Goal: Information Seeking & Learning: Learn about a topic

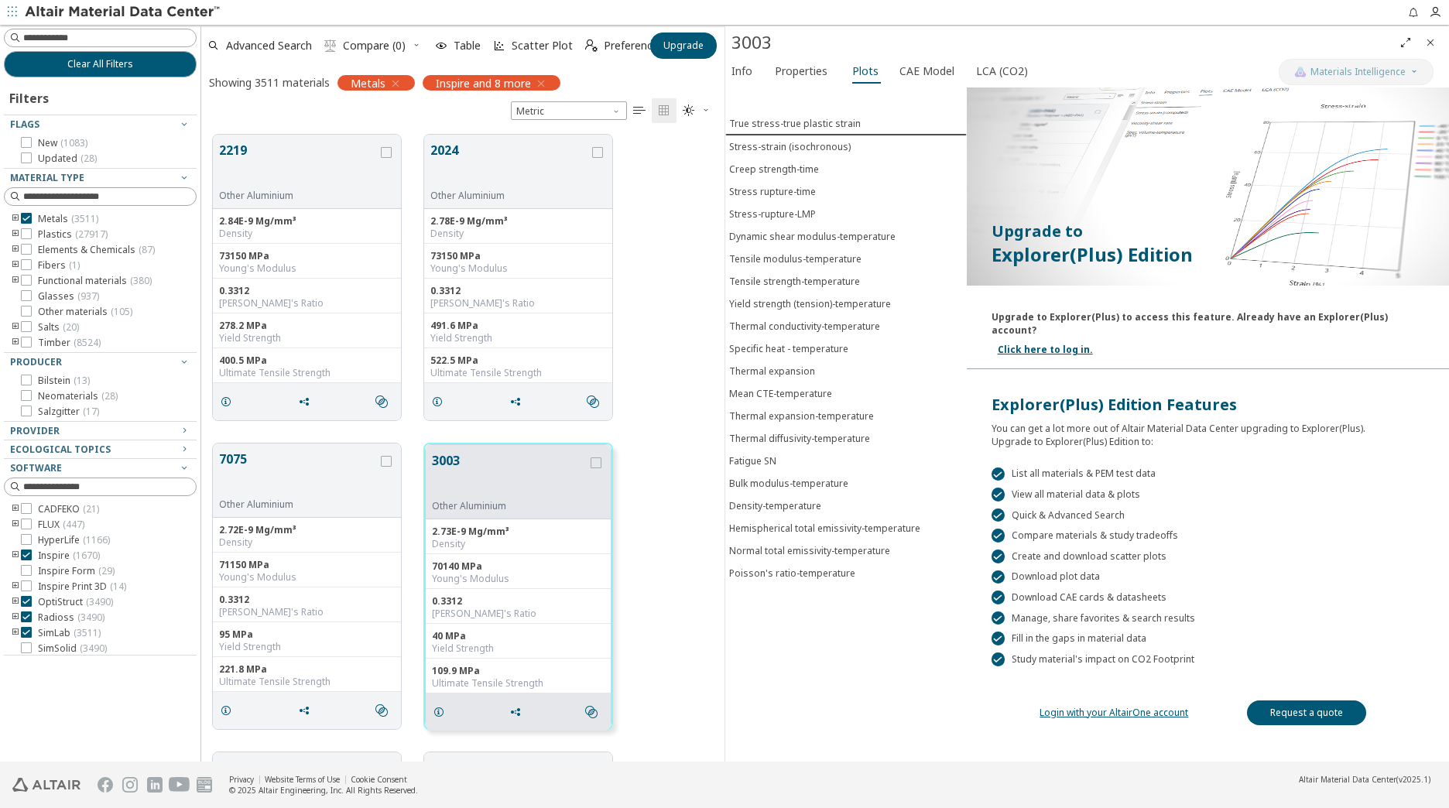
scroll to position [627, 512]
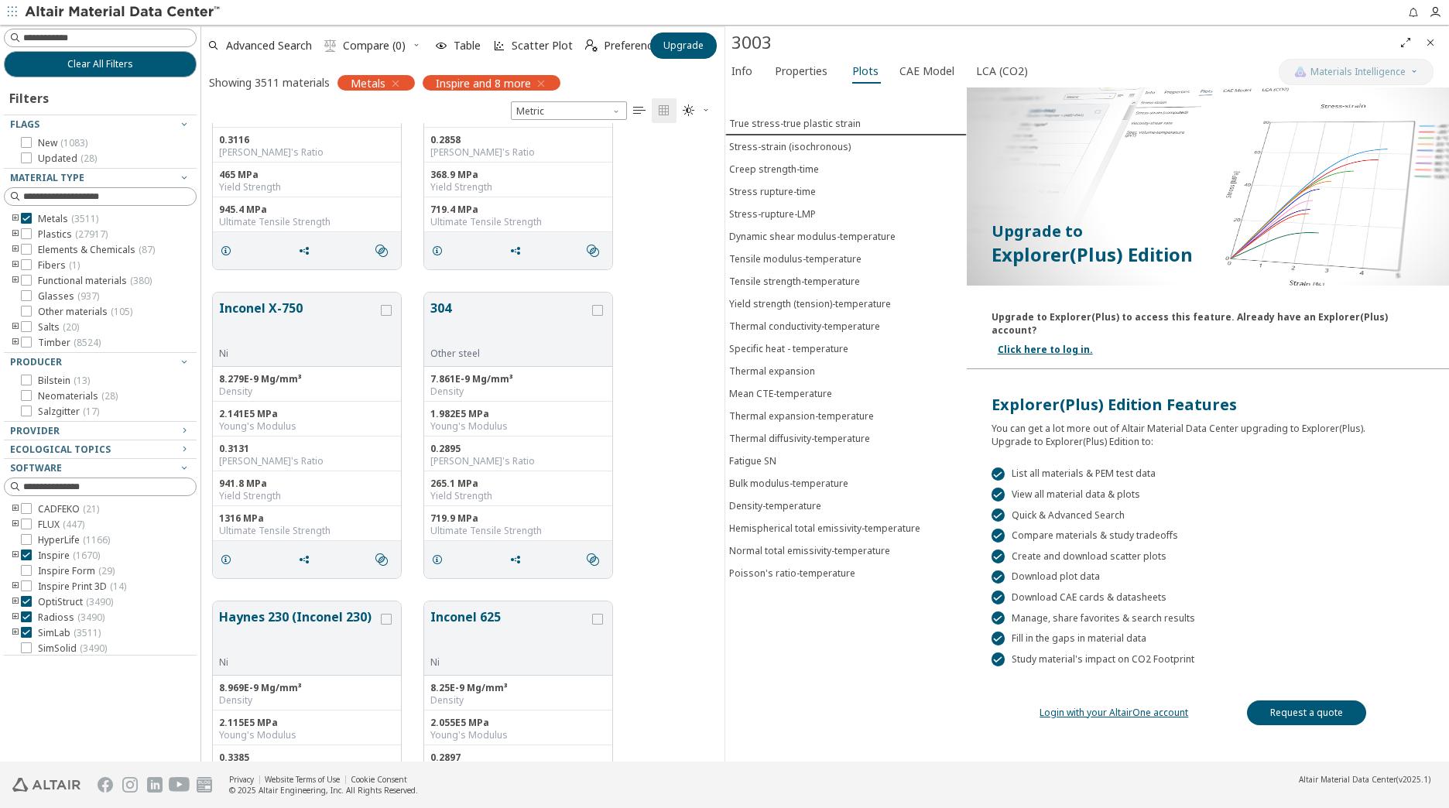
scroll to position [2323, 0]
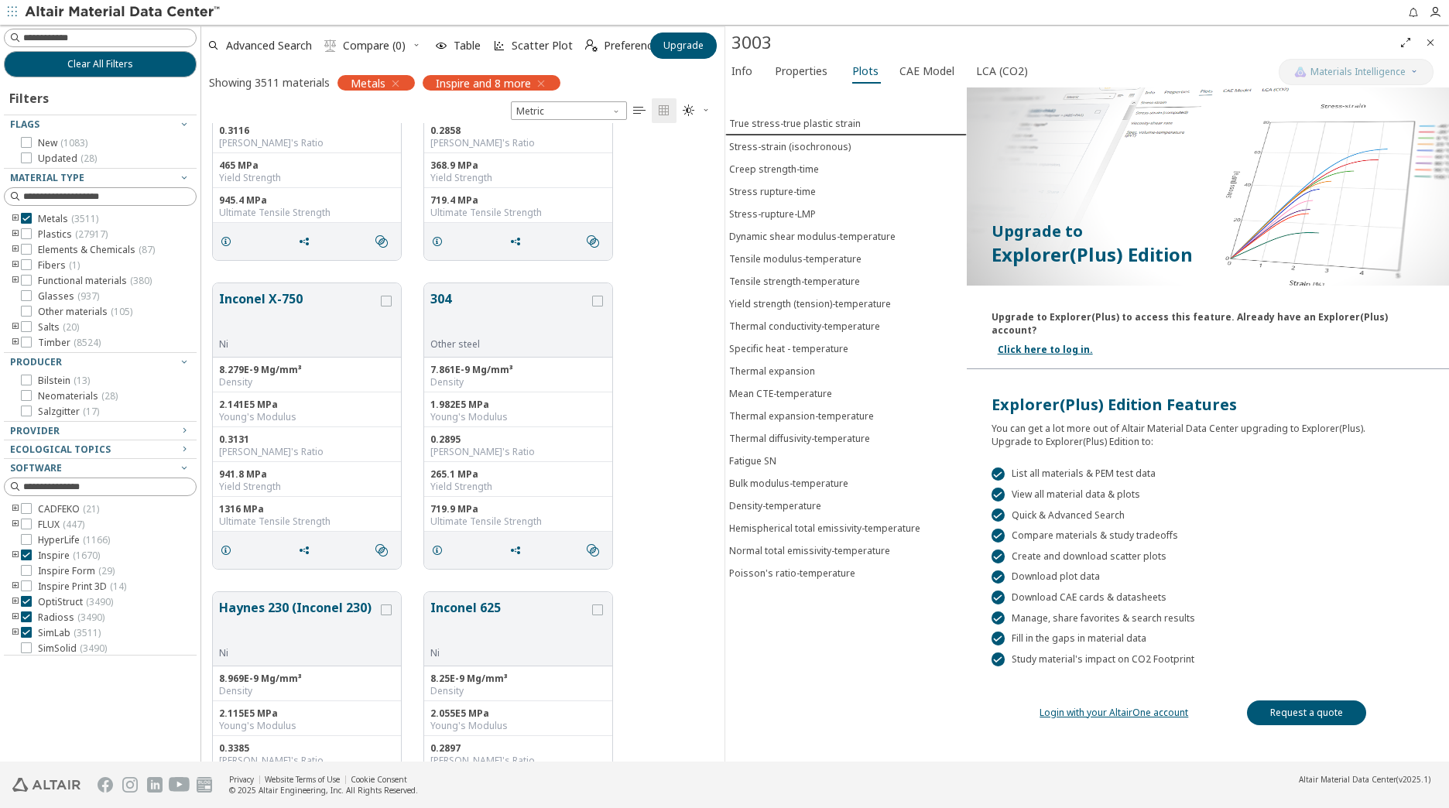
click at [863, 626] on div "True stress-true plastic strain Stress-strain (isochronous) Creep strength-time…" at bounding box center [847, 424] width 242 height 674
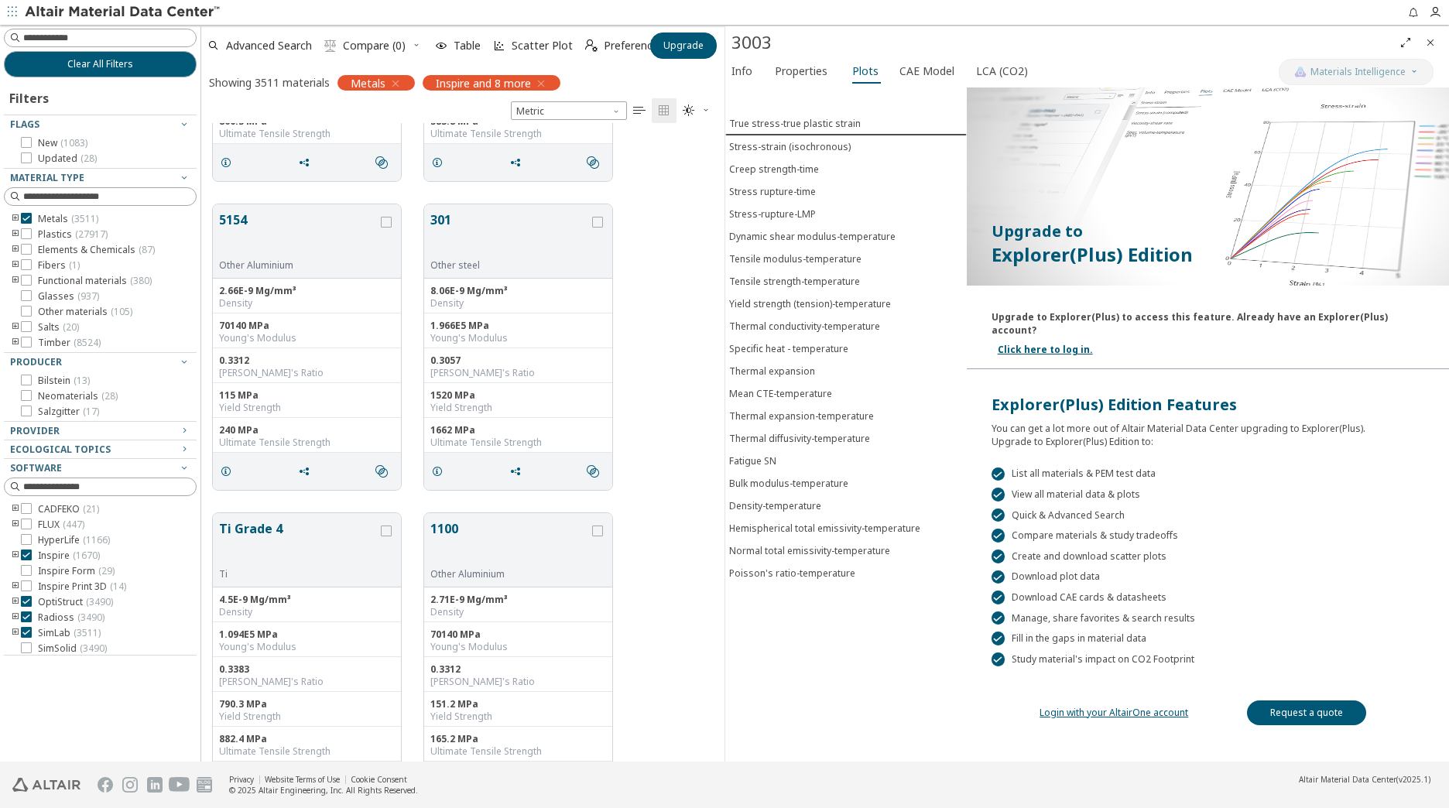
click at [12, 217] on icon "toogle group" at bounding box center [15, 219] width 11 height 12
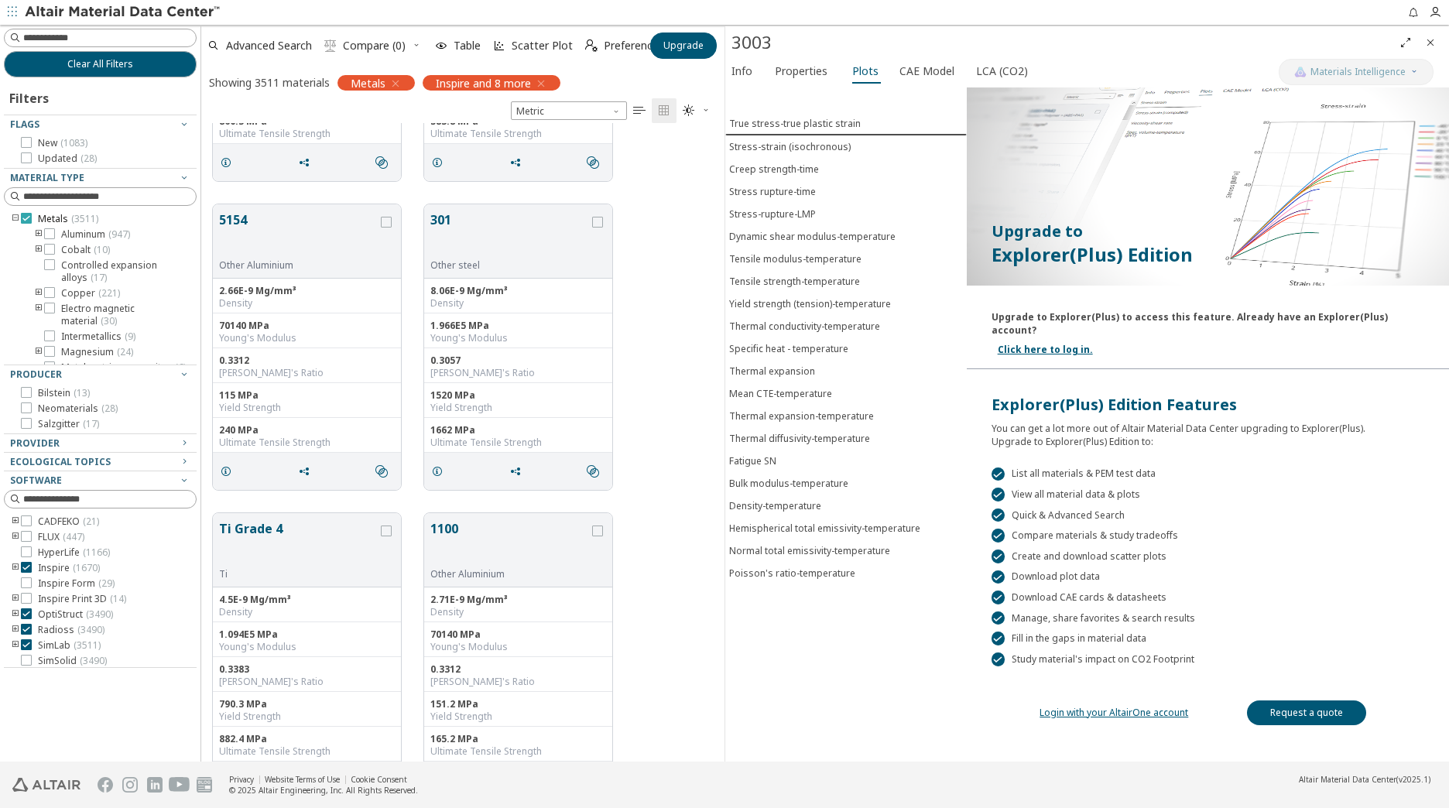
click at [27, 217] on icon at bounding box center [26, 218] width 11 height 11
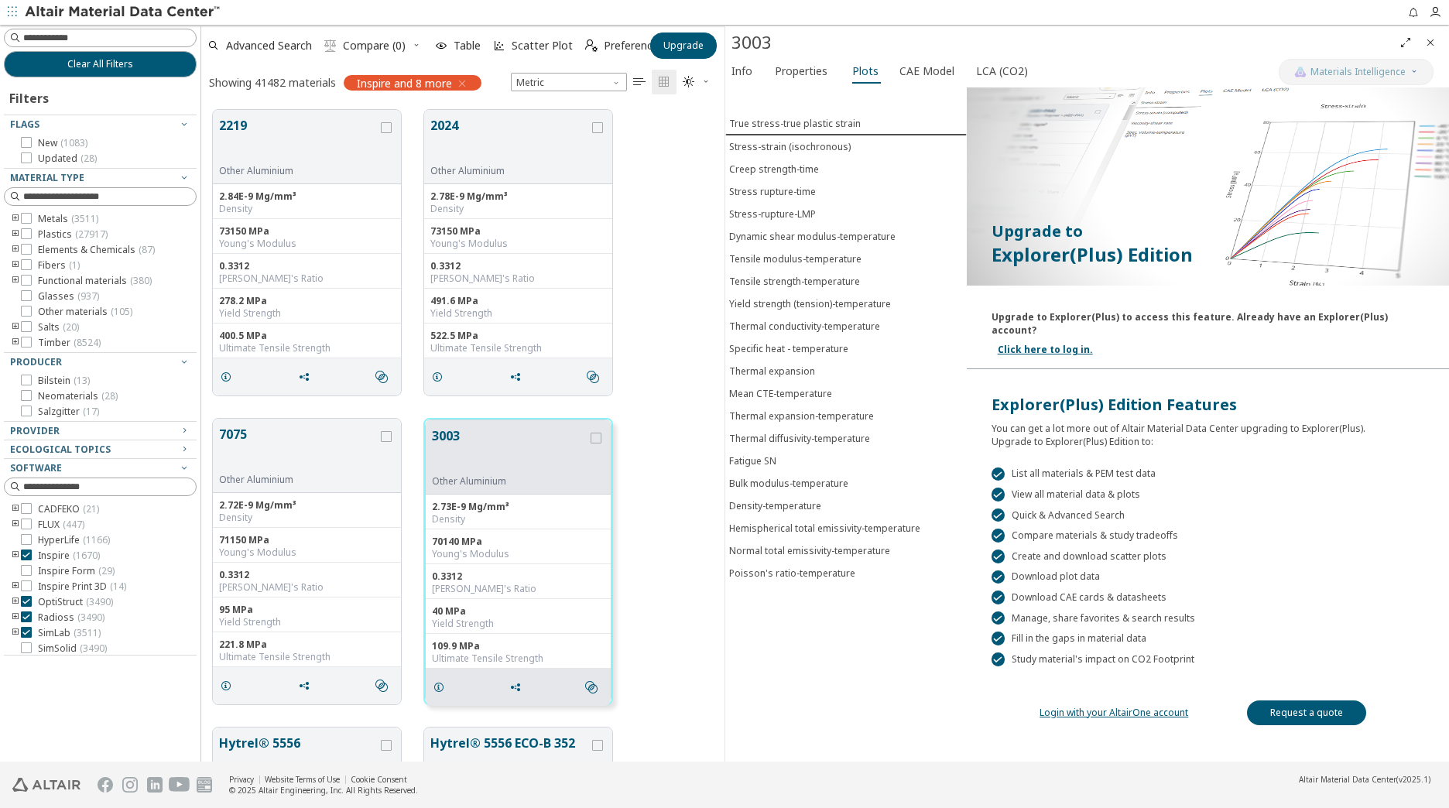
click at [18, 217] on icon "toogle group" at bounding box center [15, 219] width 11 height 12
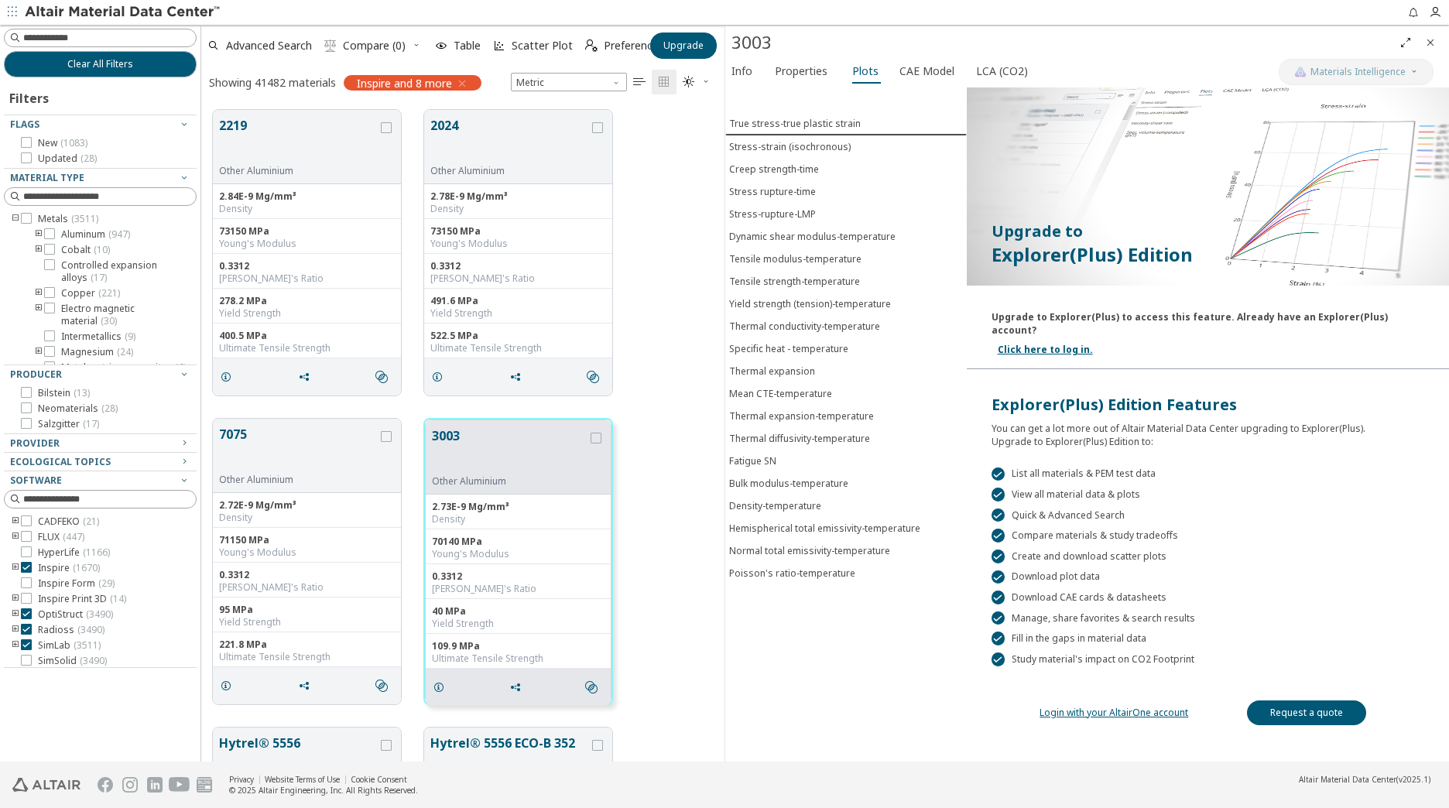
click at [13, 219] on icon "toogle group" at bounding box center [15, 219] width 11 height 12
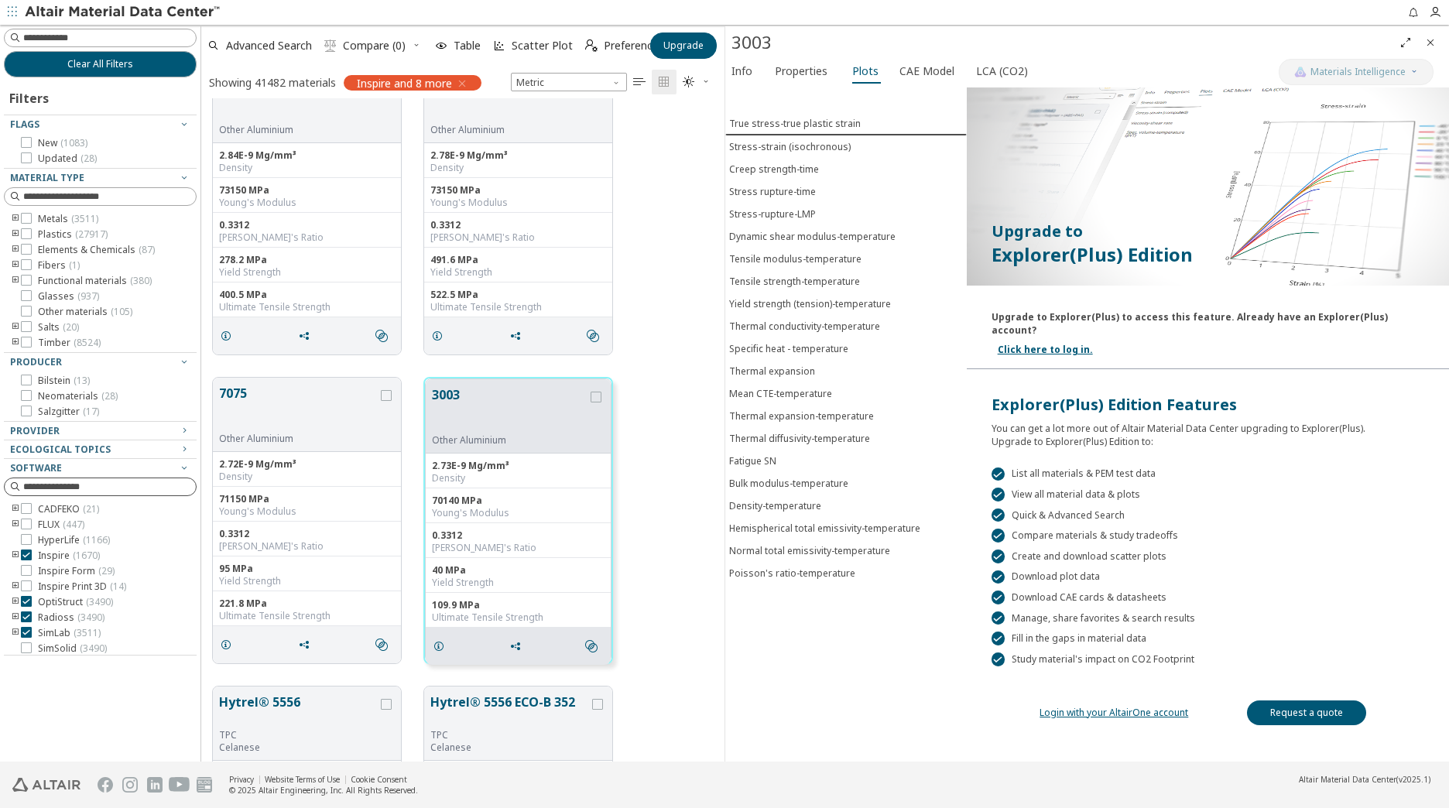
scroll to position [77, 0]
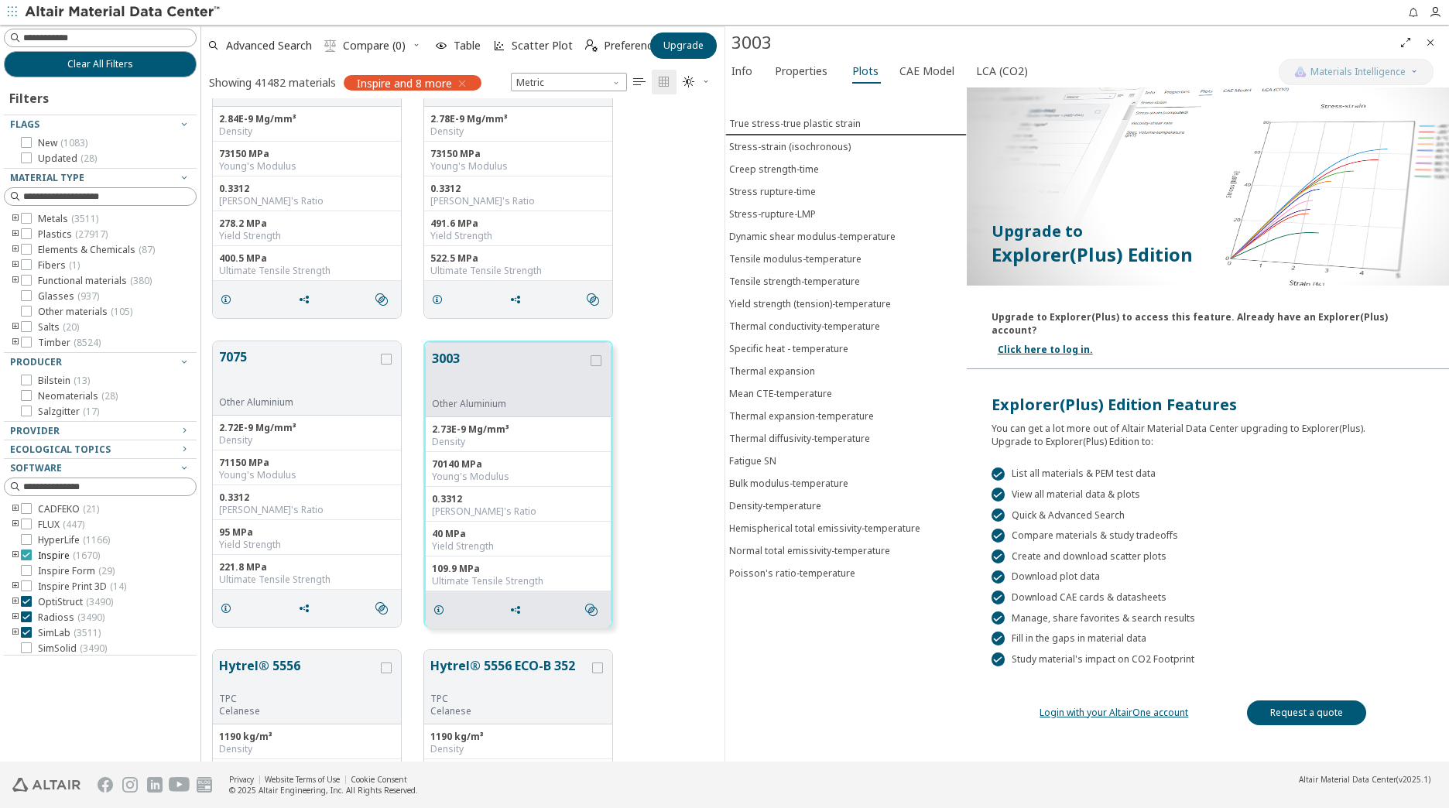
click at [29, 557] on icon at bounding box center [26, 555] width 11 height 11
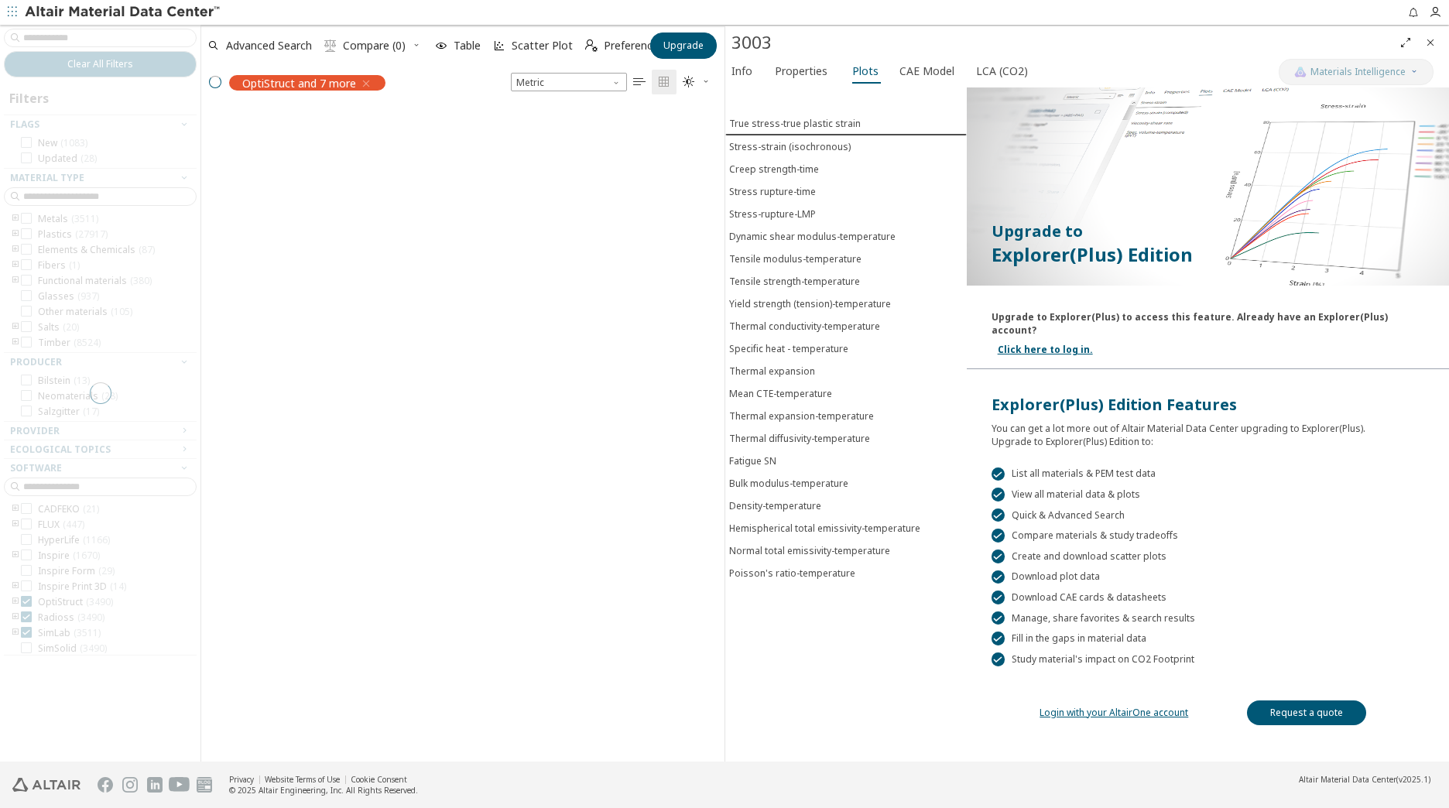
scroll to position [12, 12]
click at [28, 601] on div at bounding box center [100, 393] width 201 height 737
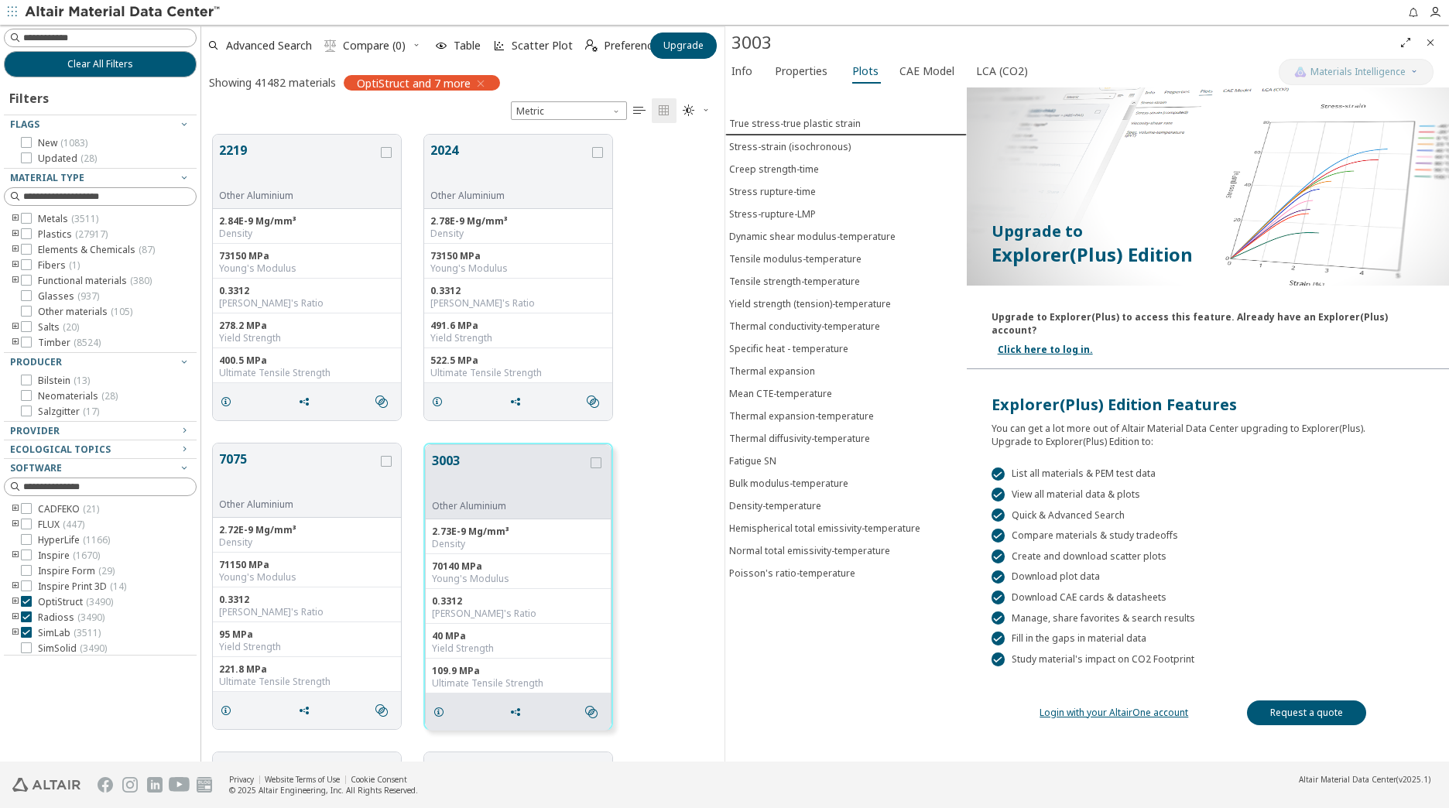
click at [29, 602] on icon at bounding box center [26, 601] width 11 height 11
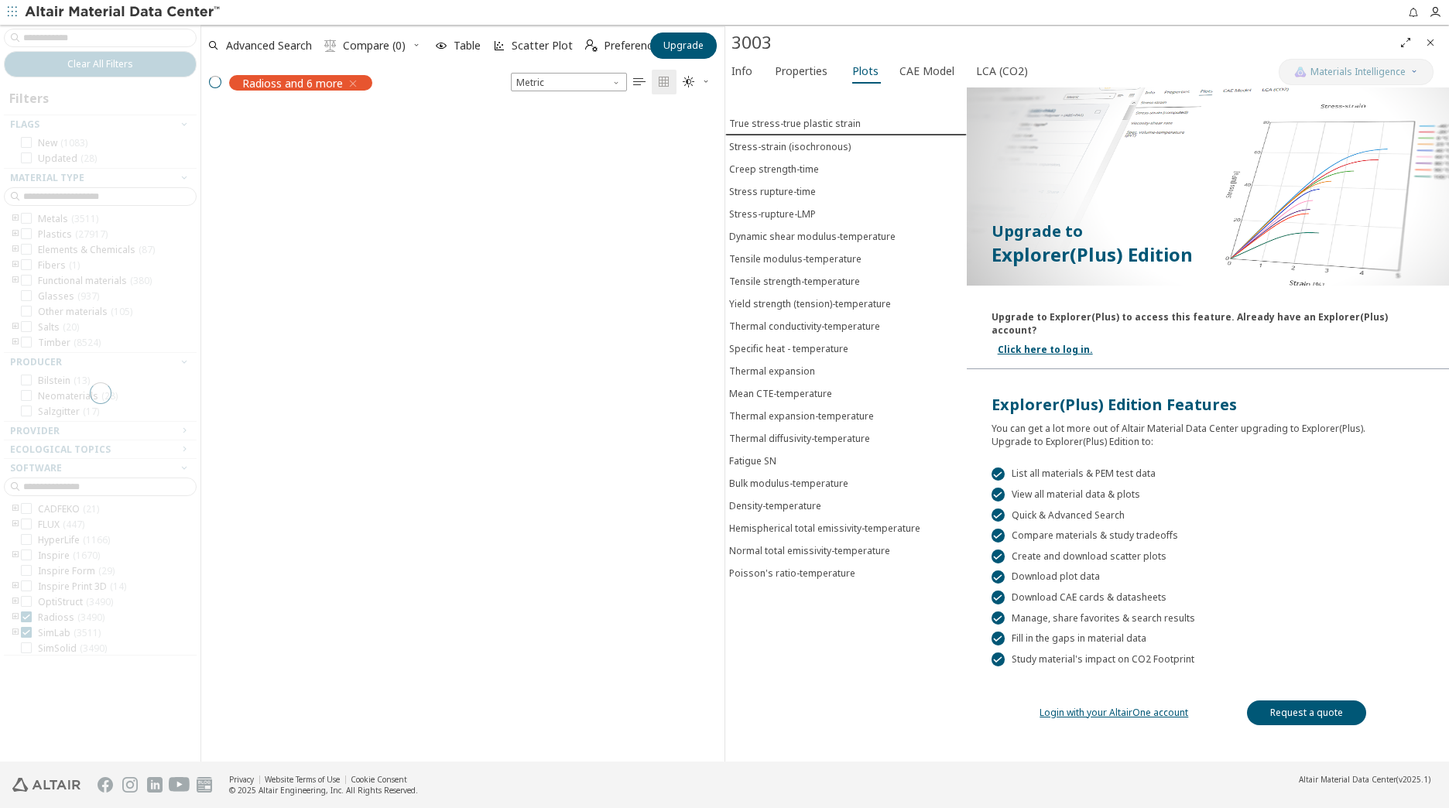
scroll to position [652, 512]
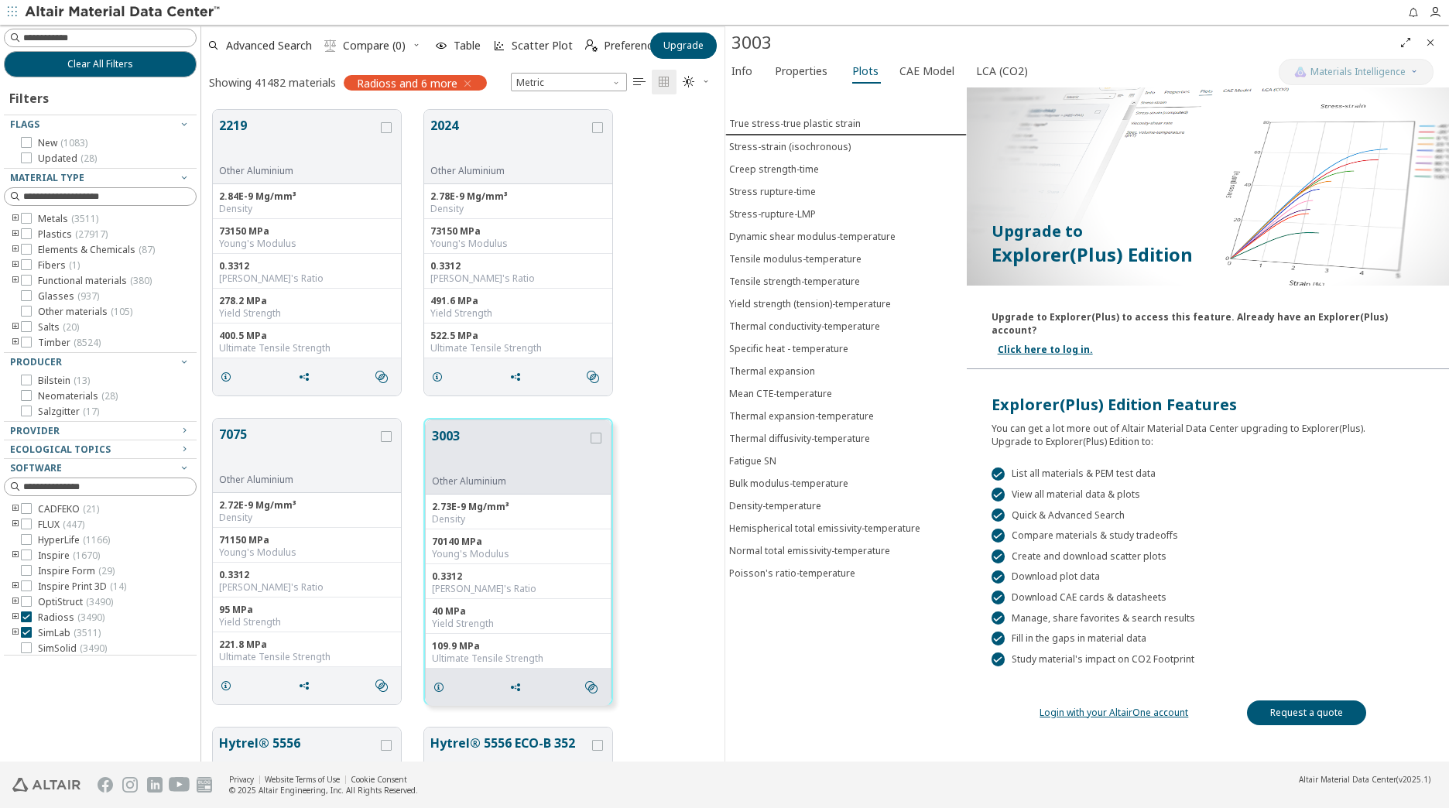
click at [27, 620] on icon at bounding box center [26, 617] width 11 height 11
click at [27, 634] on icon at bounding box center [26, 632] width 11 height 11
click at [194, 516] on div "Clear All Filters Filters Flags New ( 1083 ) Updated ( 28 ) Material Type Metal…" at bounding box center [724, 393] width 1449 height 737
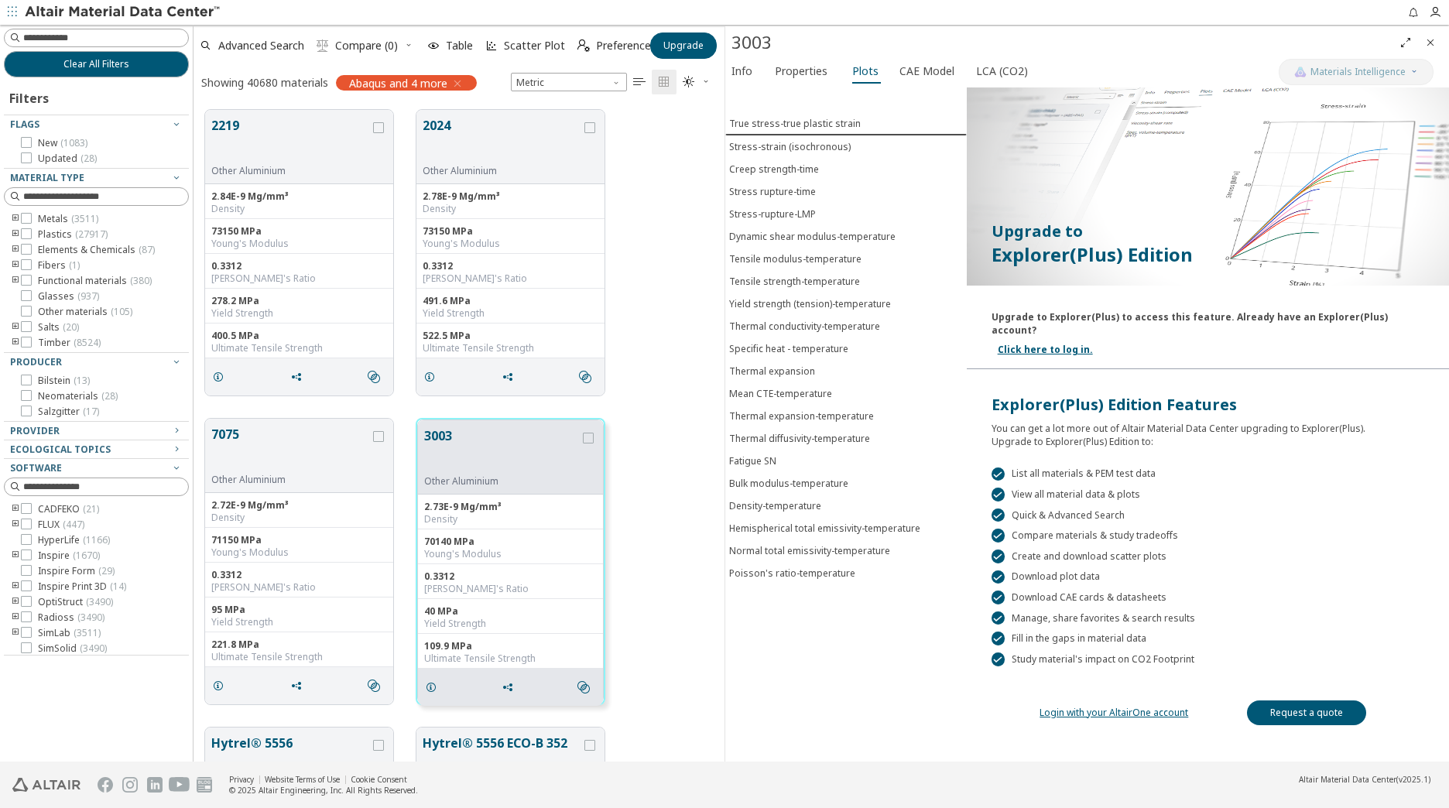
click at [15, 218] on icon "toogle group" at bounding box center [15, 219] width 11 height 12
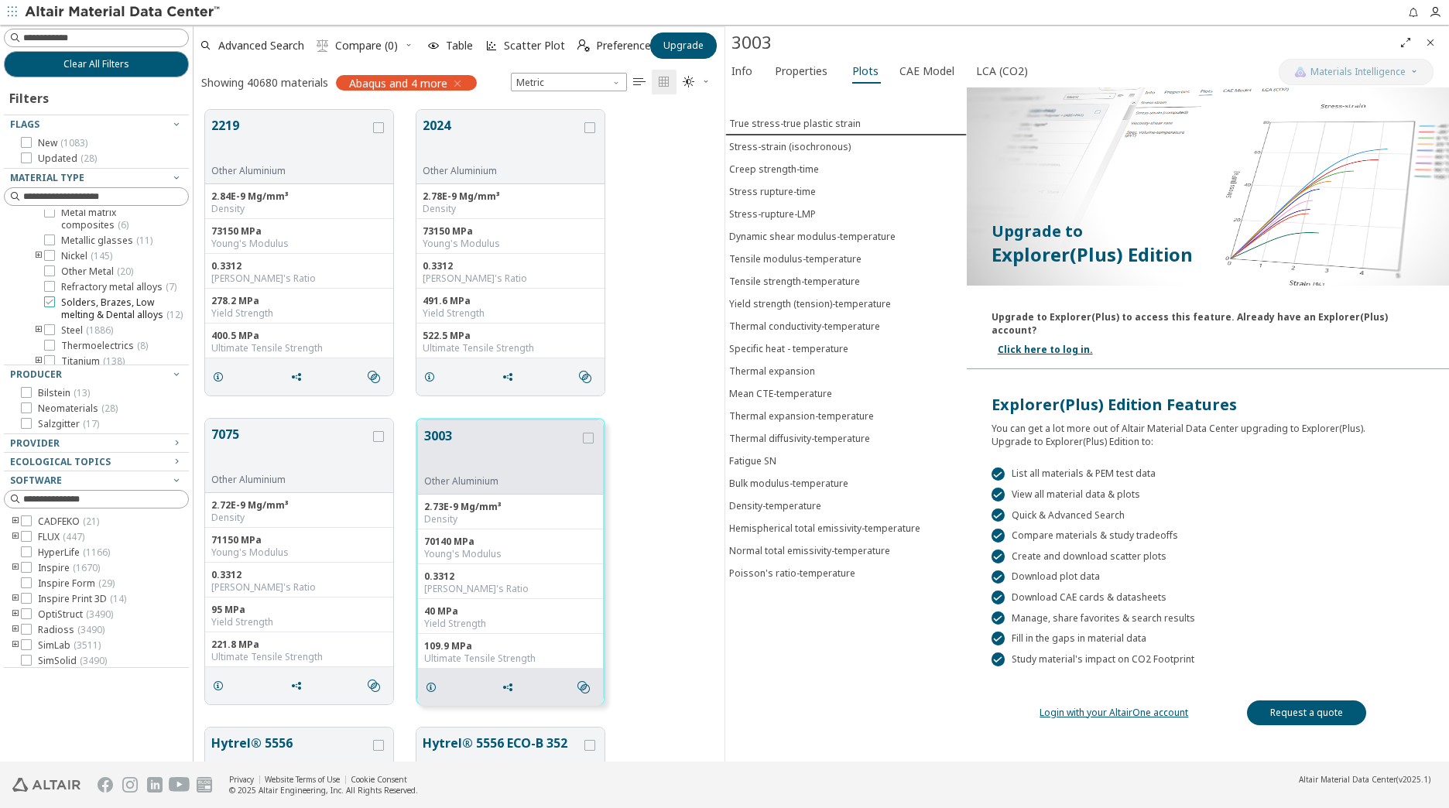
scroll to position [232, 0]
click at [47, 258] on icon at bounding box center [49, 252] width 11 height 11
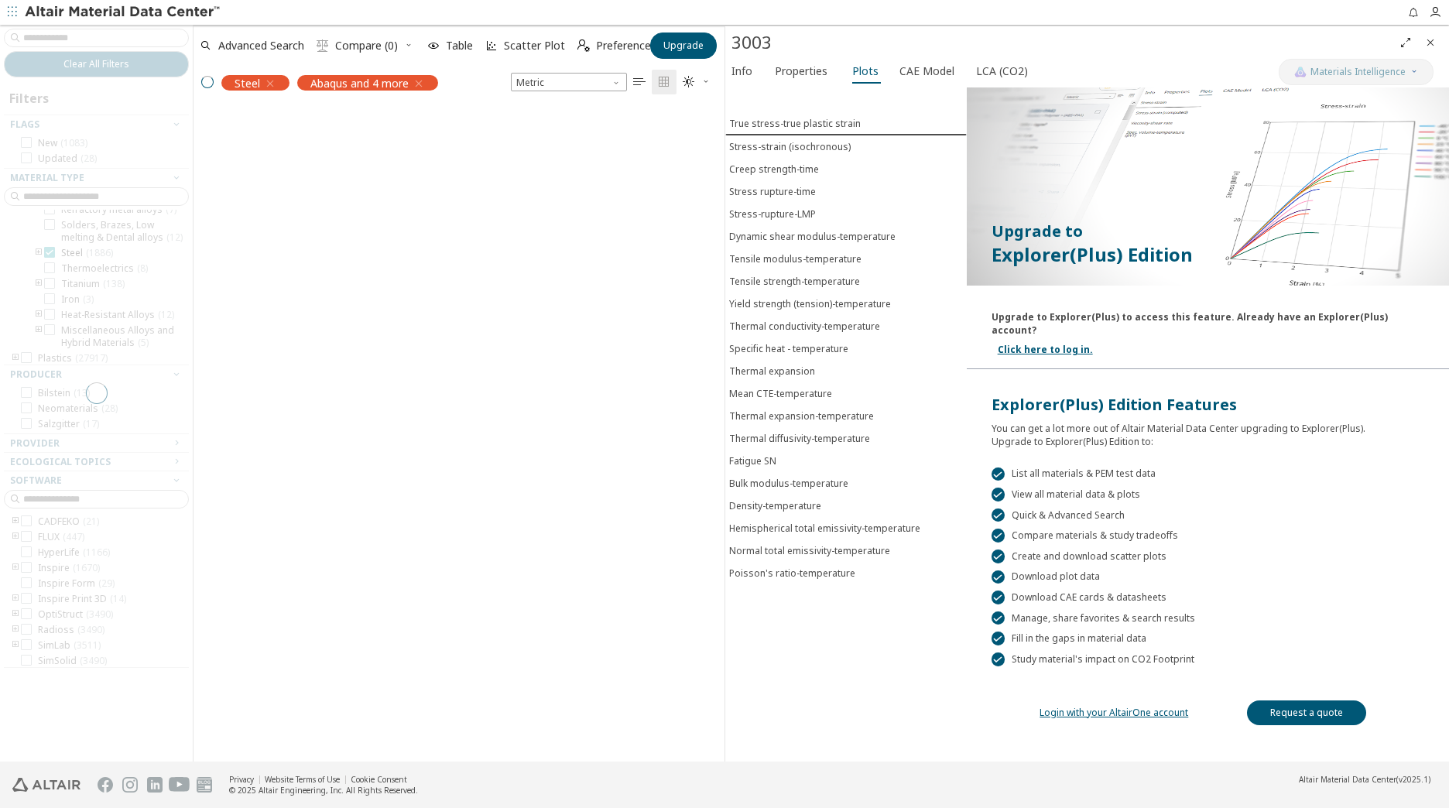
scroll to position [12, 12]
click at [39, 280] on div at bounding box center [96, 393] width 193 height 737
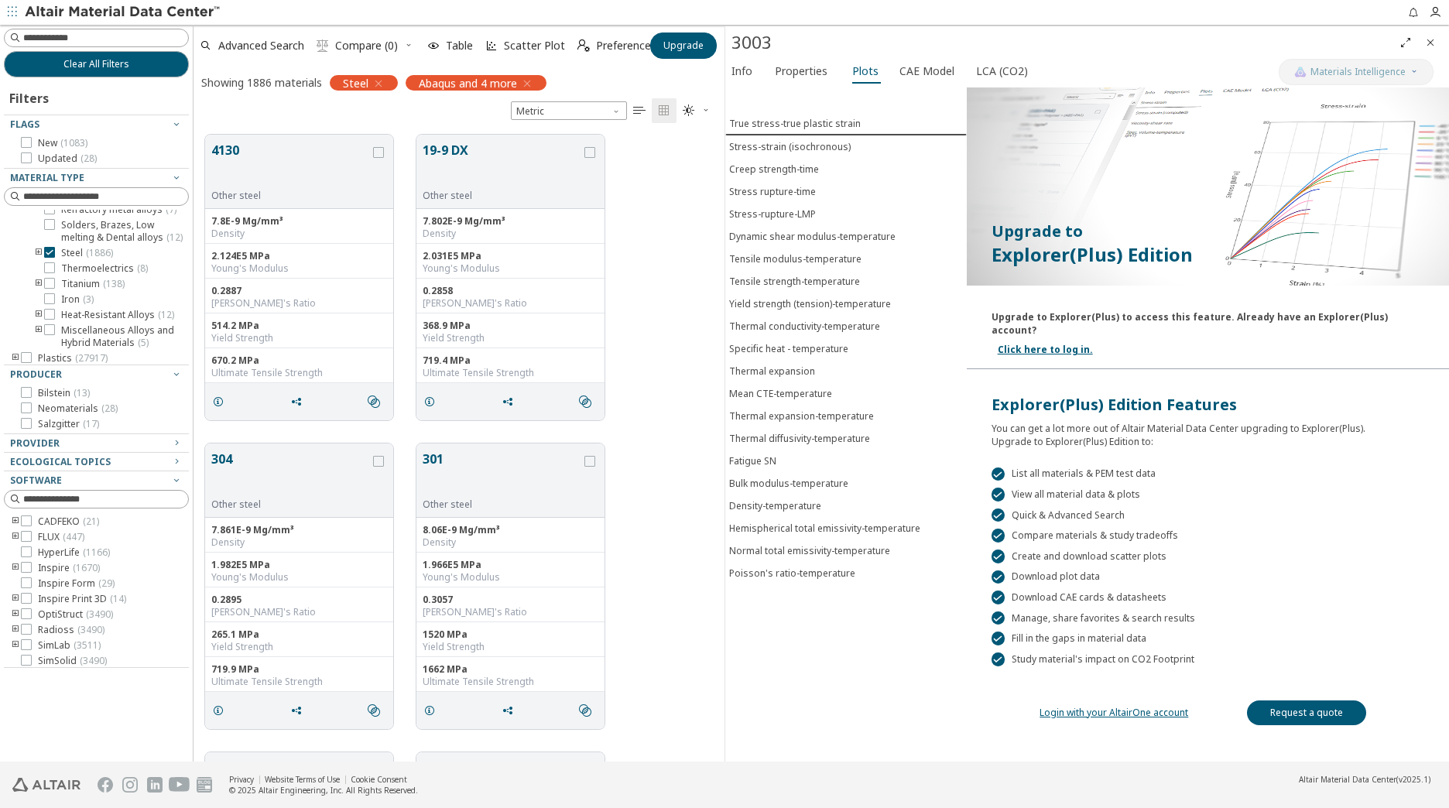
scroll to position [627, 520]
click at [37, 259] on icon "toogle group" at bounding box center [38, 253] width 11 height 12
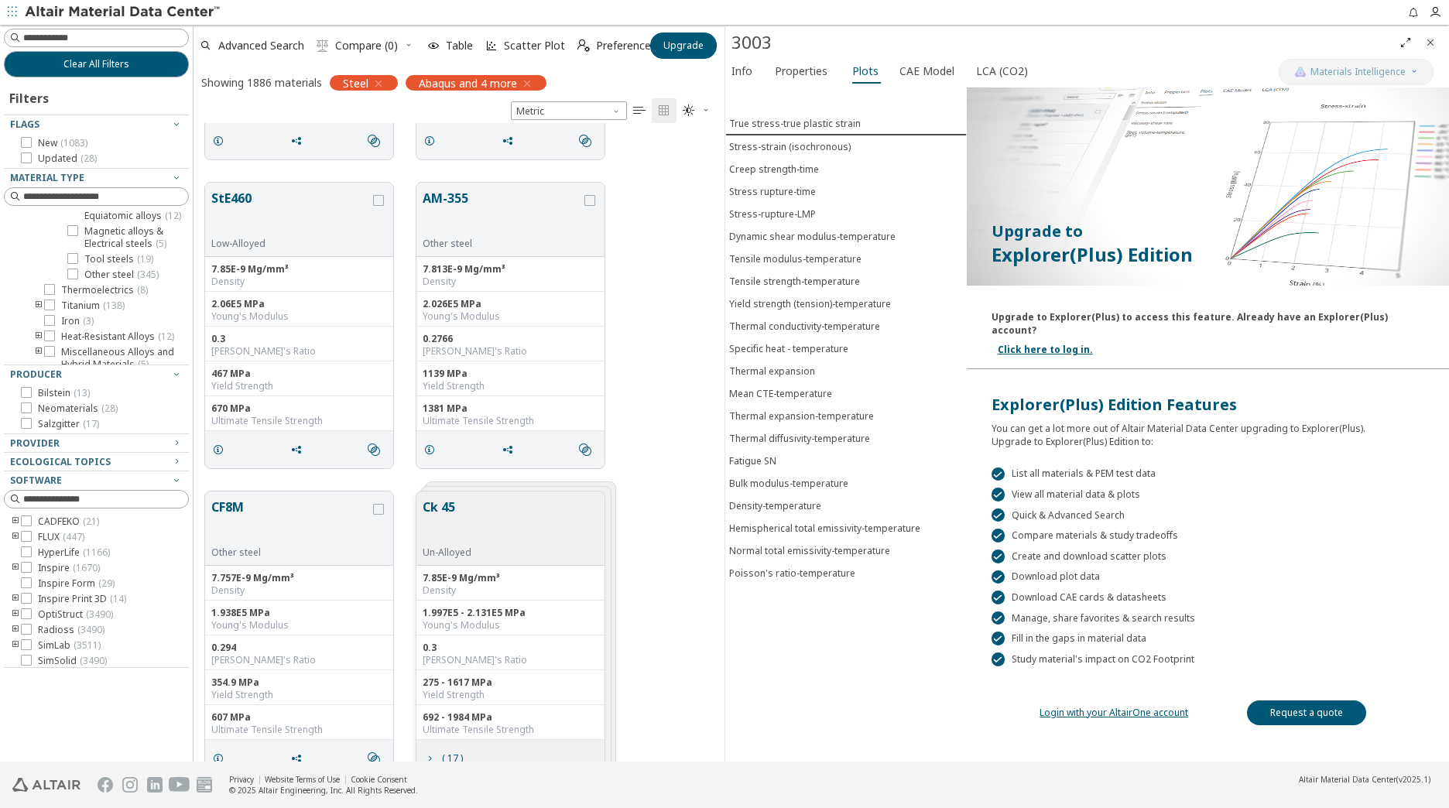
scroll to position [8904, 0]
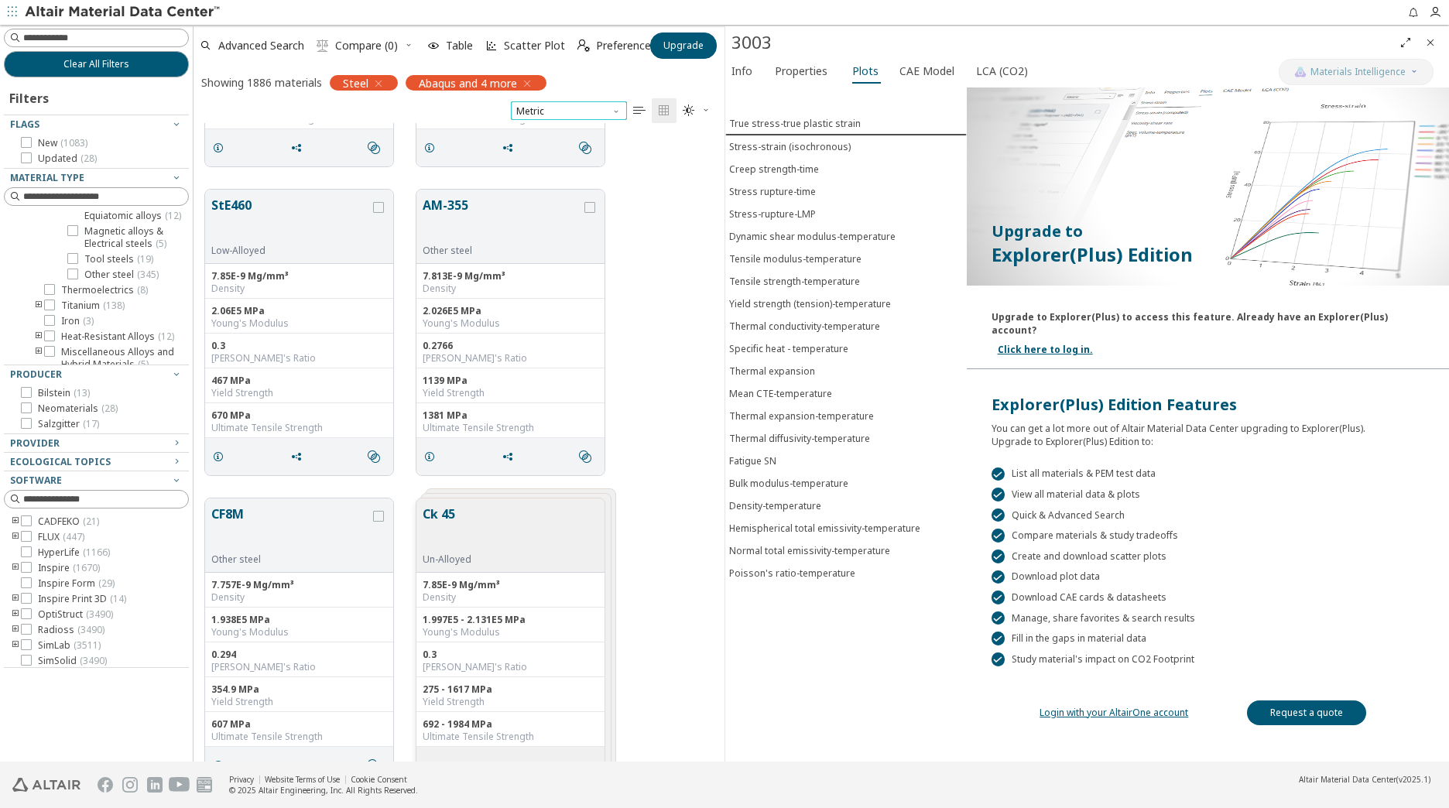
click at [564, 108] on span "Metric" at bounding box center [569, 110] width 116 height 19
click at [660, 156] on div "HCT600XD HSLA Salzgitter 7.8E-9 Mg/mm³ Density 2.05E5 MPa Young's Modulus 0.300…" at bounding box center [459, 23] width 531 height 309
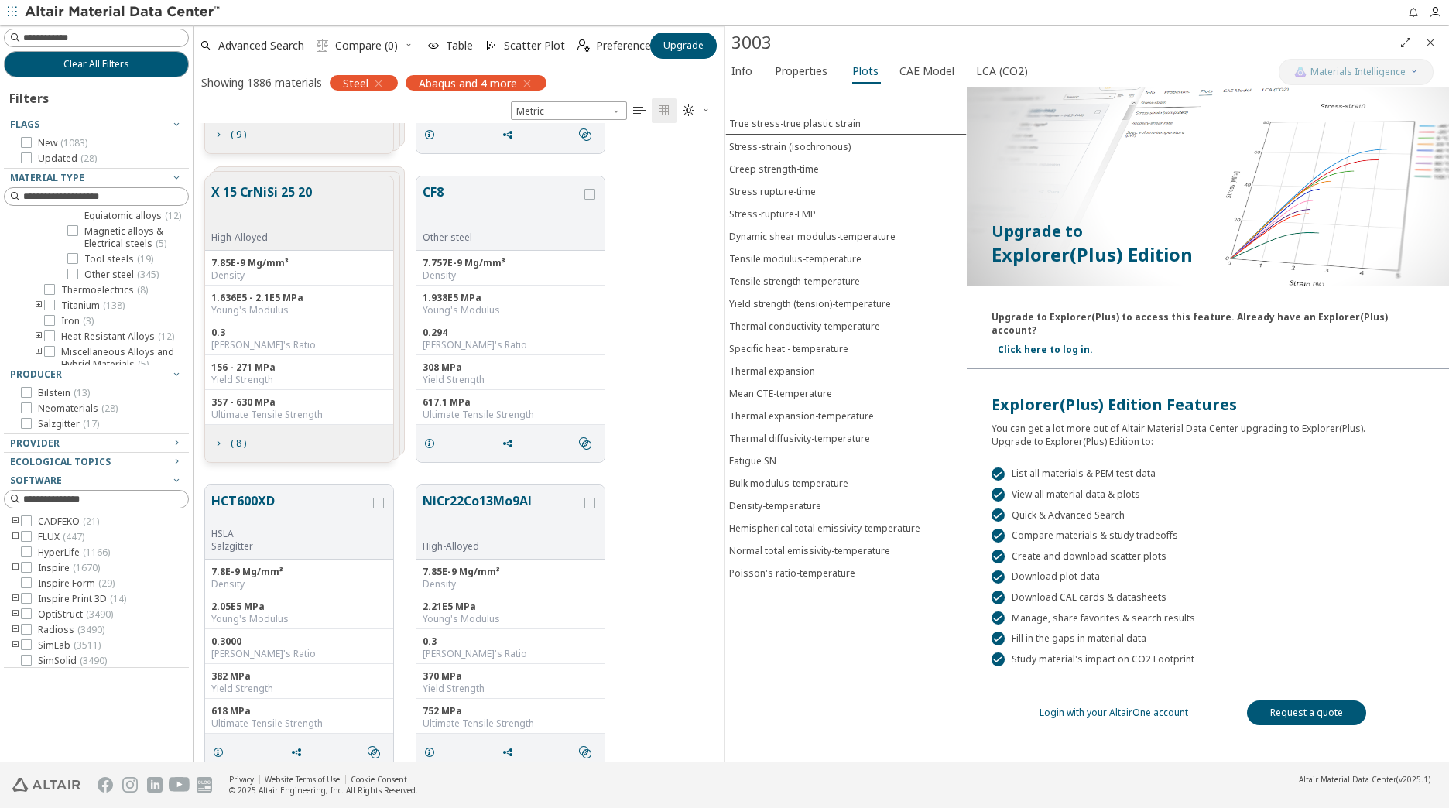
scroll to position [7975, 0]
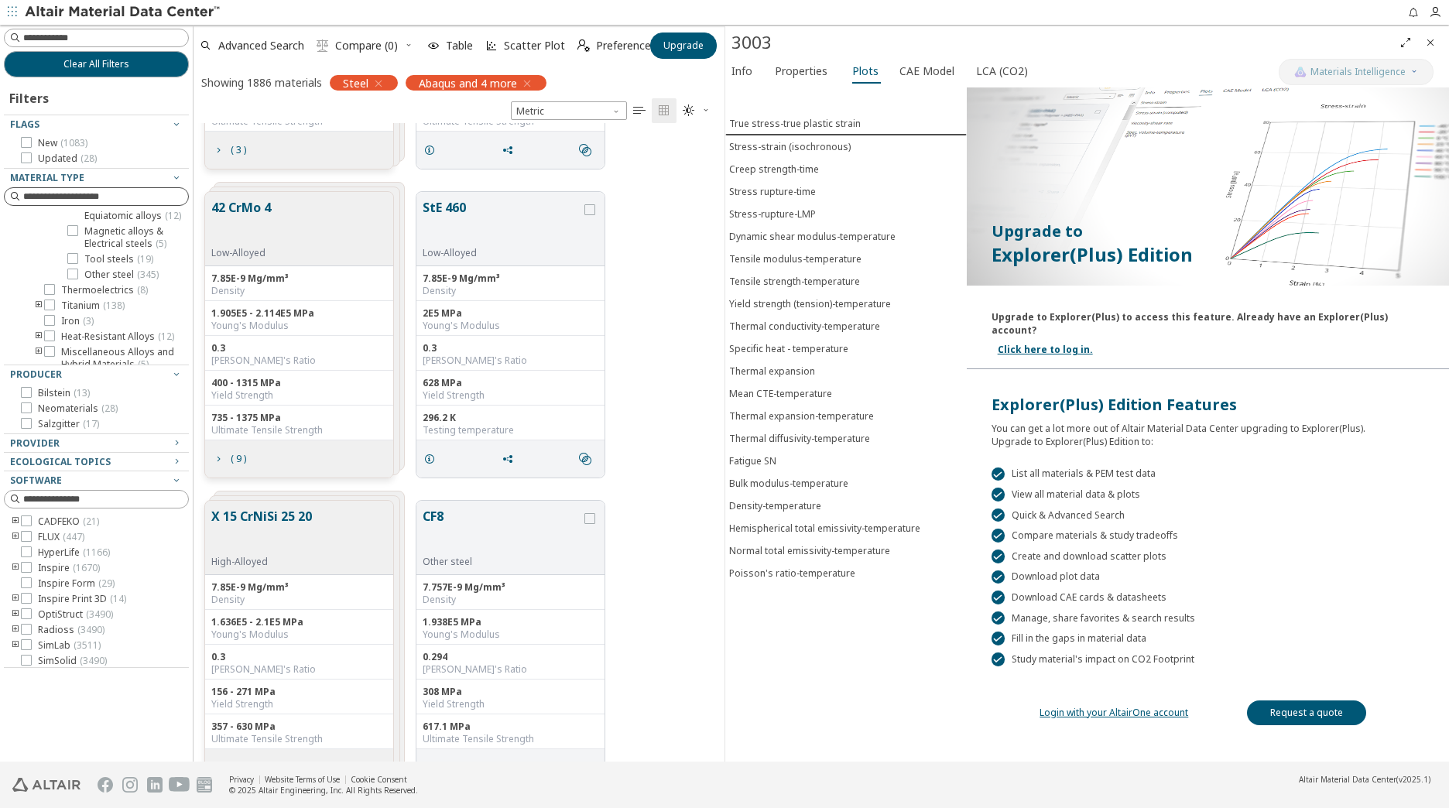
click at [116, 197] on input at bounding box center [105, 196] width 165 height 15
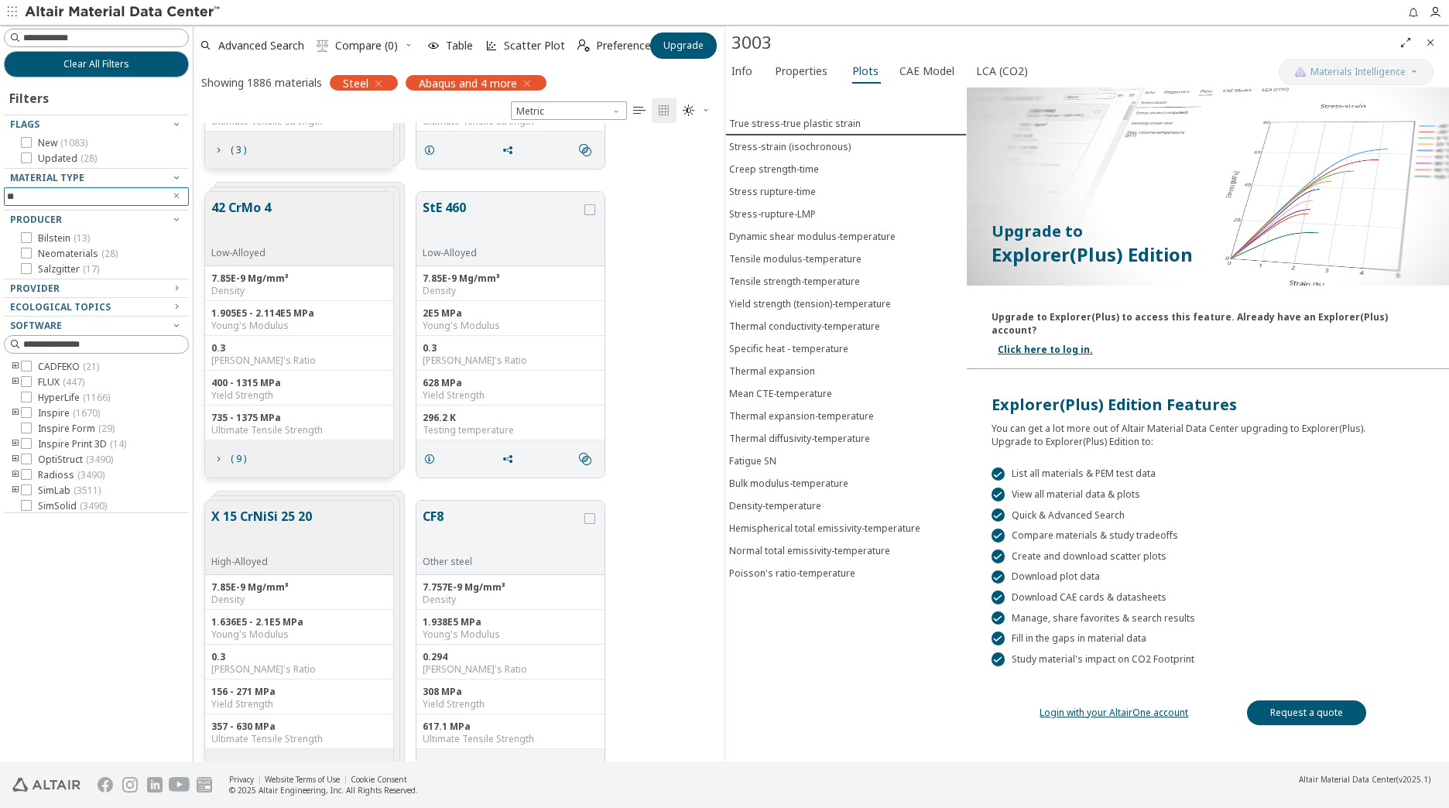
scroll to position [0, 0]
click at [102, 196] on input "*****" at bounding box center [85, 196] width 157 height 17
drag, startPoint x: 70, startPoint y: 198, endPoint x: -11, endPoint y: 194, distance: 81.4
click at [0, 194] on html "Feedback Clear All Filters Filters Flags New ( 1083 ) Updated ( 28 ) Material T…" at bounding box center [724, 404] width 1449 height 808
type input "****"
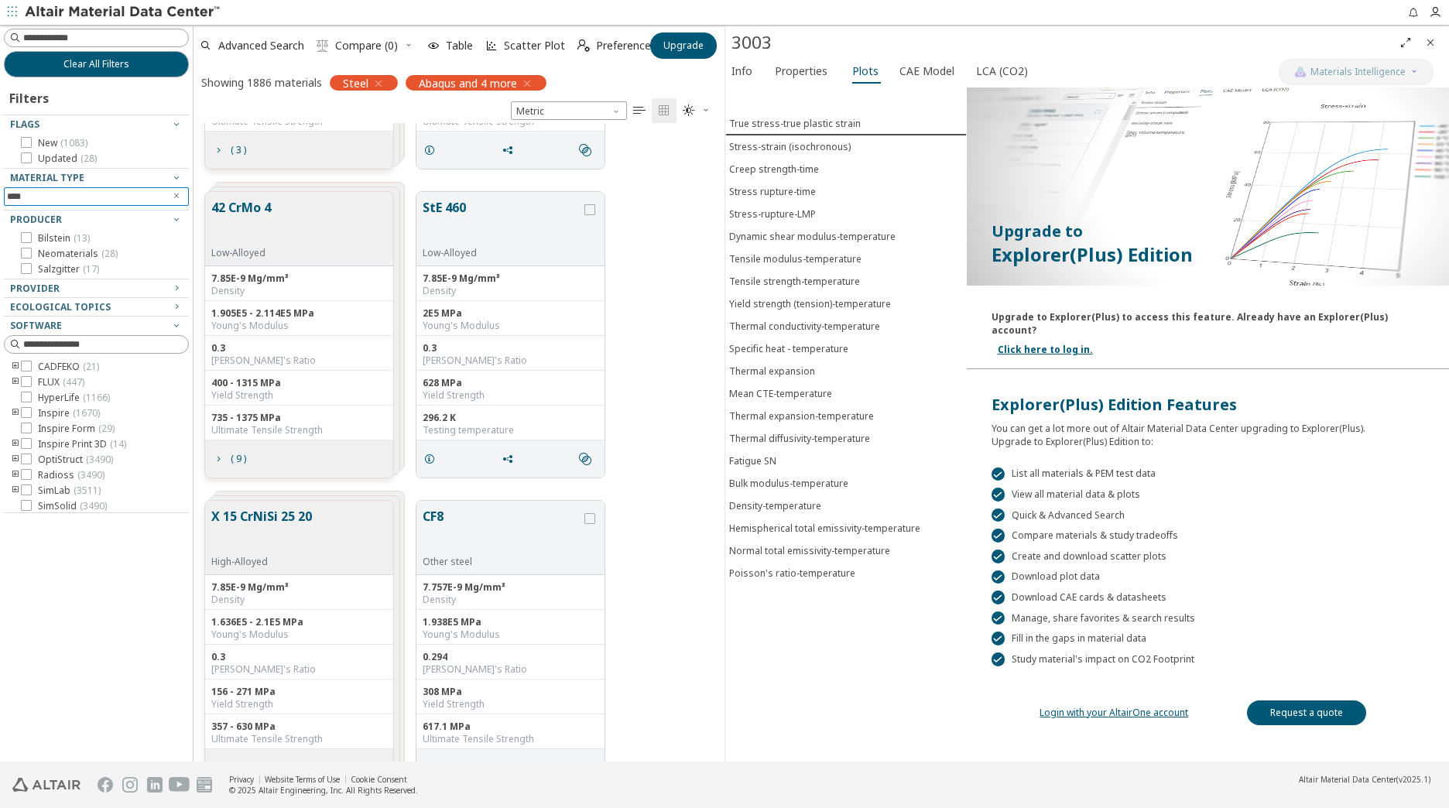
click at [174, 200] on icon "Clear text" at bounding box center [176, 195] width 9 height 9
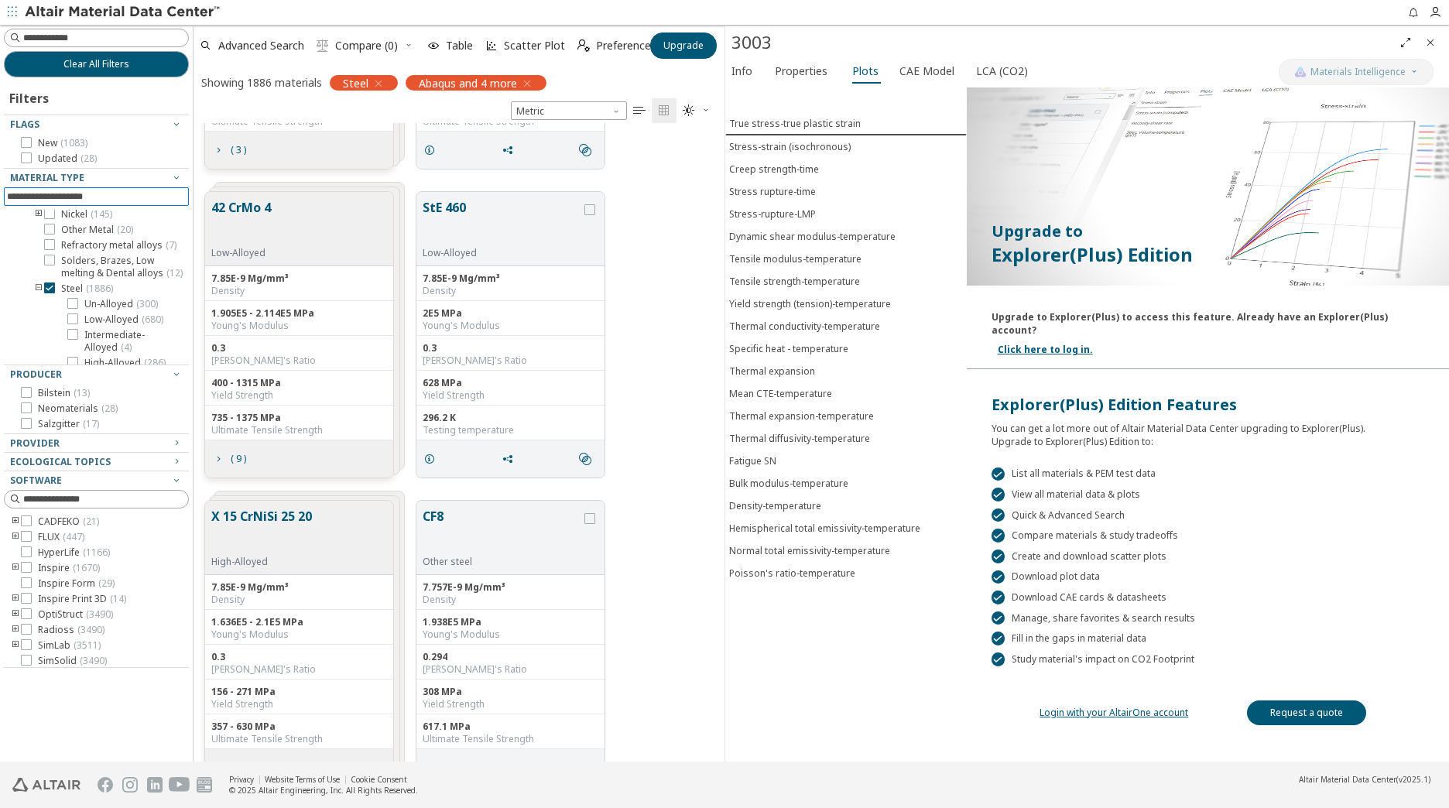
scroll to position [232, 0]
click at [89, 259] on span "( 1886 )" at bounding box center [99, 252] width 27 height 13
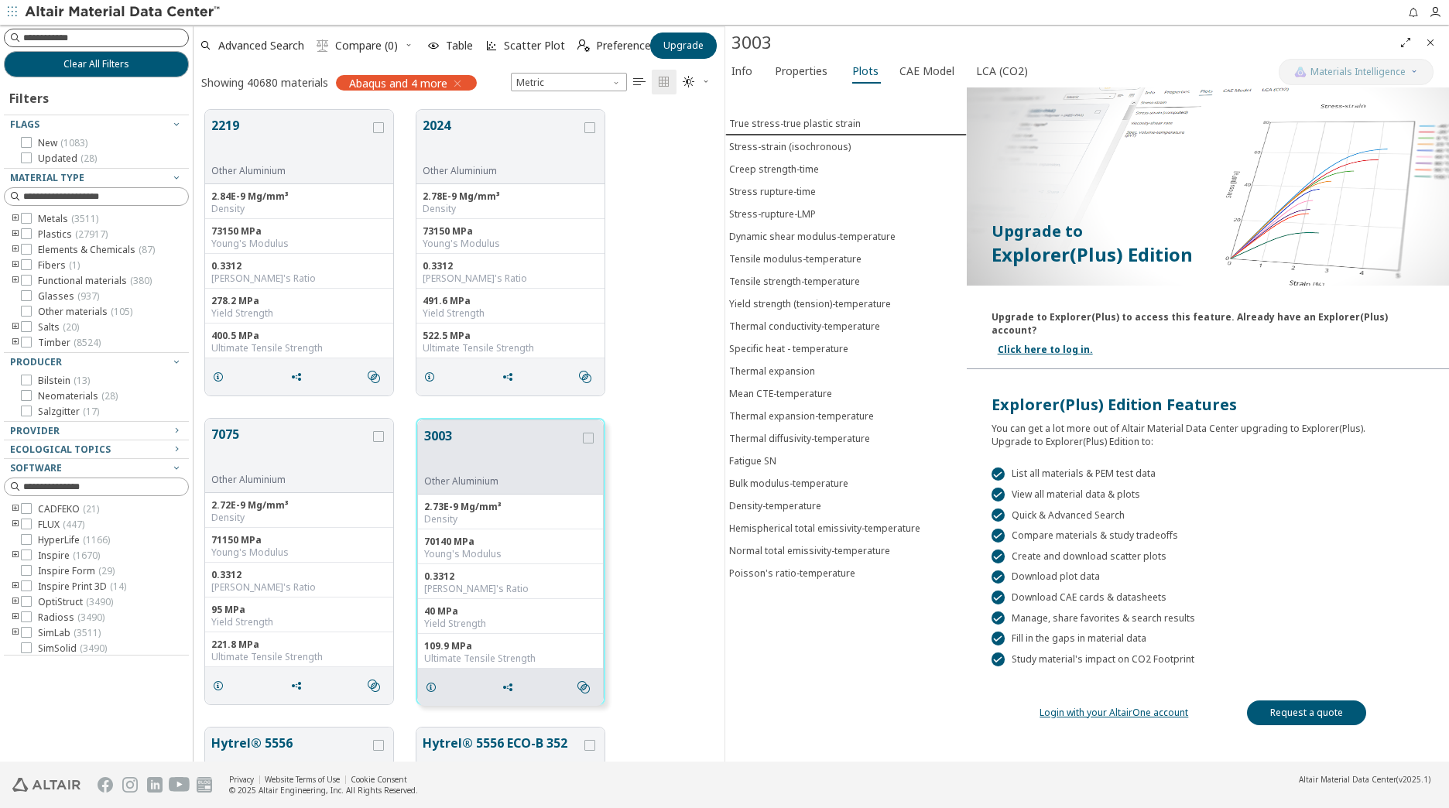
click at [55, 38] on input at bounding box center [105, 37] width 165 height 15
type input "****"
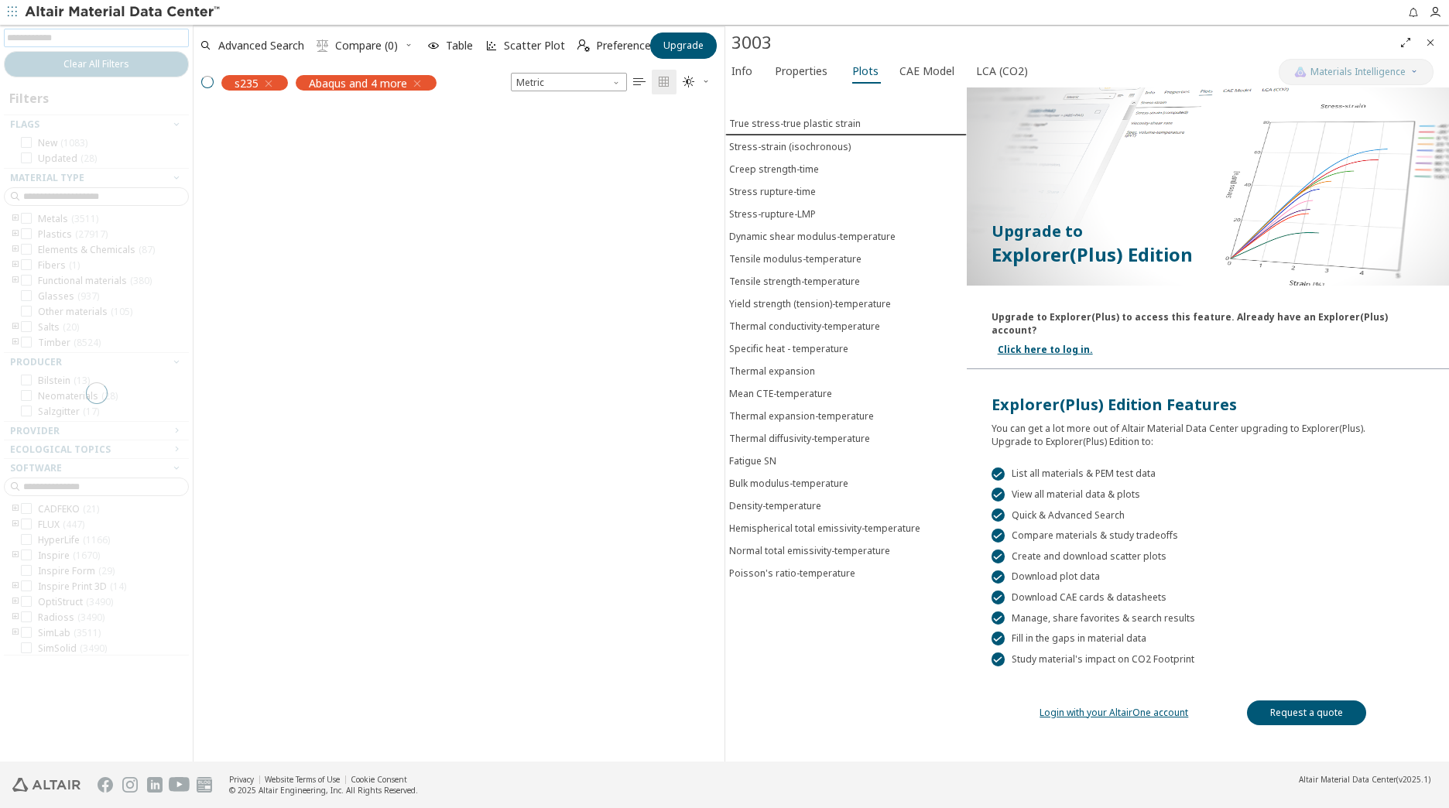
scroll to position [627, 520]
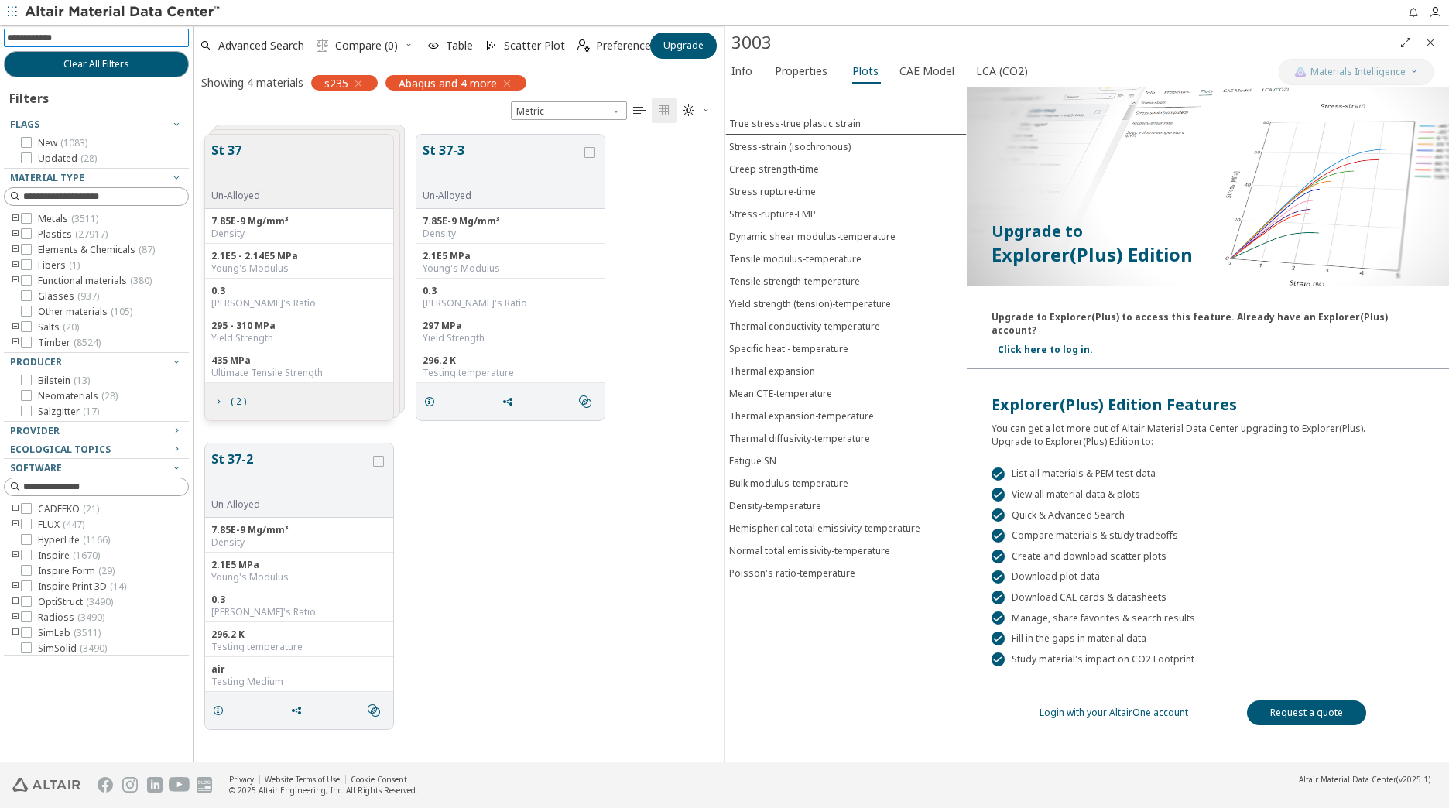
click at [323, 139] on div "St 37 Un-Alloyed" at bounding box center [299, 172] width 188 height 74
click at [321, 148] on div "St 37 Un-Alloyed" at bounding box center [299, 172] width 188 height 74
click at [231, 401] on span "( 2 )" at bounding box center [238, 401] width 15 height 9
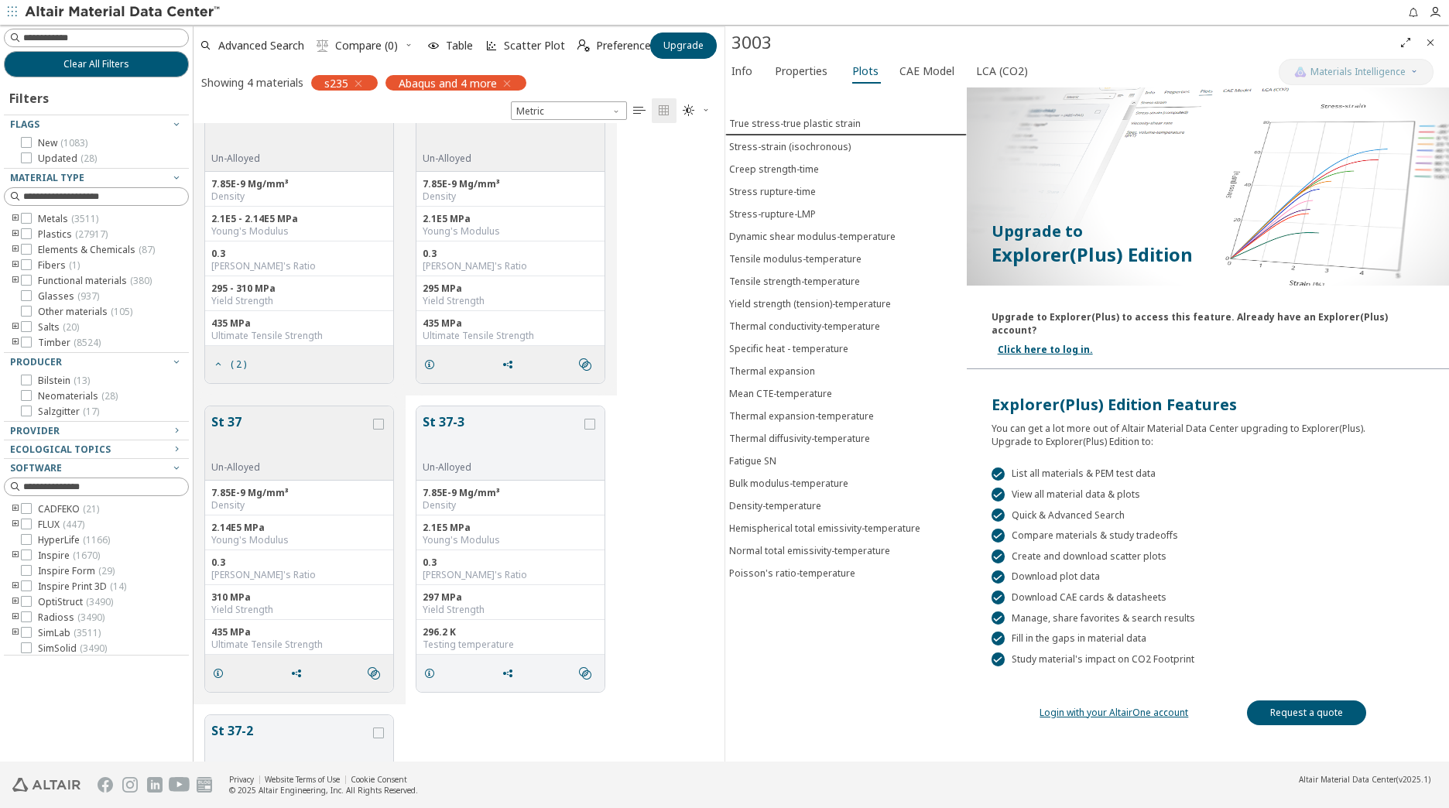
scroll to position [0, 0]
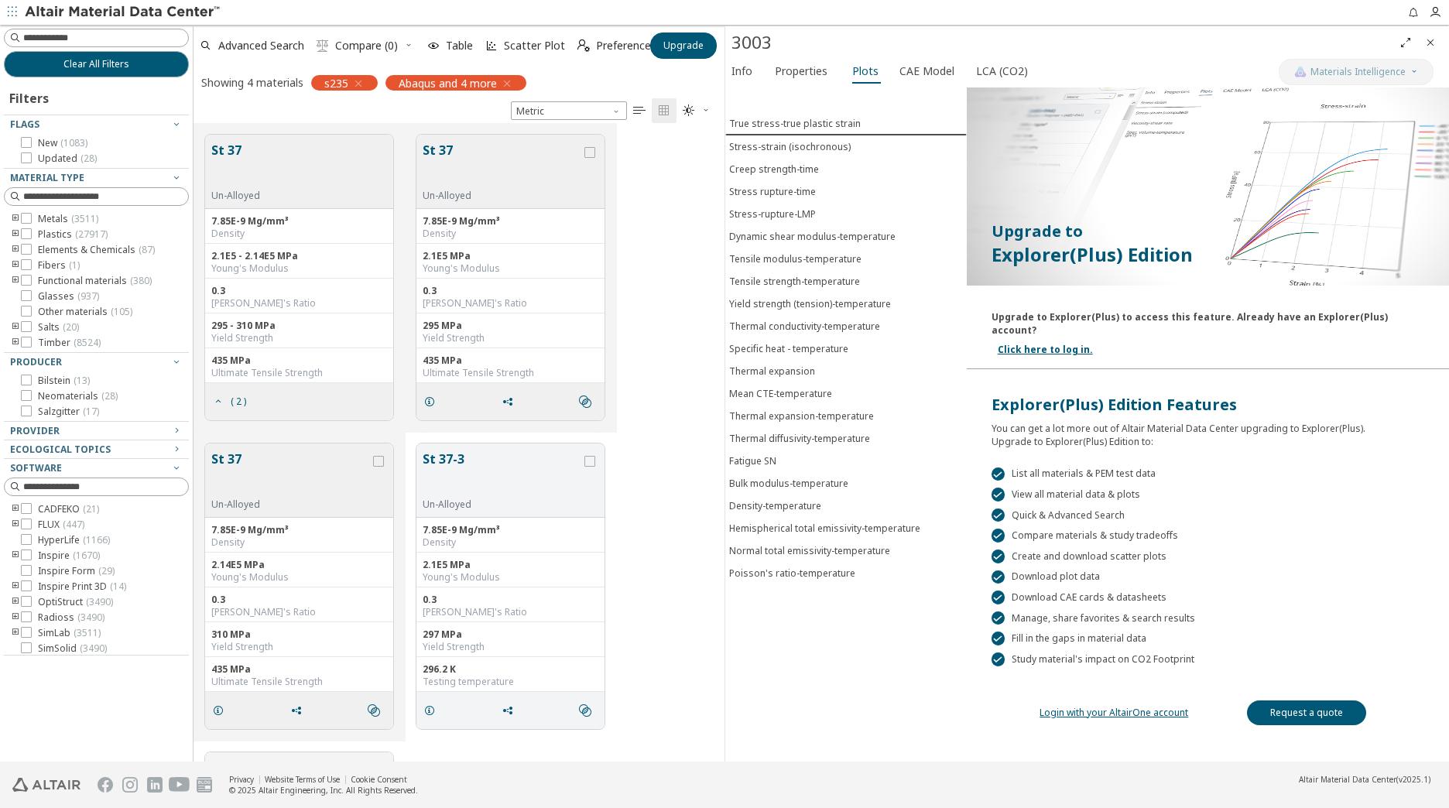
click at [241, 155] on button "St 37" at bounding box center [235, 165] width 49 height 49
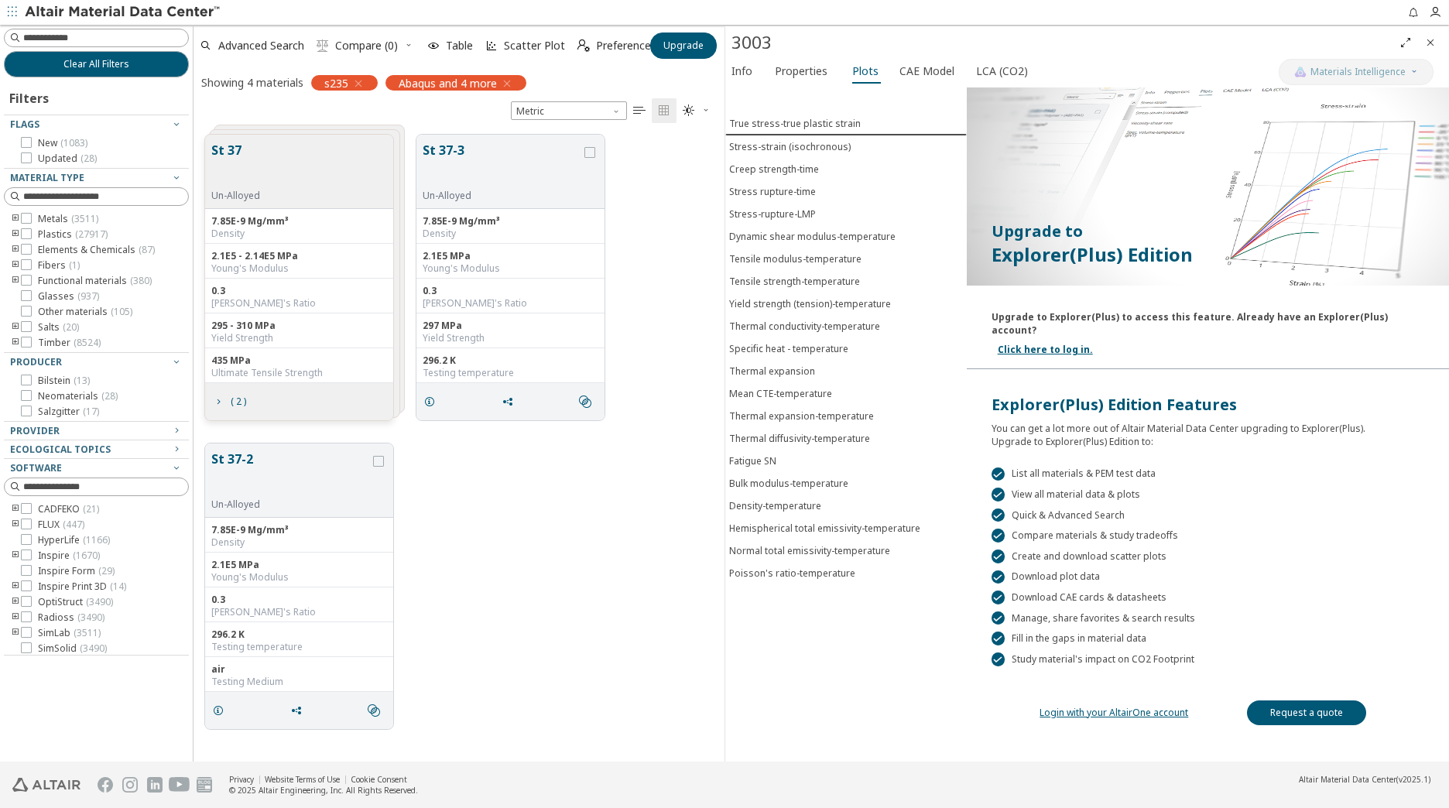
click at [241, 155] on button "St 37" at bounding box center [235, 165] width 49 height 49
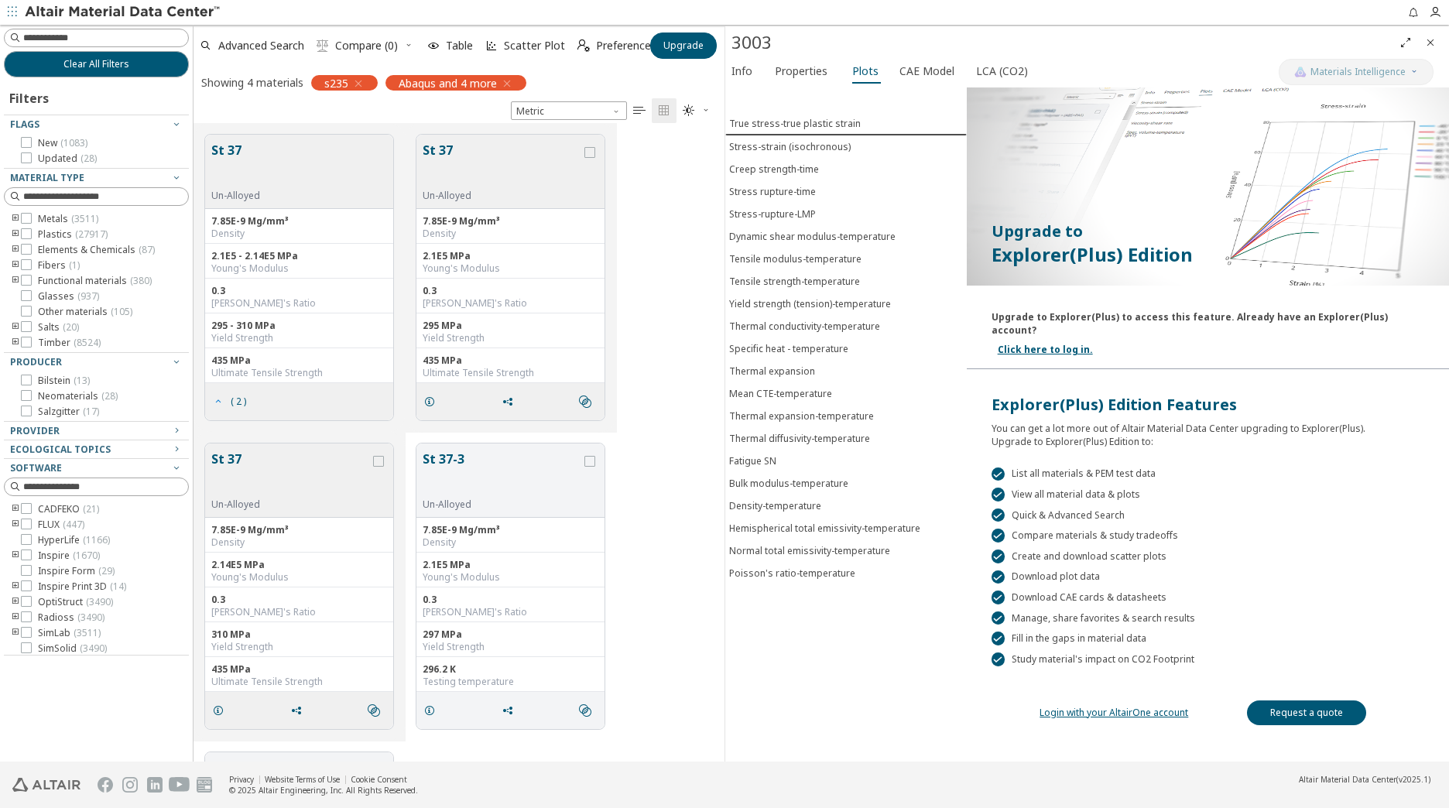
click at [241, 403] on span "( 2 )" at bounding box center [238, 401] width 15 height 9
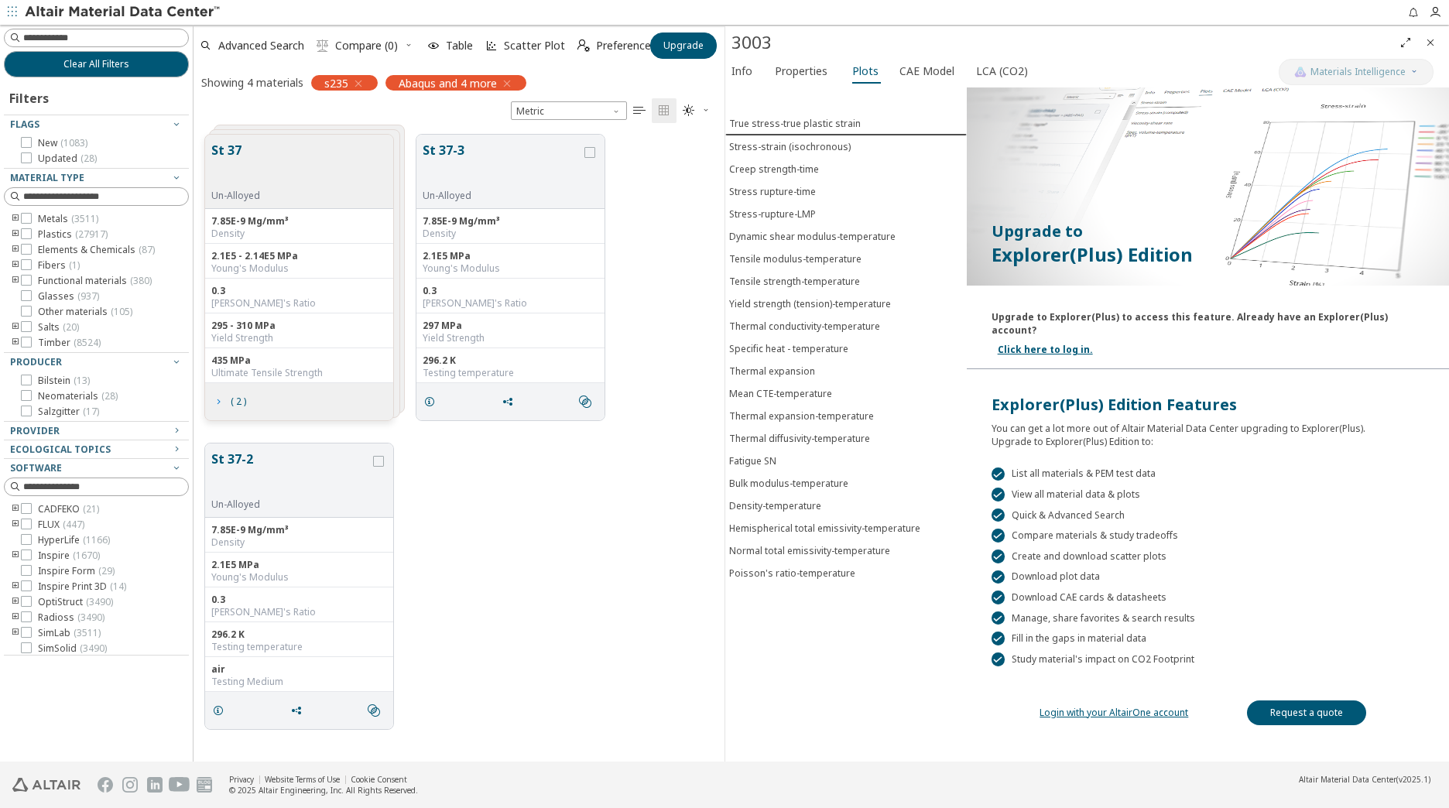
click at [241, 403] on span "( 2 )" at bounding box center [238, 401] width 15 height 9
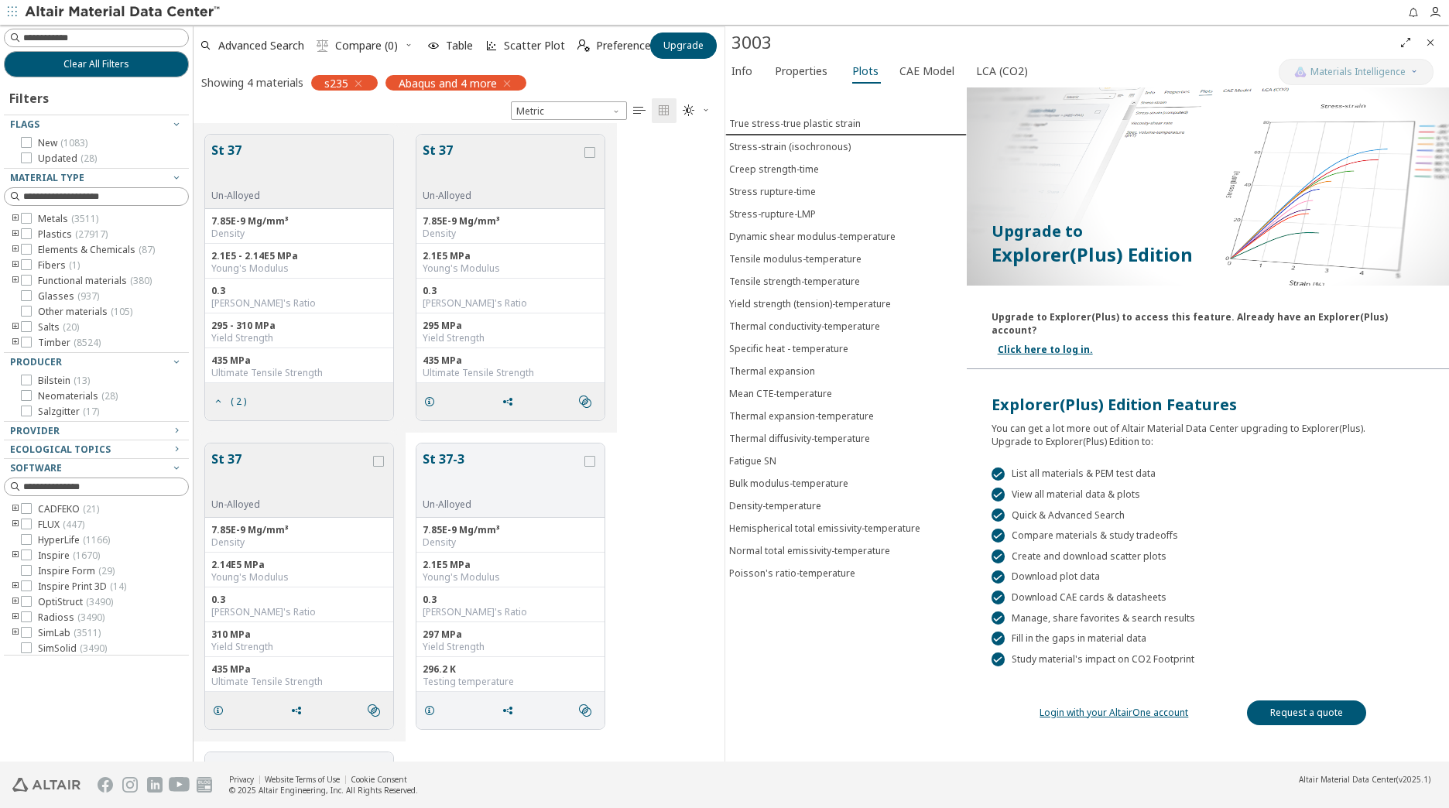
click at [285, 498] on button "St 37" at bounding box center [290, 474] width 159 height 49
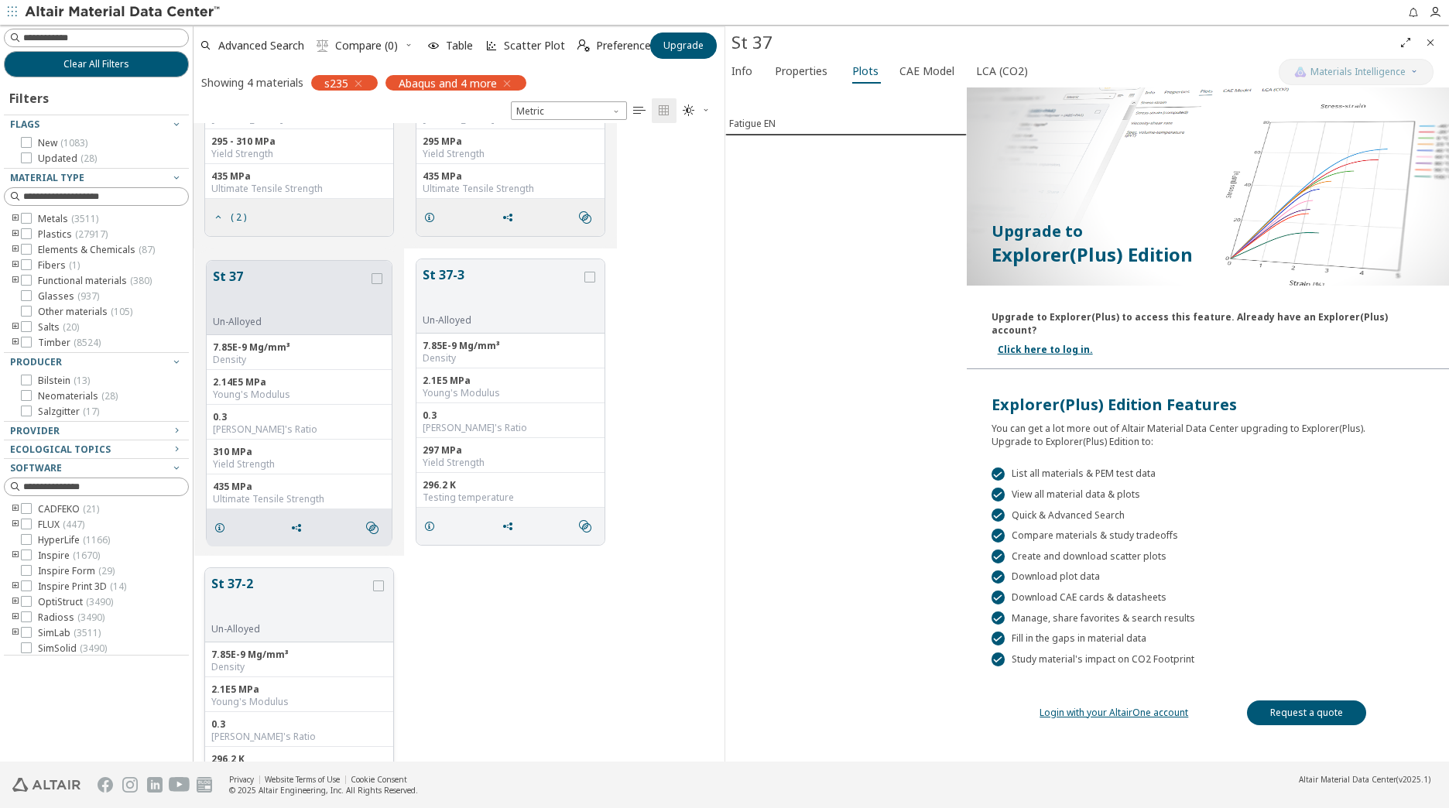
scroll to position [211, 0]
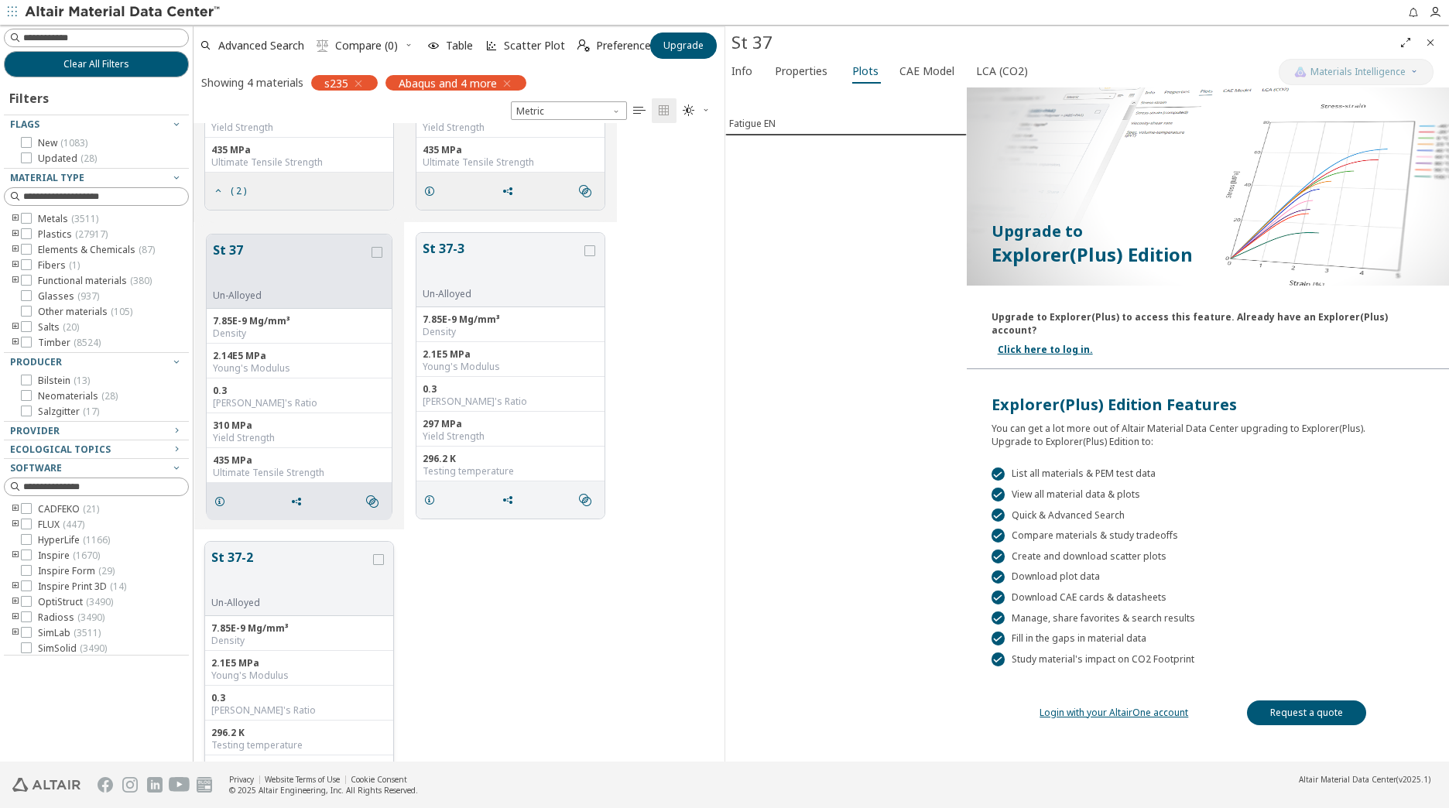
click at [231, 557] on button "St 37-2" at bounding box center [290, 572] width 159 height 49
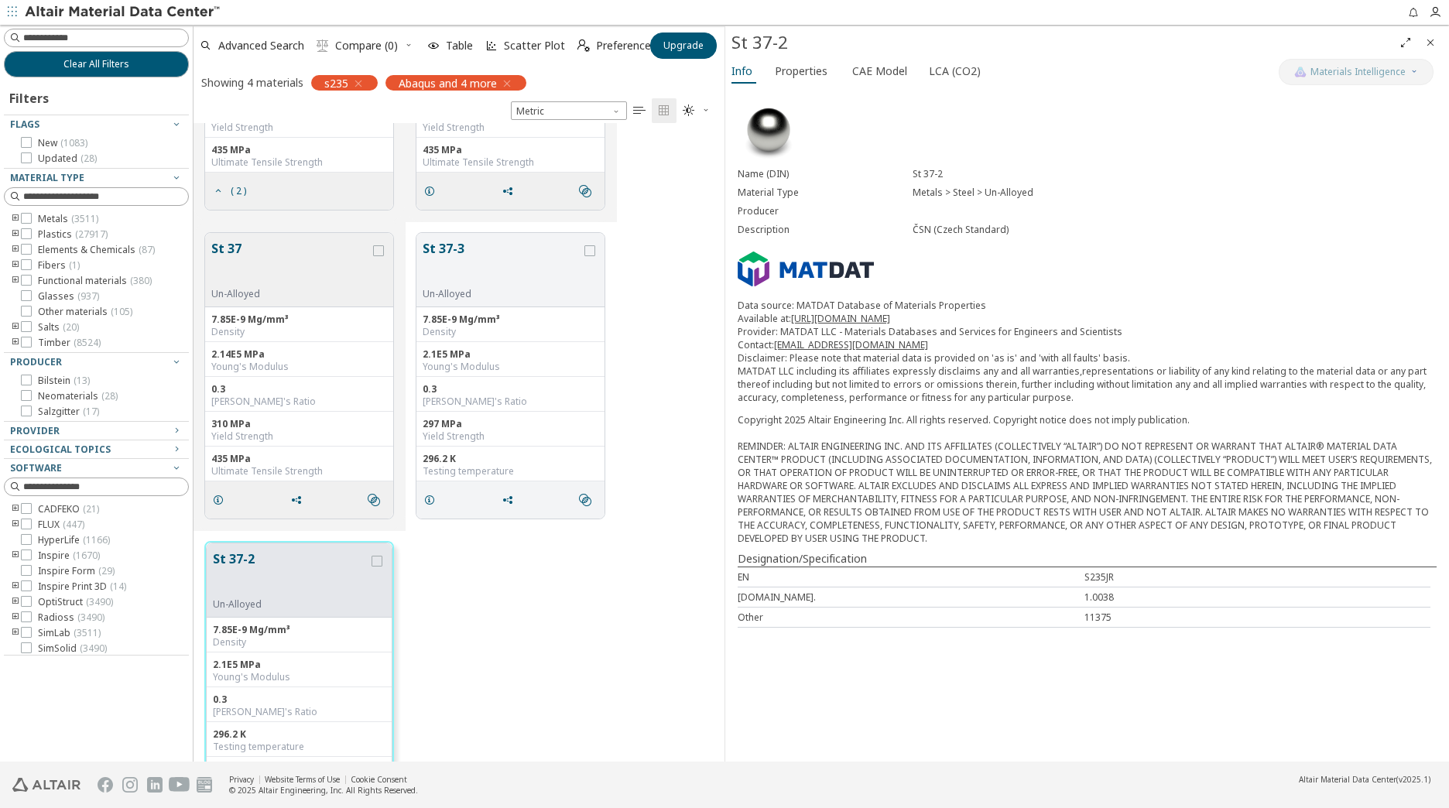
click at [914, 472] on div "Copyright 2025 Altair Engineering Inc. All rights reserved. Copyright notice do…" at bounding box center [1087, 479] width 699 height 132
click at [767, 121] on img at bounding box center [769, 131] width 62 height 62
click at [804, 72] on span "Properties" at bounding box center [801, 71] width 53 height 25
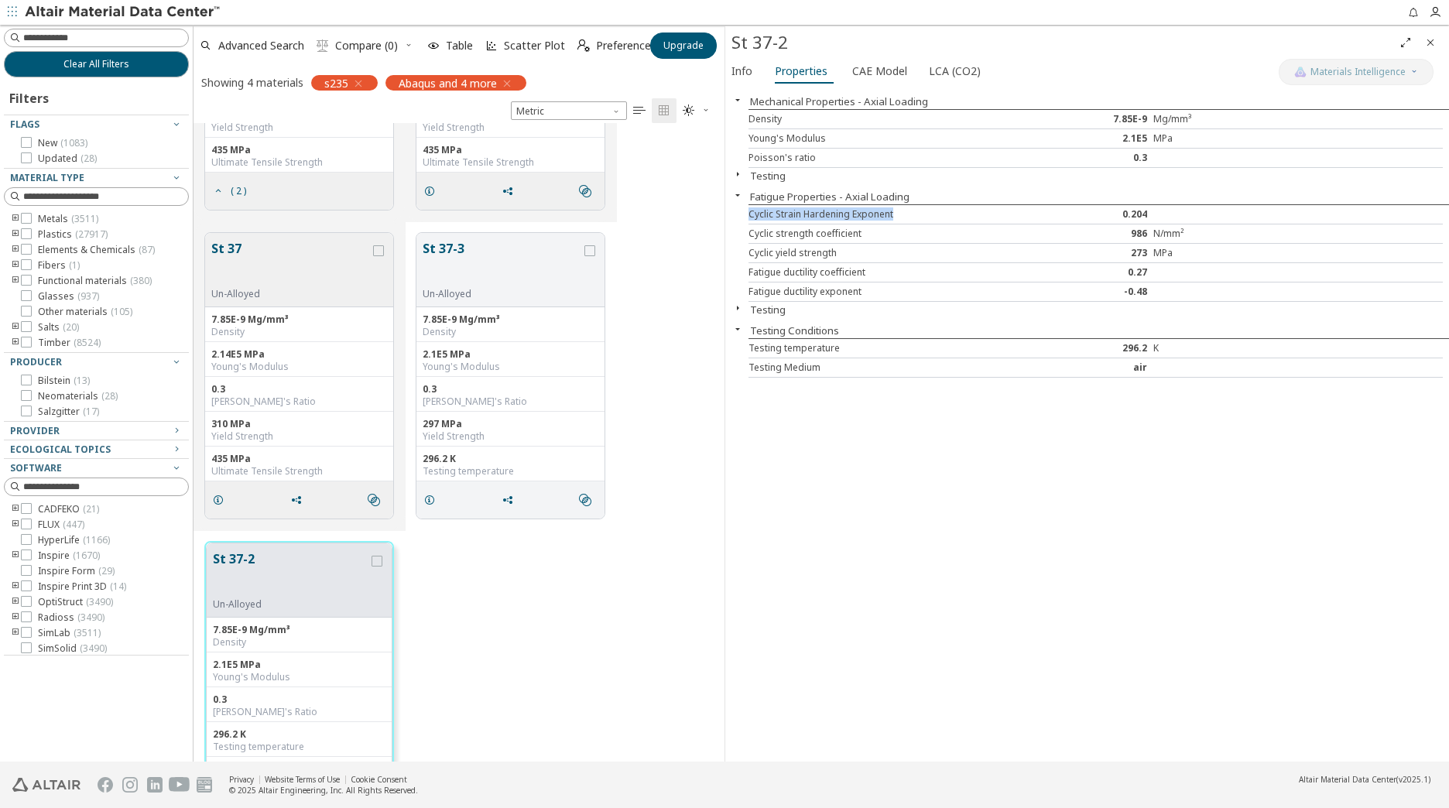
drag, startPoint x: 895, startPoint y: 211, endPoint x: 746, endPoint y: 218, distance: 149.6
click at [746, 218] on div "Mechanical Properties - Axial Loading Density 7.85E-9 Mg/mm³ Young's Modulus 2.…" at bounding box center [1088, 424] width 724 height 674
drag, startPoint x: 746, startPoint y: 218, endPoint x: 787, endPoint y: 245, distance: 49.8
click at [787, 245] on div "Cyclic yield strength 273 MPa" at bounding box center [1096, 253] width 695 height 19
click at [735, 309] on icon "button" at bounding box center [738, 308] width 12 height 12
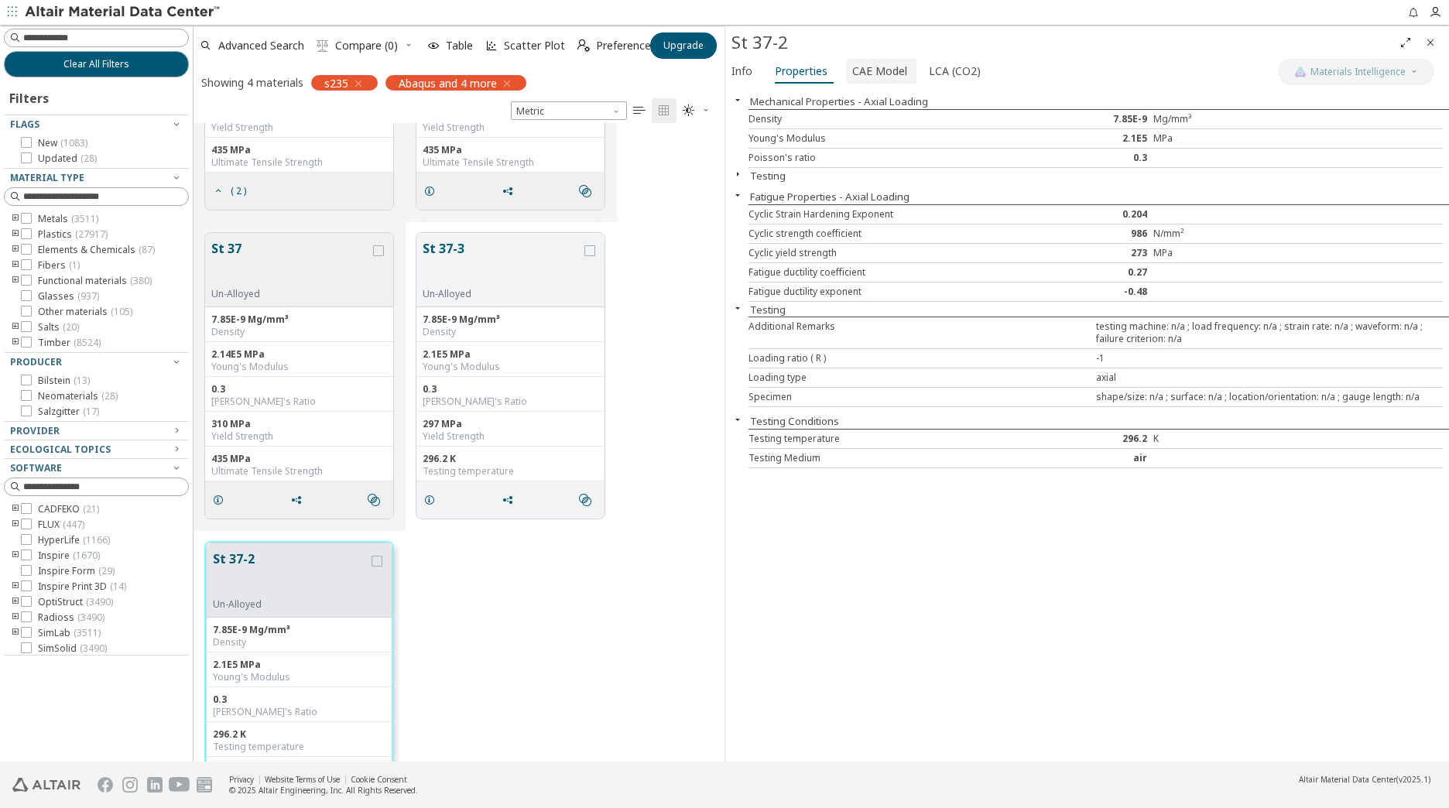
click at [890, 66] on span "CAE Model" at bounding box center [879, 71] width 55 height 25
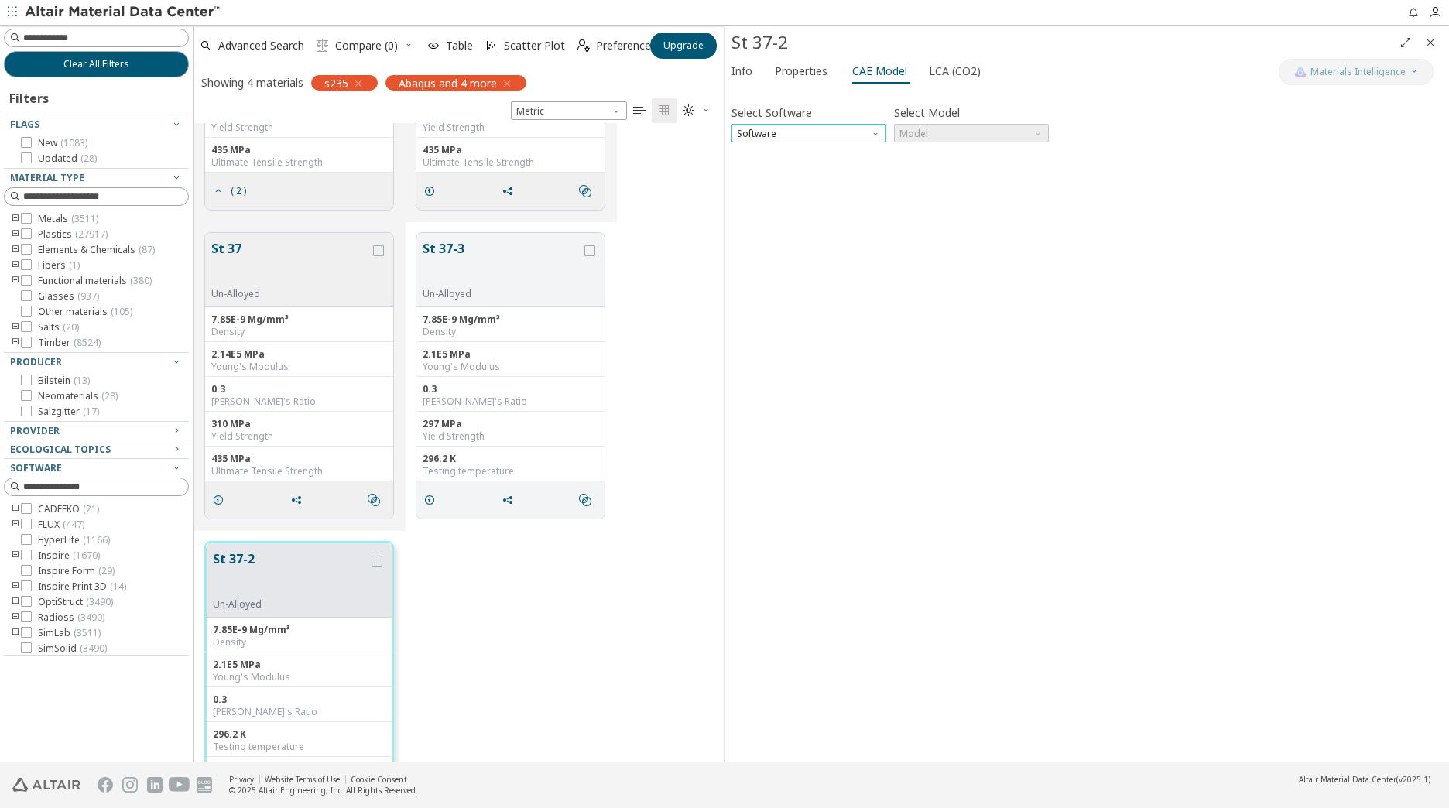
click at [866, 135] on span "Software" at bounding box center [809, 133] width 155 height 19
click at [786, 203] on span "SimSolid" at bounding box center [809, 208] width 142 height 11
click at [940, 134] on span "Model" at bounding box center [971, 133] width 155 height 19
click at [945, 153] on span "SimSolid Card" at bounding box center [932, 152] width 63 height 12
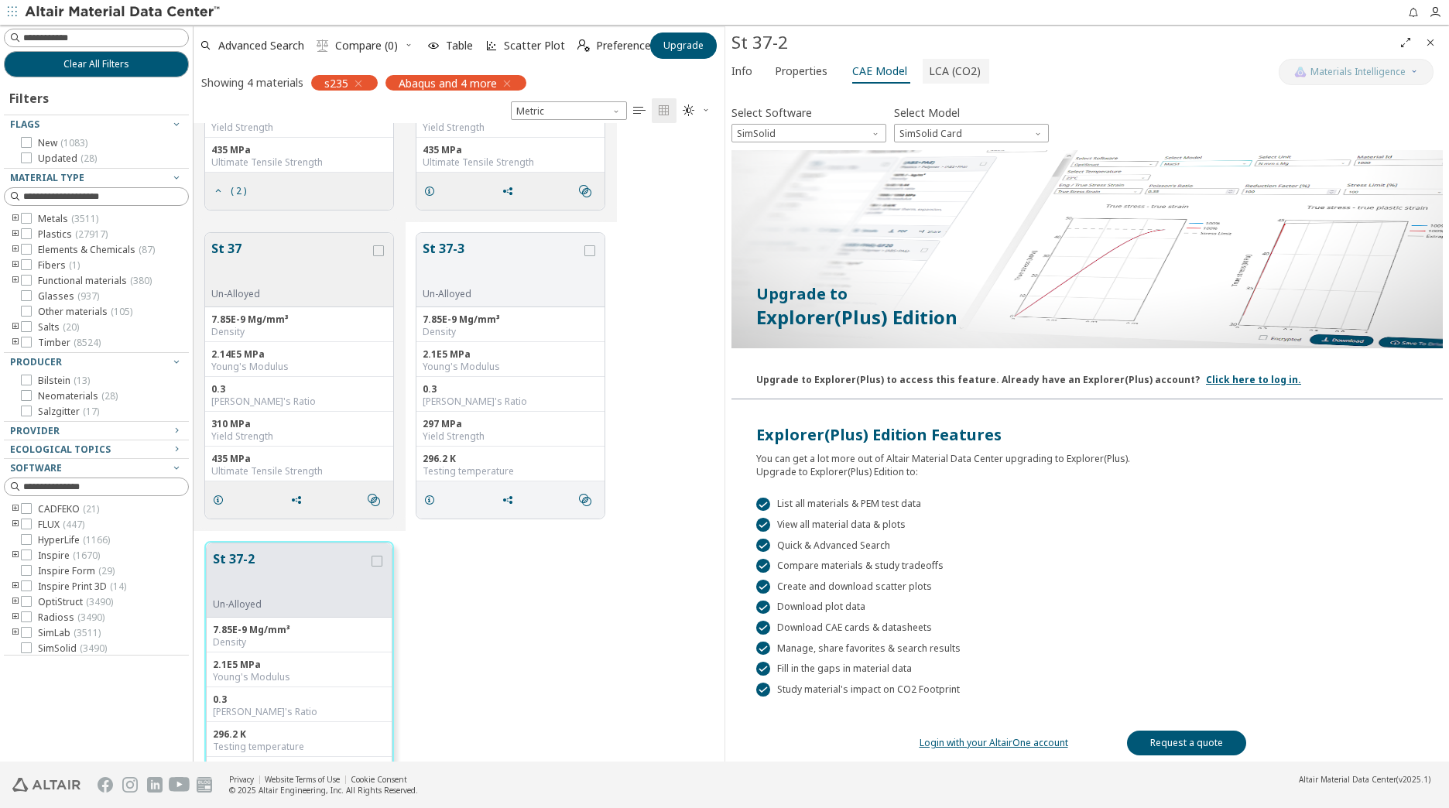
click at [938, 79] on span "LCA (CO2)" at bounding box center [955, 71] width 52 height 25
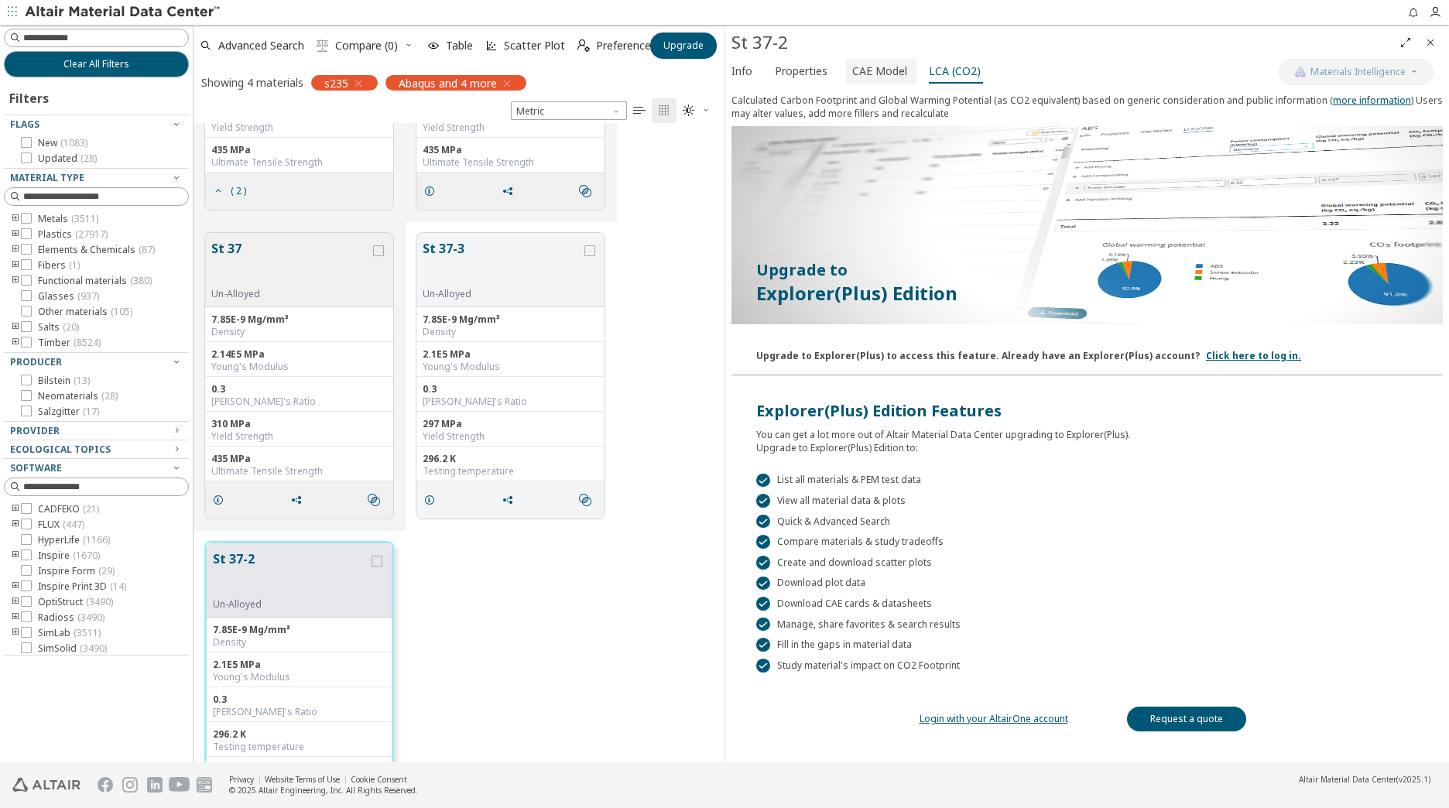
click at [894, 68] on span "CAE Model" at bounding box center [879, 71] width 55 height 25
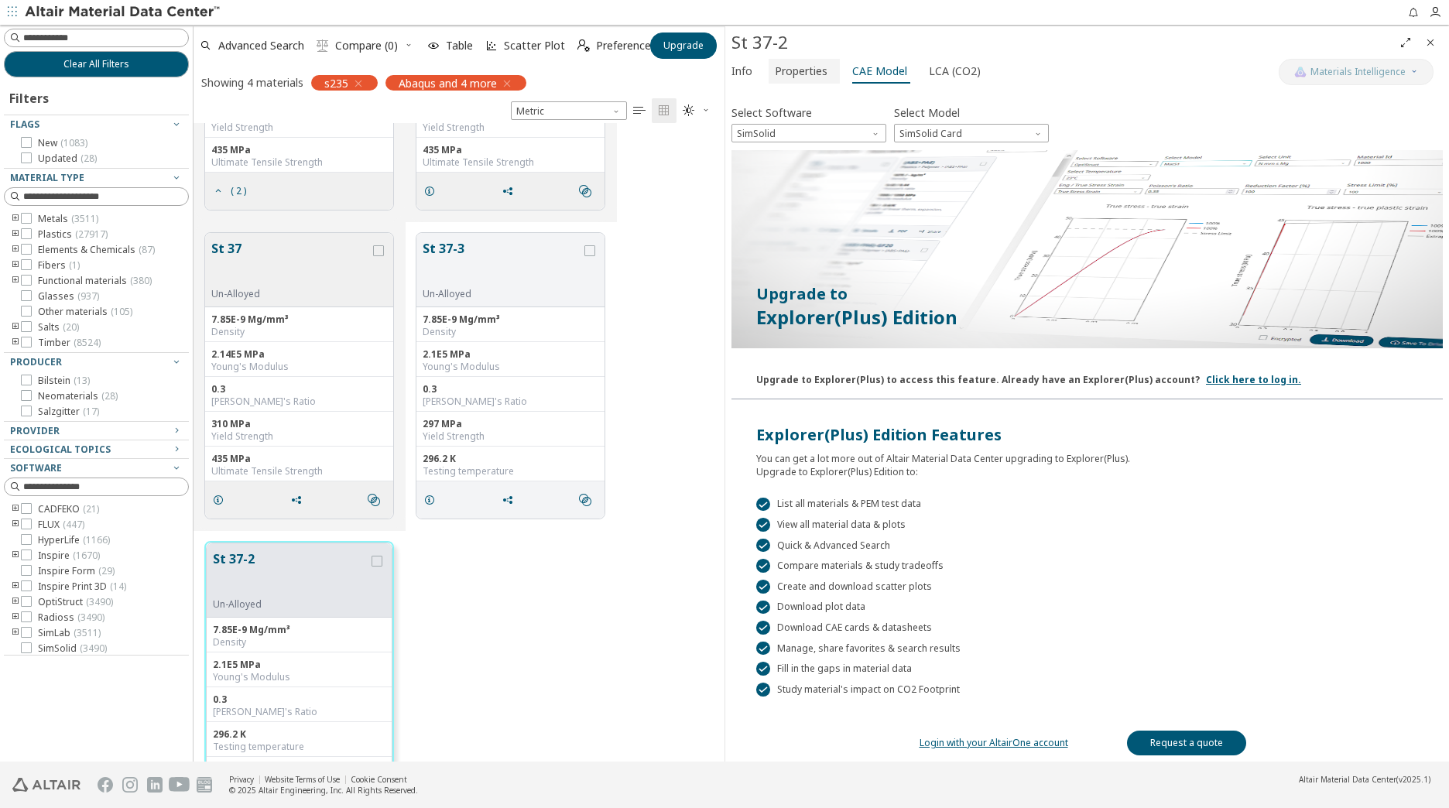
click at [808, 64] on span "Properties" at bounding box center [801, 71] width 53 height 25
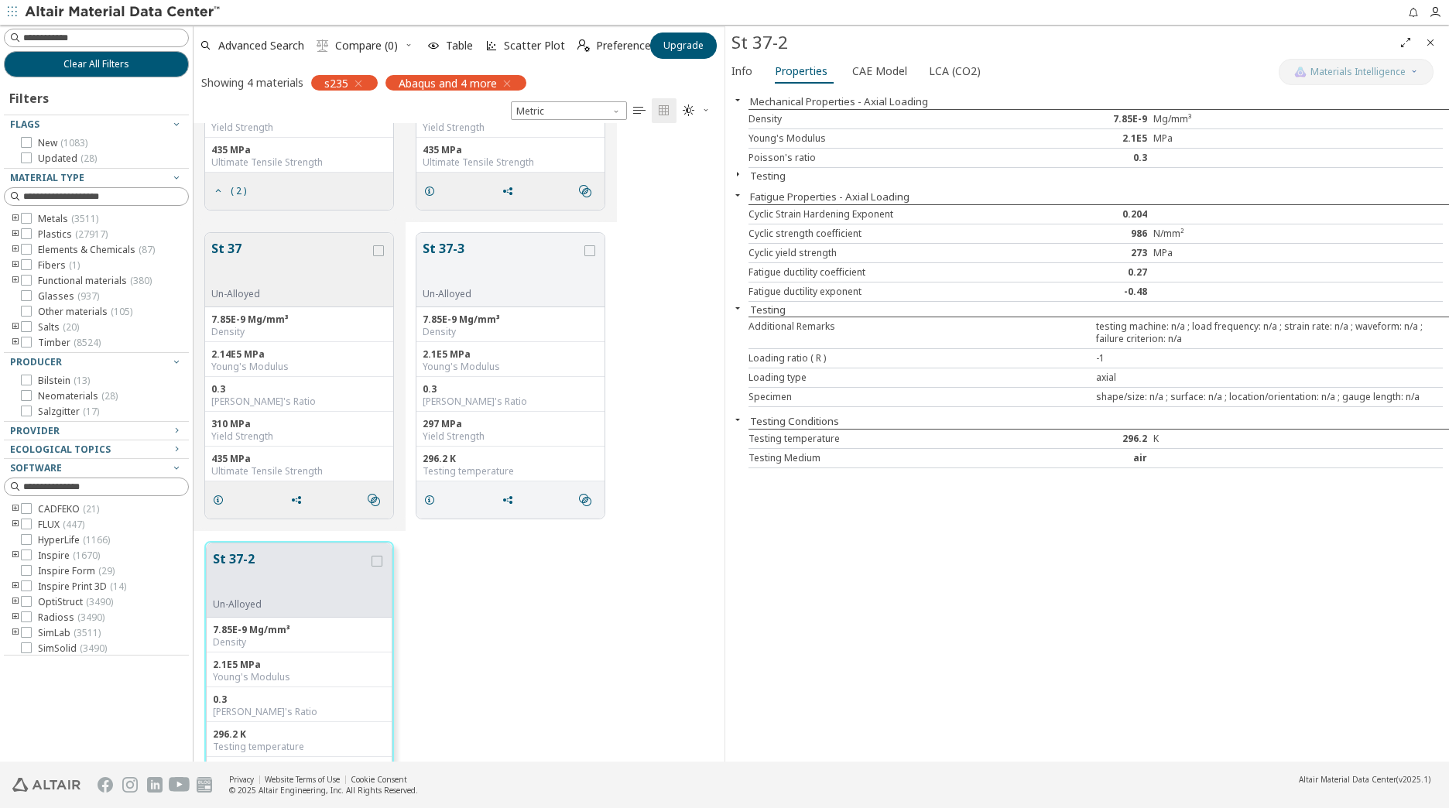
click at [959, 366] on div "Loading ratio ( R ) -1" at bounding box center [1096, 358] width 695 height 19
click at [739, 173] on icon "button" at bounding box center [738, 174] width 12 height 12
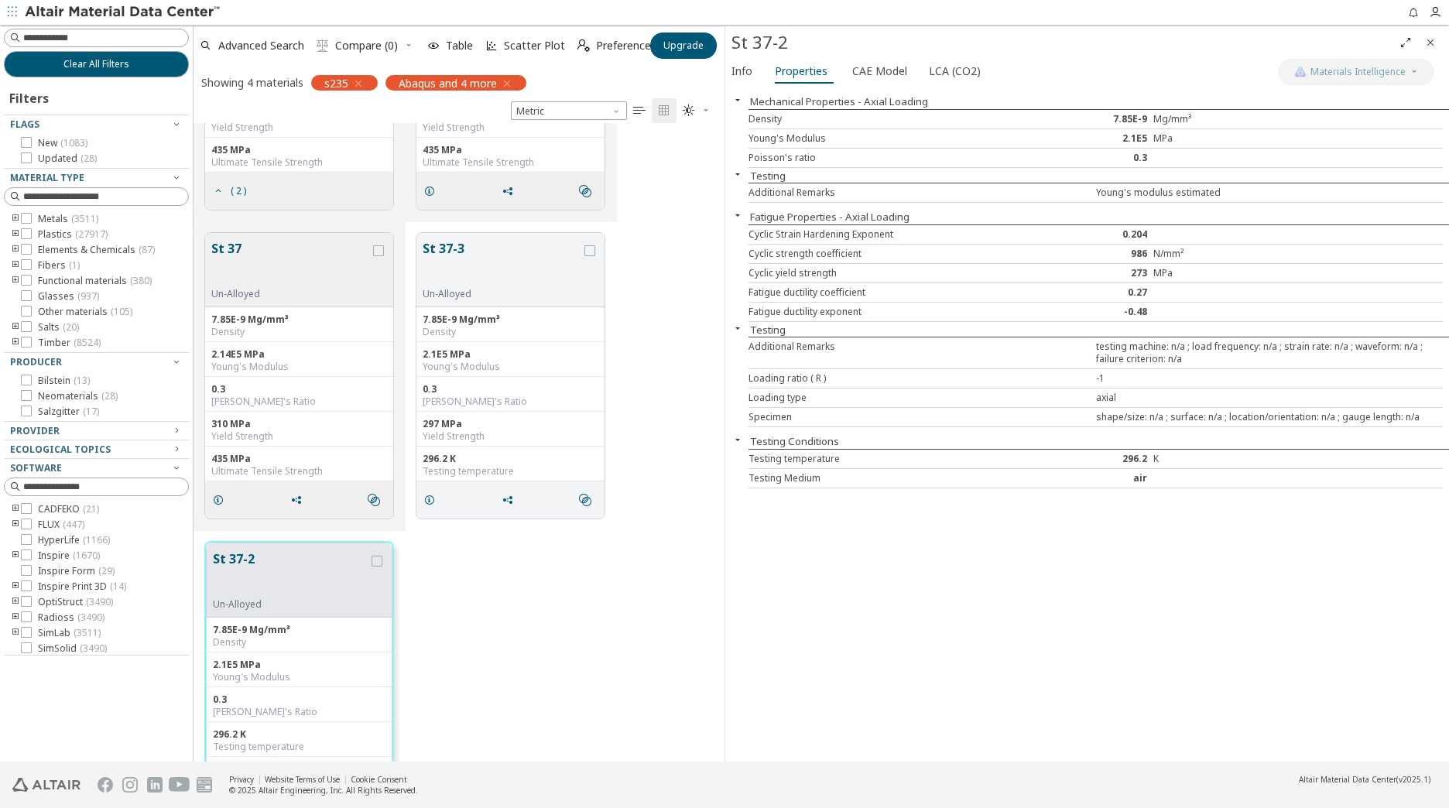
click at [789, 193] on div "Additional Remarks" at bounding box center [923, 193] width 348 height 12
drag, startPoint x: 1132, startPoint y: 313, endPoint x: 1144, endPoint y: 314, distance: 12.4
click at [1144, 314] on div "-0.48" at bounding box center [1096, 312] width 116 height 12
drag, startPoint x: 1144, startPoint y: 314, endPoint x: 1120, endPoint y: 242, distance: 75.9
click at [1120, 242] on div "Cyclic Strain Hardening Exponent 0.204" at bounding box center [1096, 234] width 695 height 19
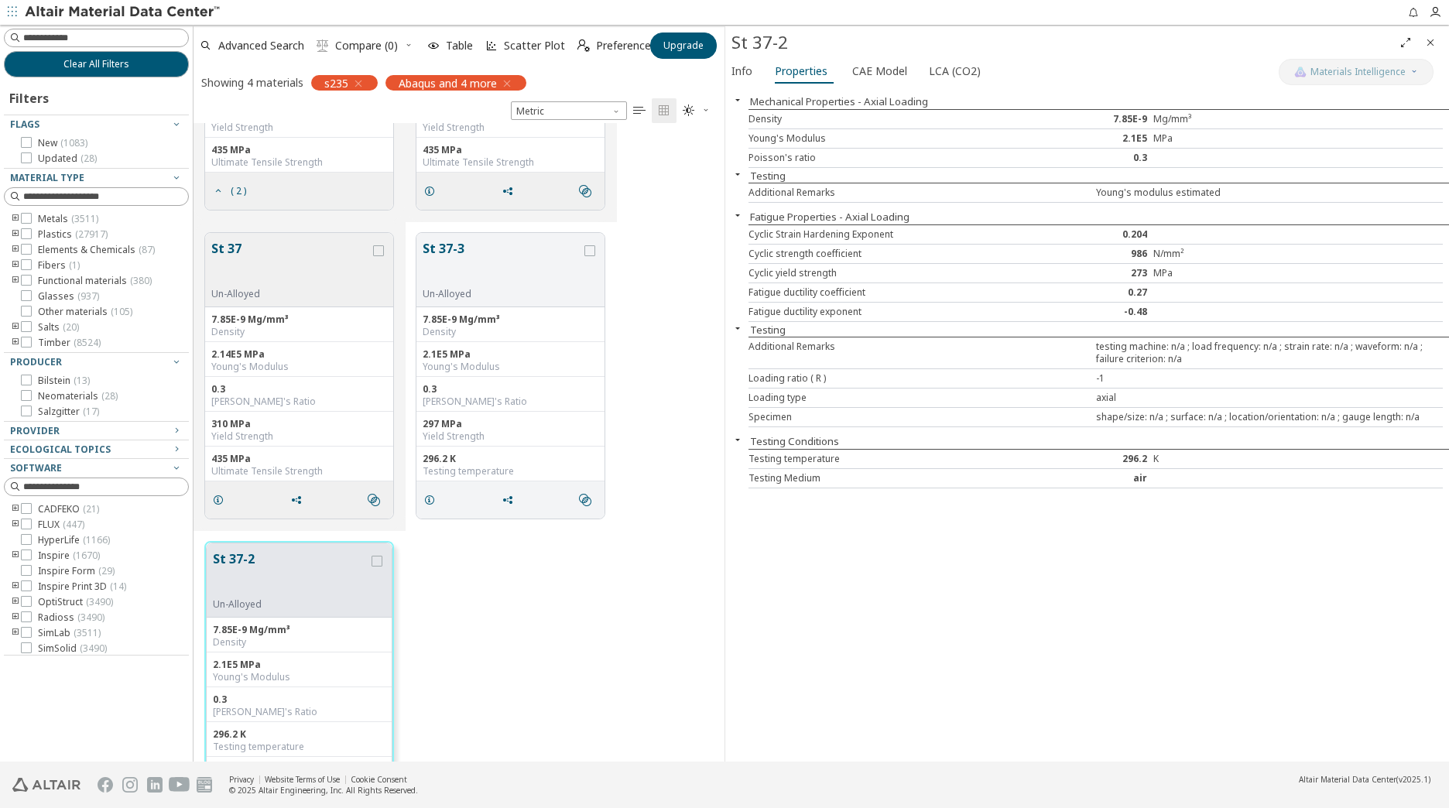
click at [1147, 480] on div "air" at bounding box center [1096, 478] width 116 height 12
click at [445, 243] on button "St 37-3" at bounding box center [502, 263] width 159 height 49
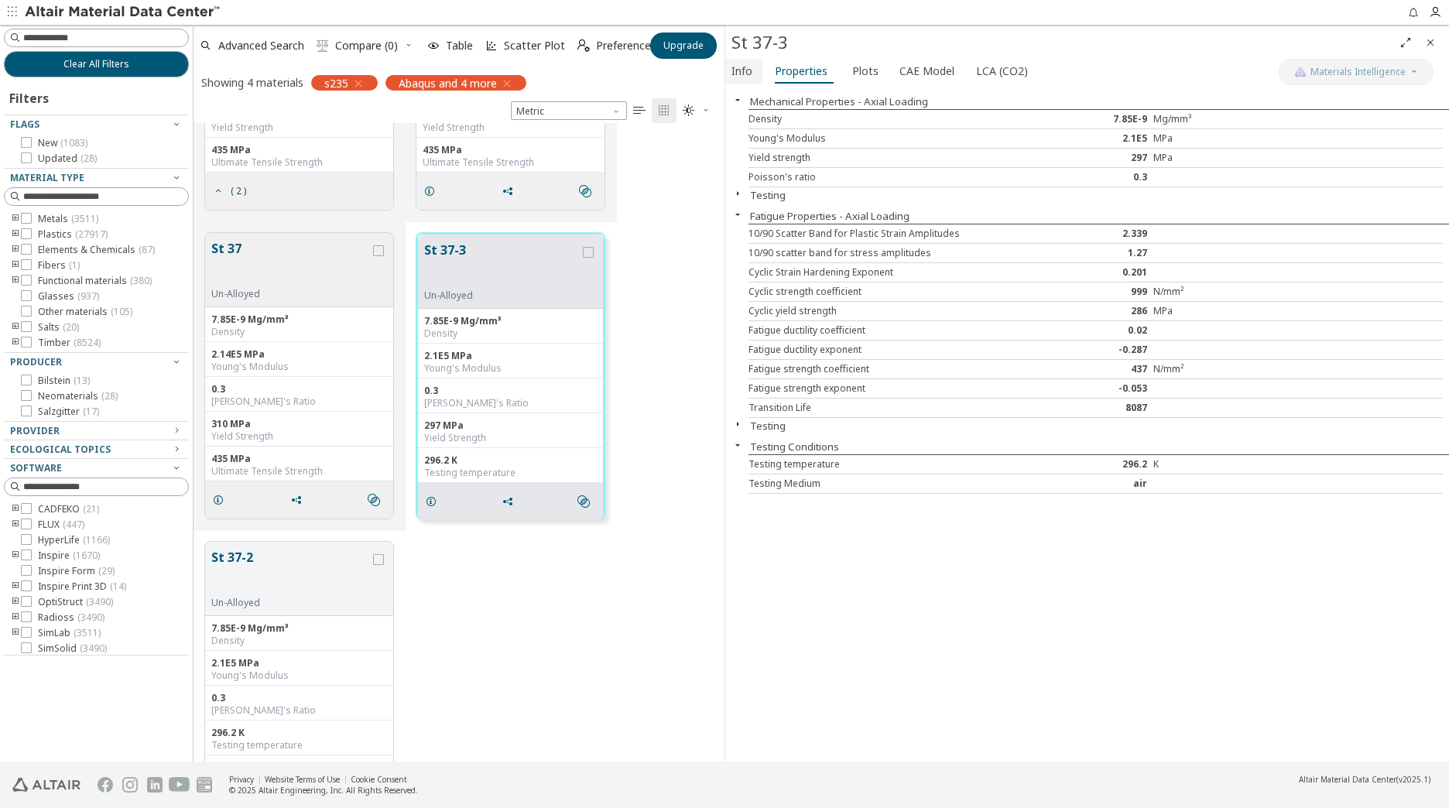
click at [747, 73] on span "Info" at bounding box center [742, 71] width 21 height 25
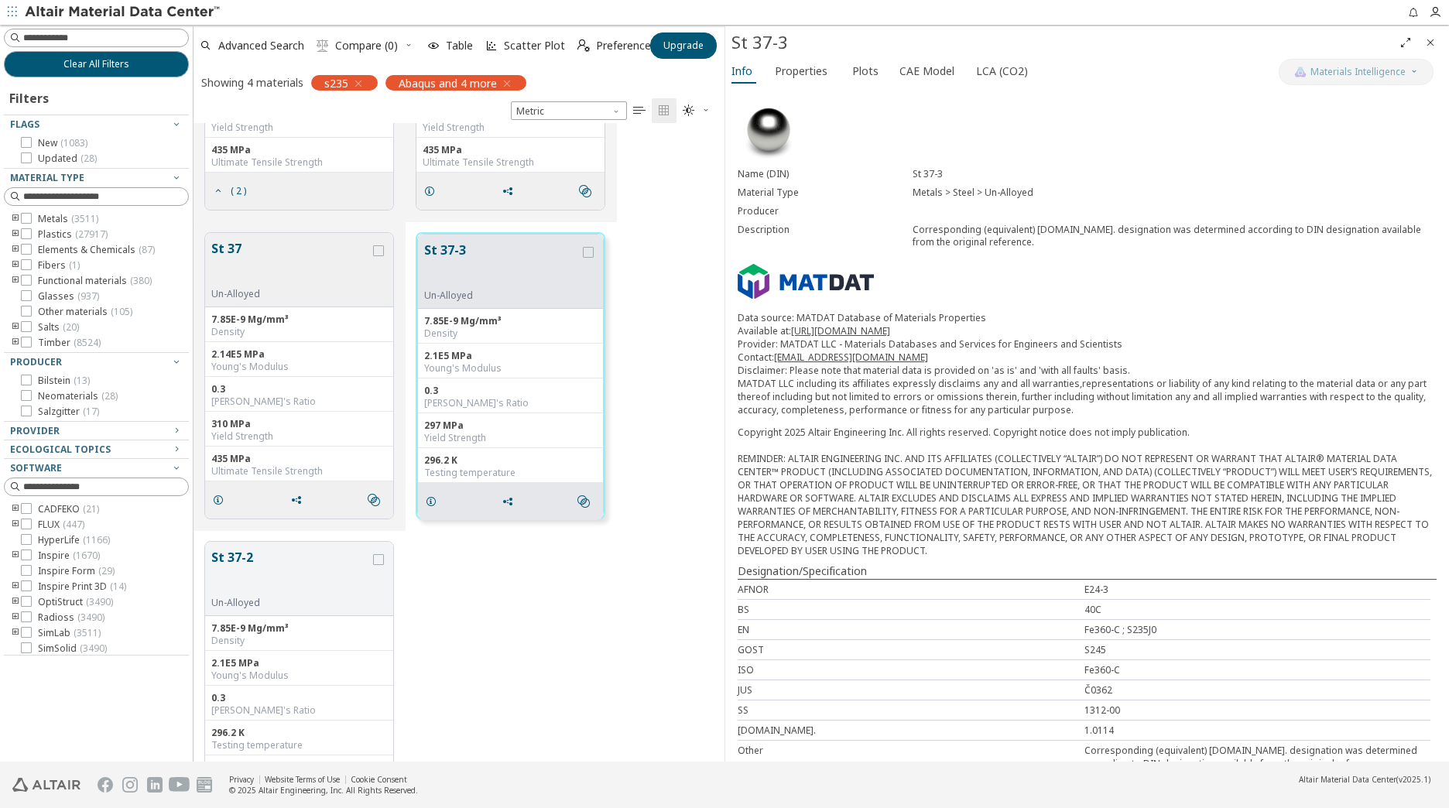
click at [962, 187] on div "Metals > Steel > Un-Alloyed" at bounding box center [1175, 193] width 524 height 12
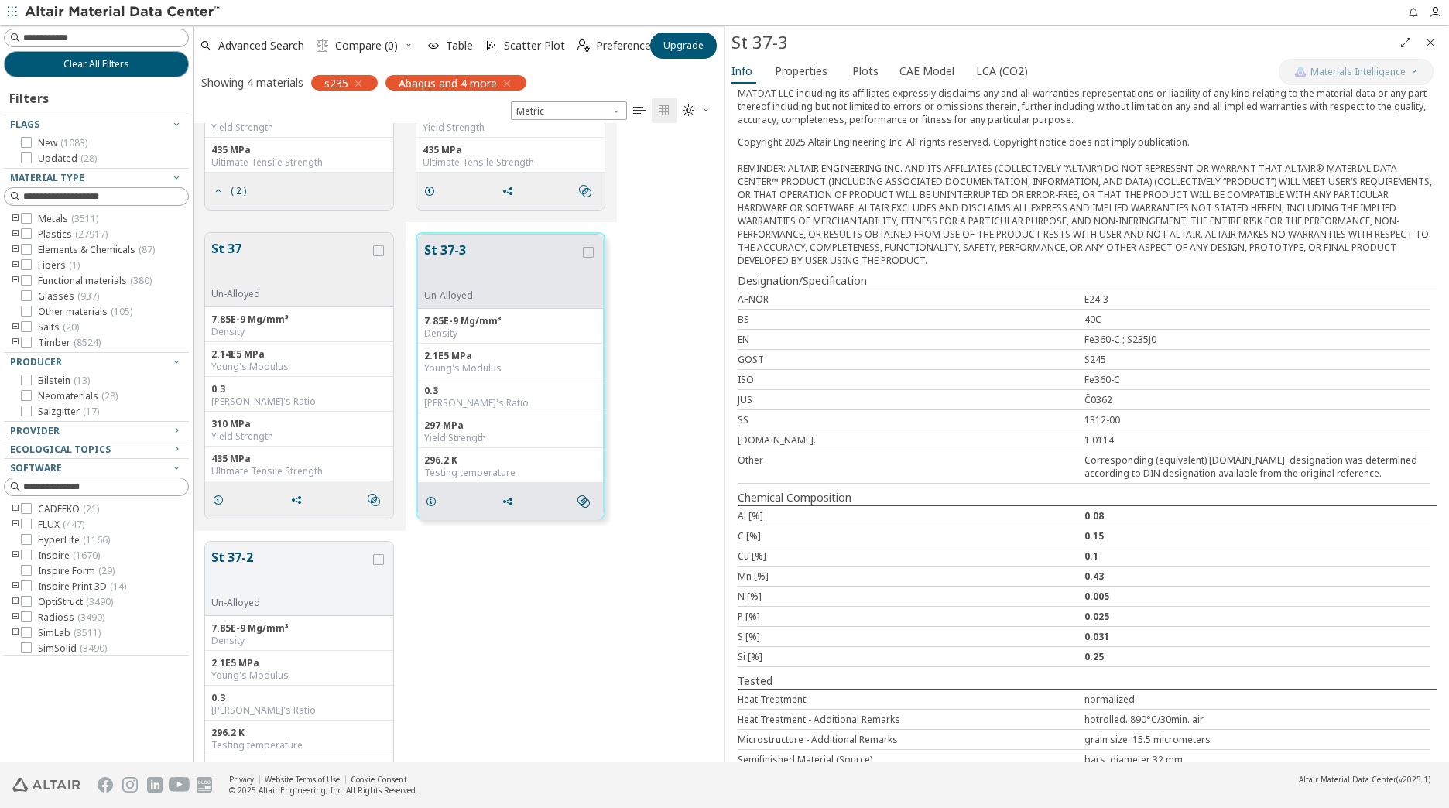
scroll to position [310, 0]
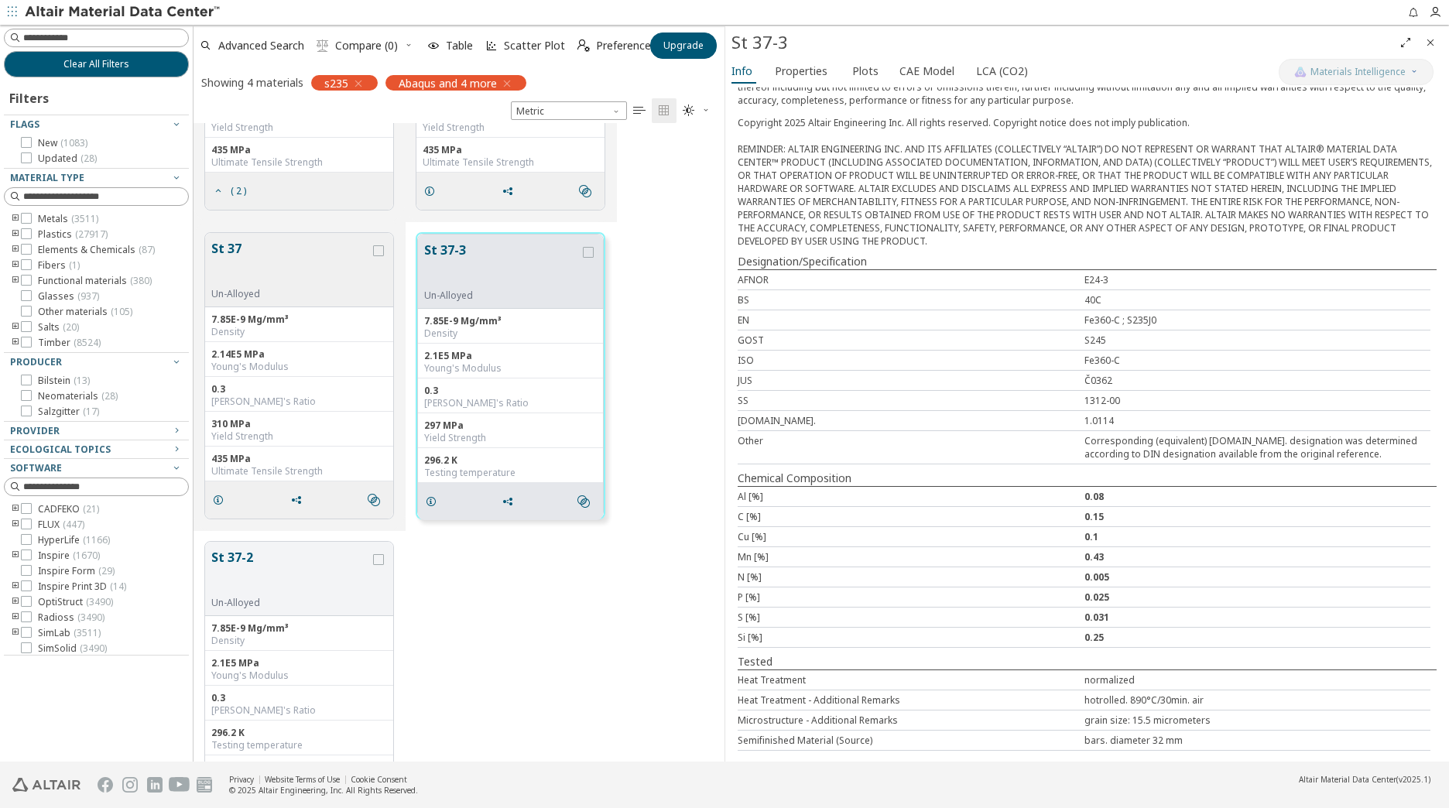
click at [1088, 344] on div "S245" at bounding box center [1258, 340] width 347 height 13
click at [321, 569] on button "St 37-2" at bounding box center [290, 572] width 159 height 49
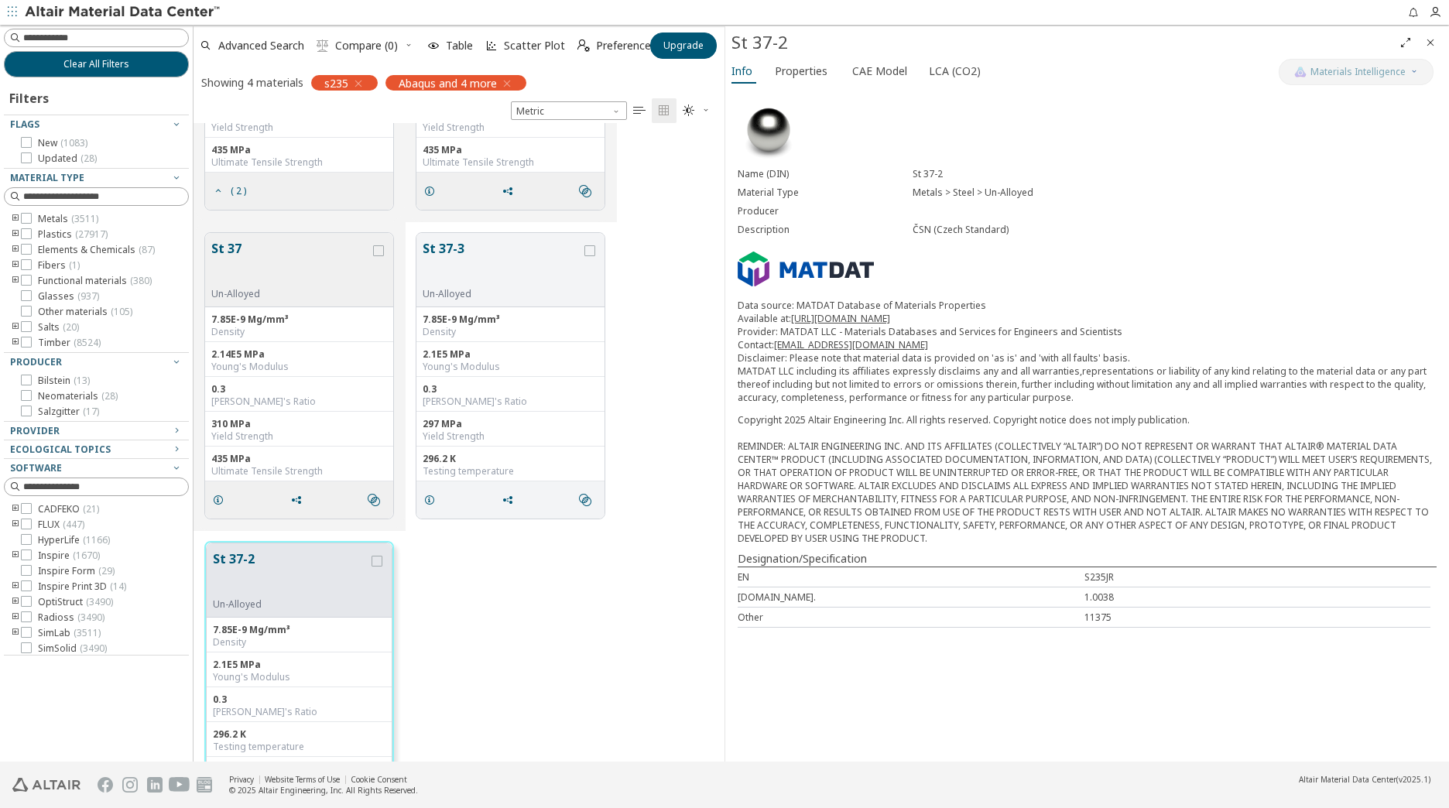
click at [945, 376] on p "Data source: MATDAT Database of Materials Properties Available at: [URL][DOMAIN…" at bounding box center [1087, 351] width 699 height 105
drag, startPoint x: 878, startPoint y: 589, endPoint x: 890, endPoint y: 605, distance: 19.4
click at [878, 590] on div "[DOMAIN_NAME]. 1.0038" at bounding box center [1084, 598] width 693 height 20
click at [461, 461] on div "296.2 K" at bounding box center [511, 459] width 176 height 12
click at [468, 259] on button "St 37-3" at bounding box center [502, 263] width 159 height 49
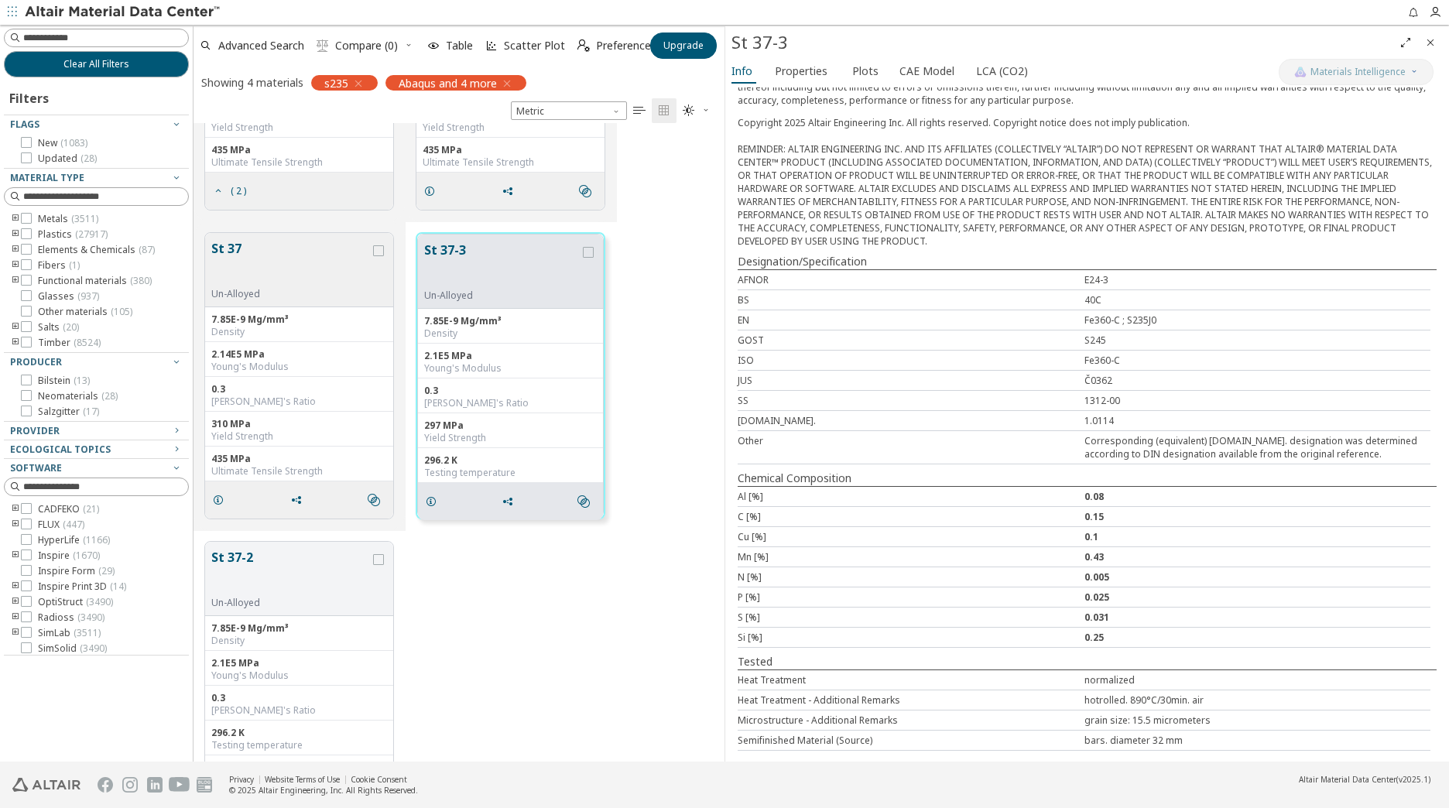
scroll to position [311, 0]
click at [1098, 335] on div "S245" at bounding box center [1258, 338] width 347 height 13
click at [1095, 585] on div "N [%] 0.005" at bounding box center [1084, 576] width 693 height 20
click at [1106, 681] on div "normalized" at bounding box center [1258, 678] width 347 height 13
click at [1110, 702] on div "hotrolled. 890°C/30min. air" at bounding box center [1258, 698] width 347 height 13
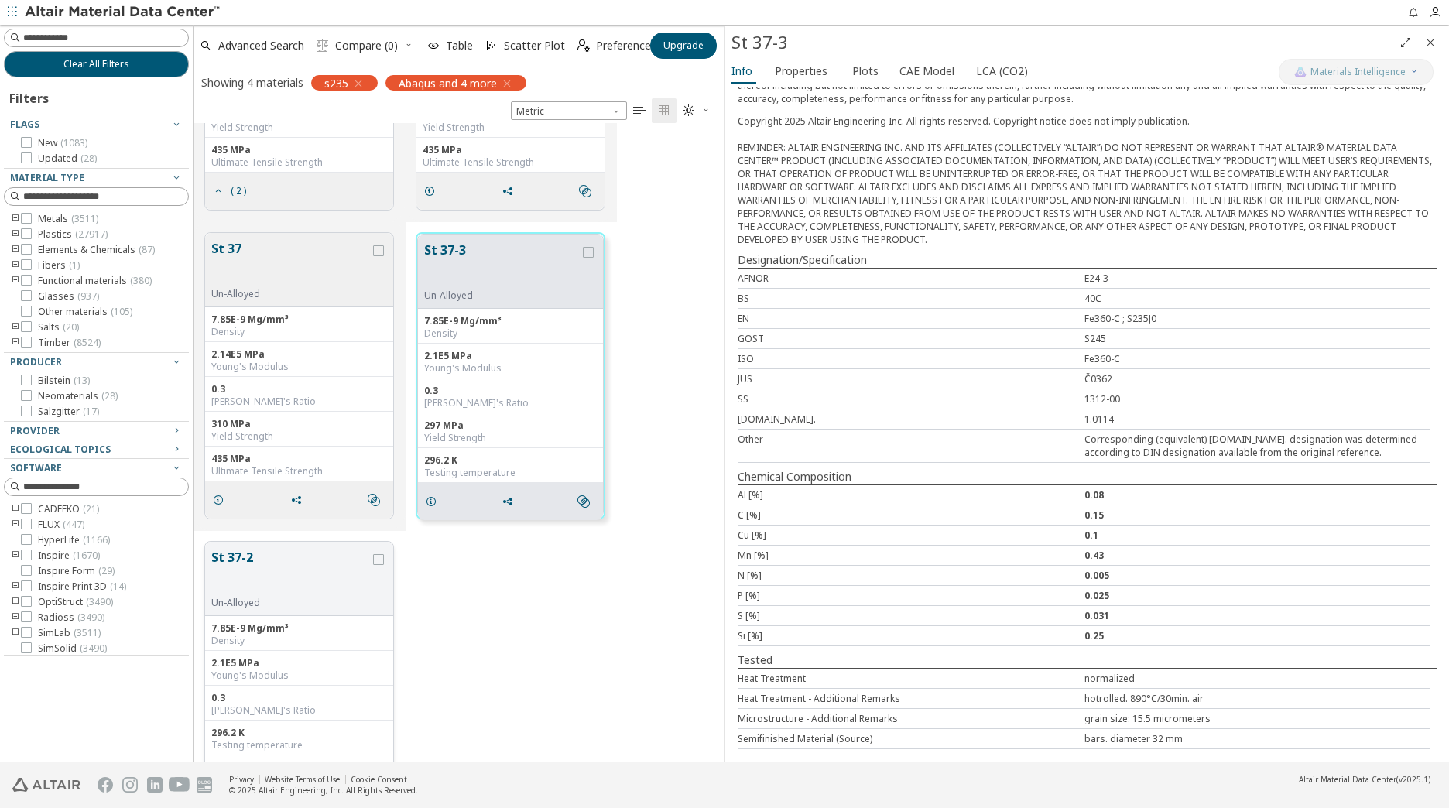
click at [297, 557] on button "St 37-2" at bounding box center [290, 572] width 159 height 49
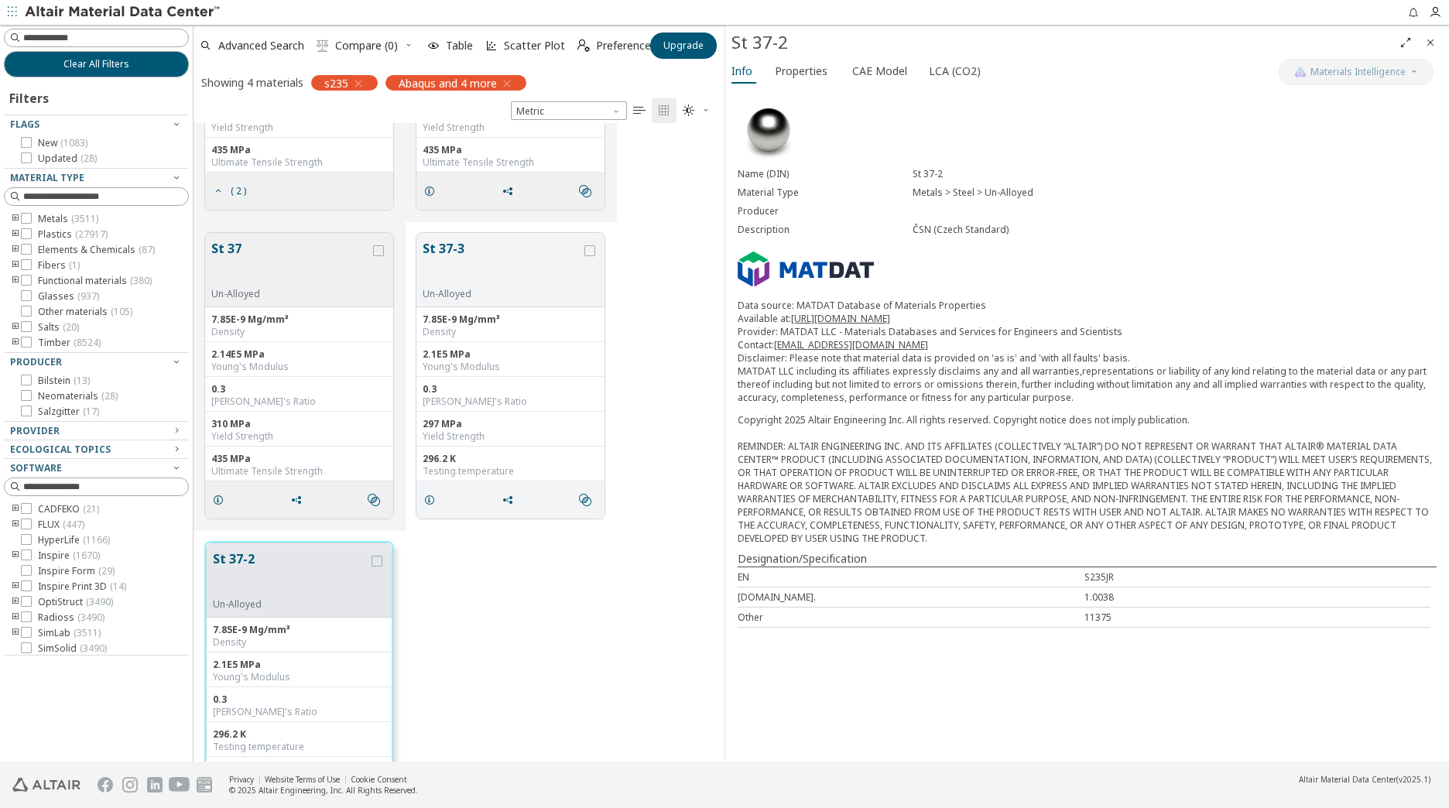
click at [1005, 581] on div "EN" at bounding box center [911, 577] width 347 height 13
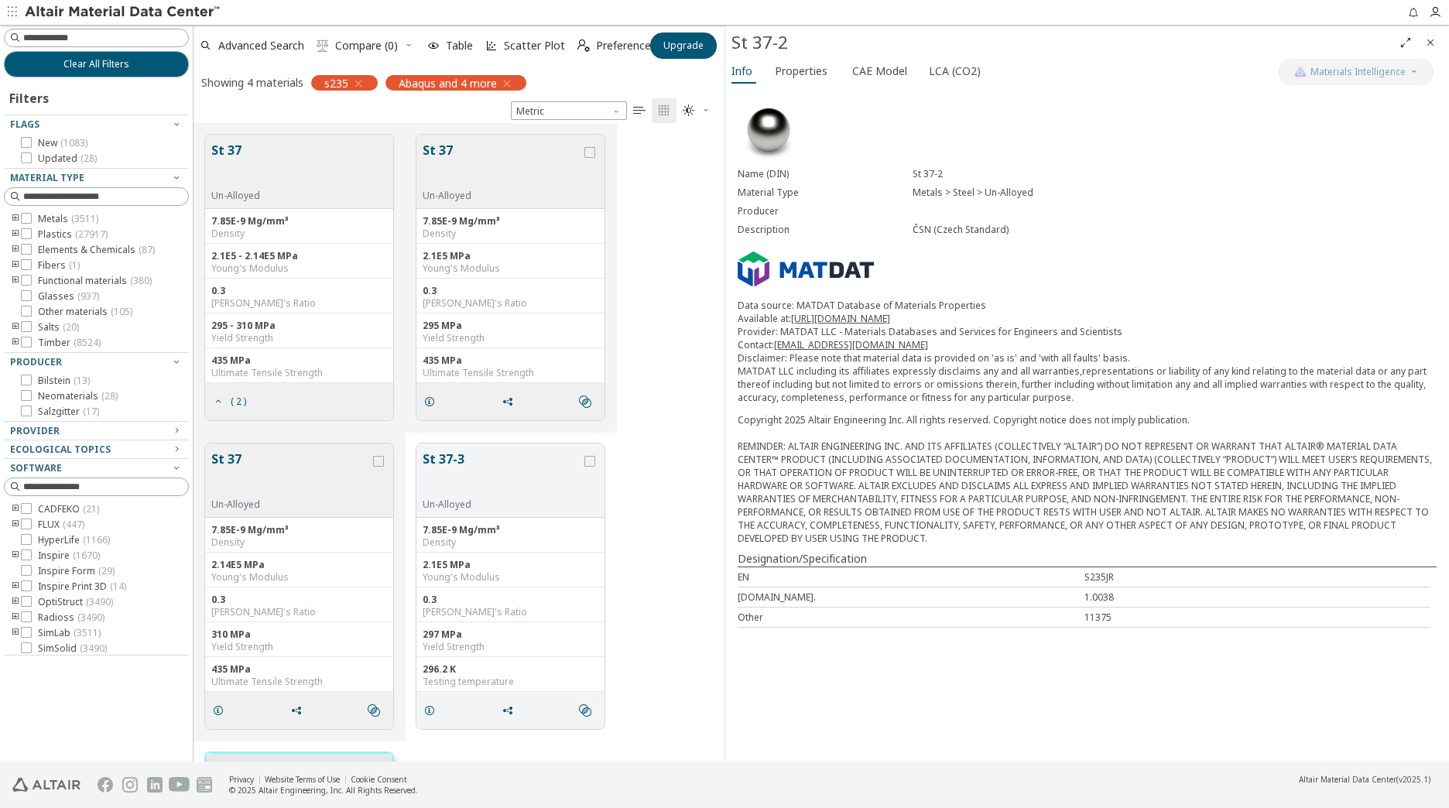
click at [441, 143] on button "St 37" at bounding box center [502, 165] width 159 height 49
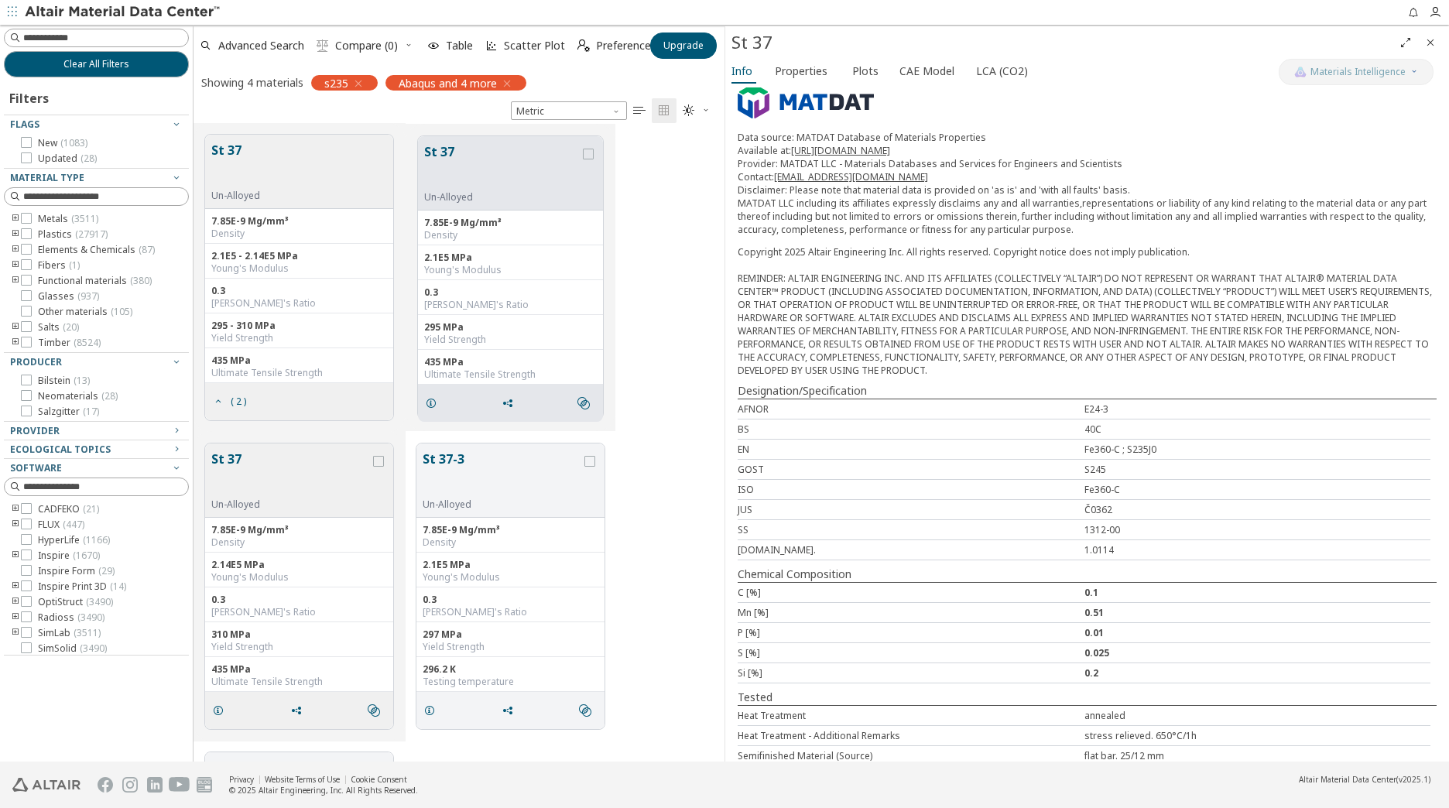
scroll to position [166, 0]
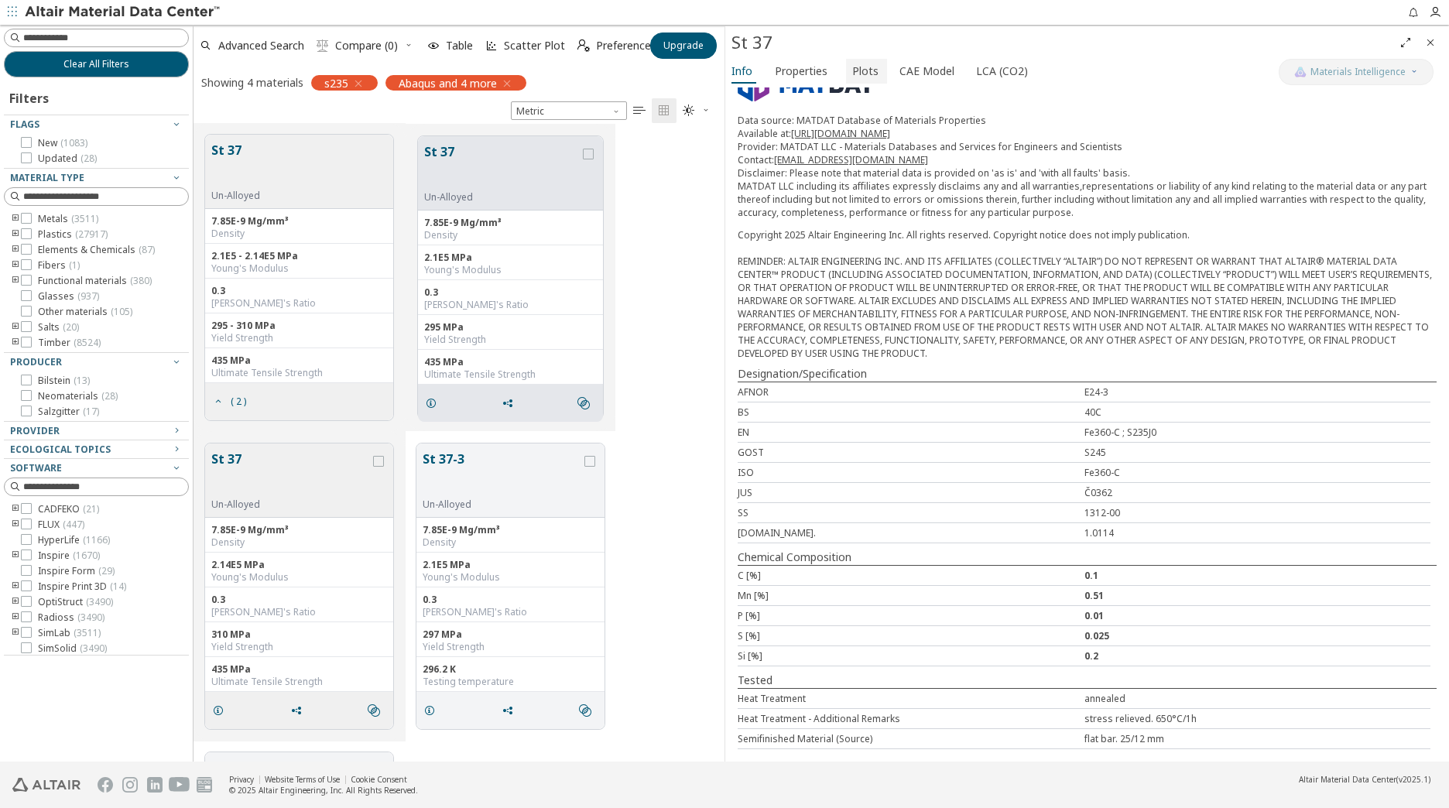
click at [860, 67] on span "Plots" at bounding box center [865, 71] width 26 height 25
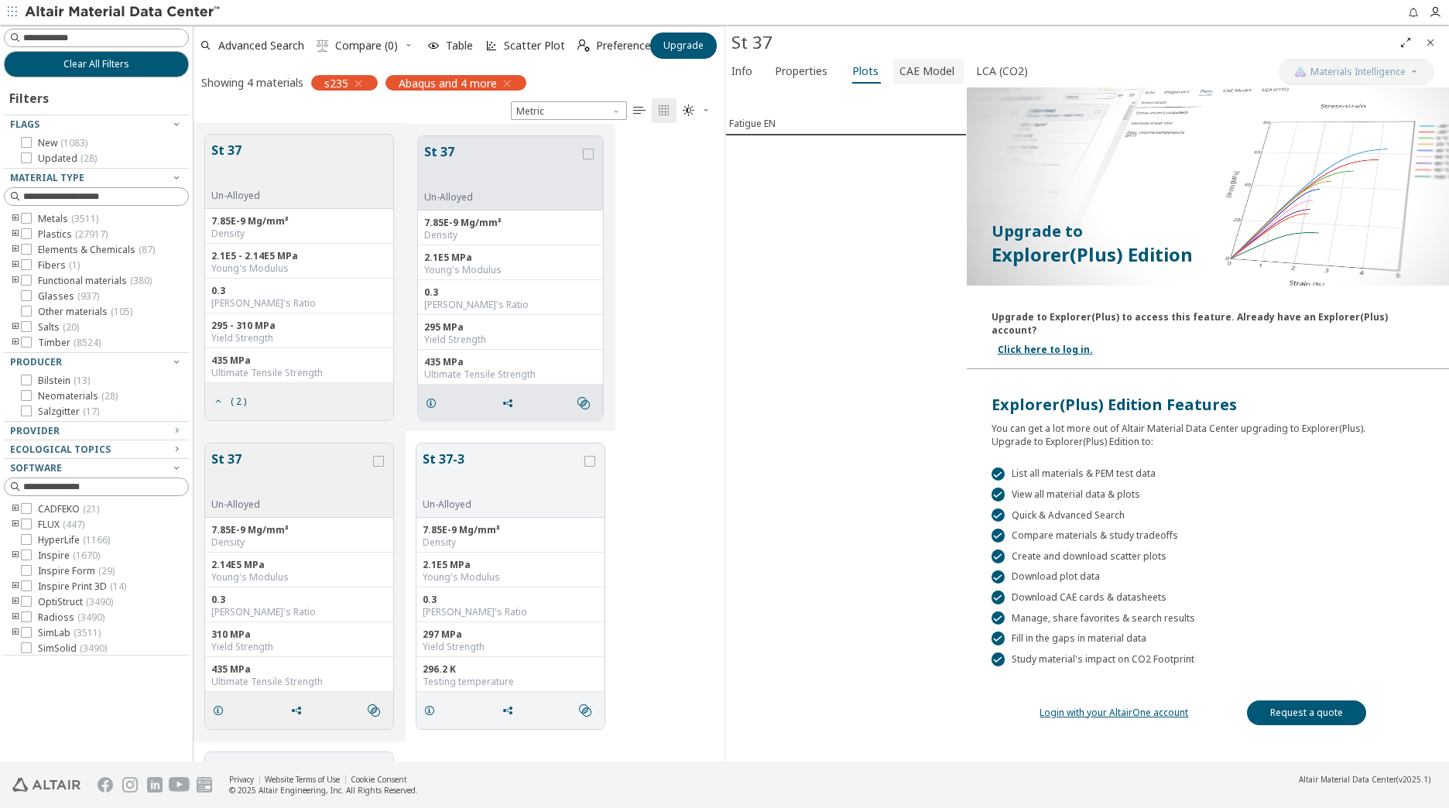
click at [904, 70] on span "CAE Model" at bounding box center [927, 71] width 55 height 25
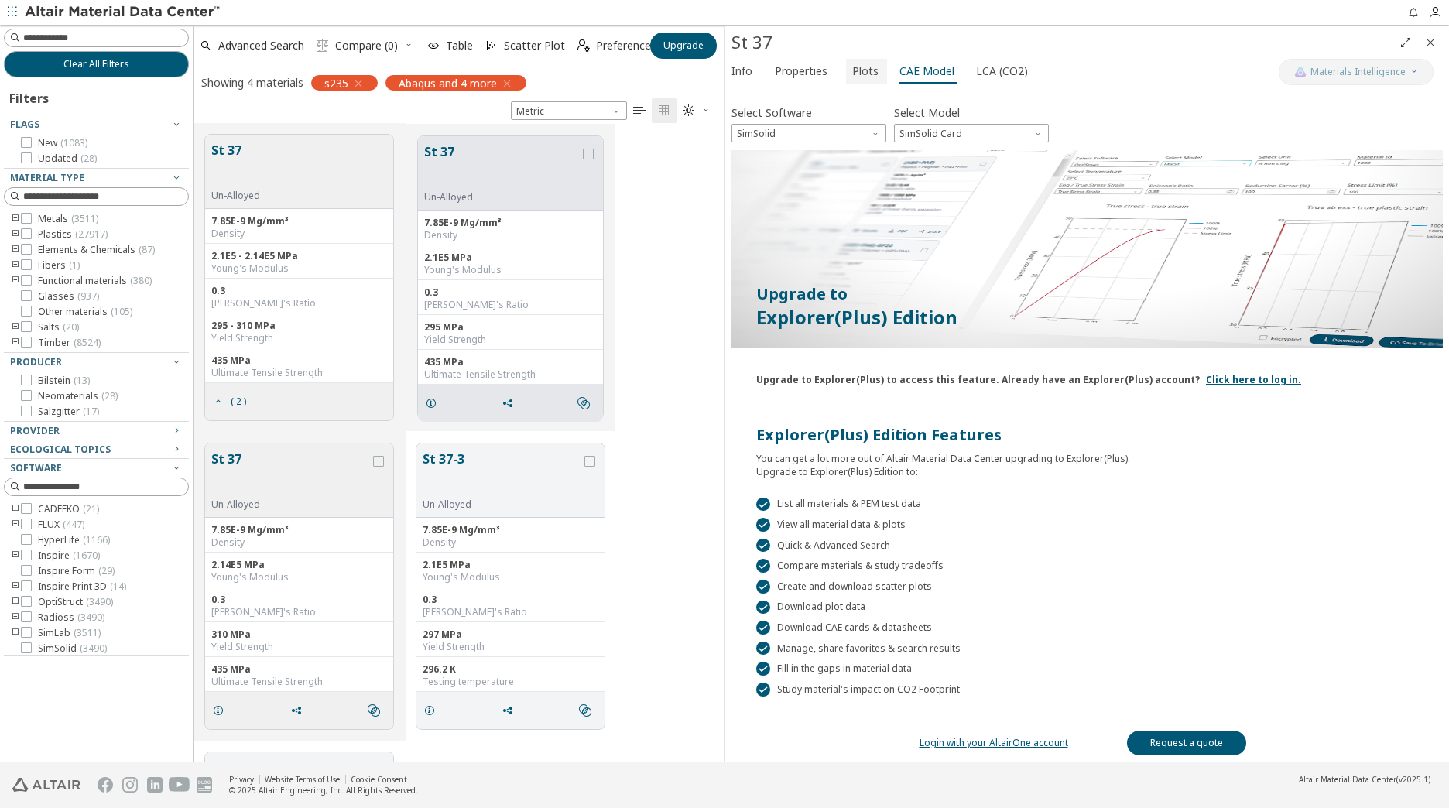
click at [856, 66] on span "Plots" at bounding box center [865, 71] width 26 height 25
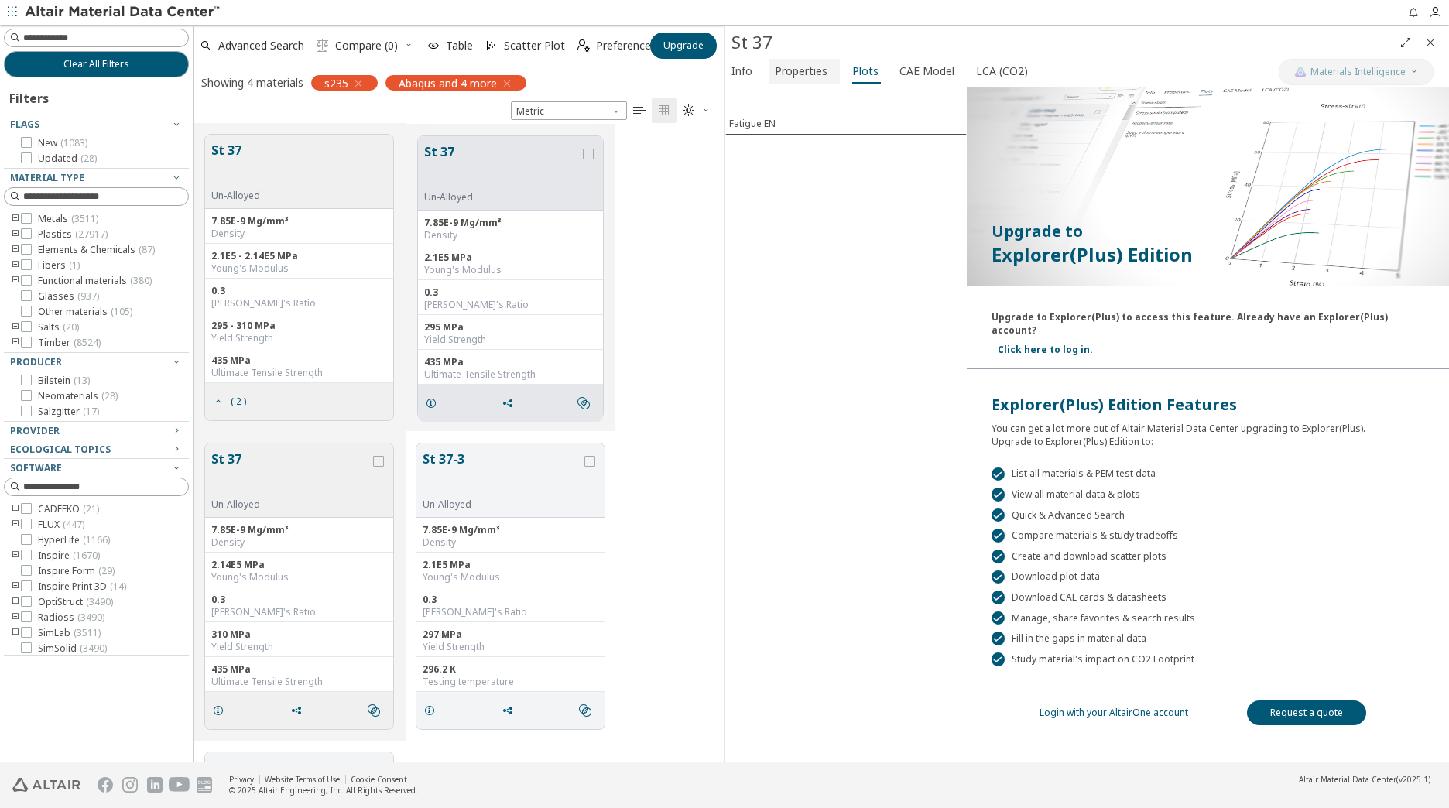
click at [822, 68] on span "Properties" at bounding box center [801, 71] width 53 height 25
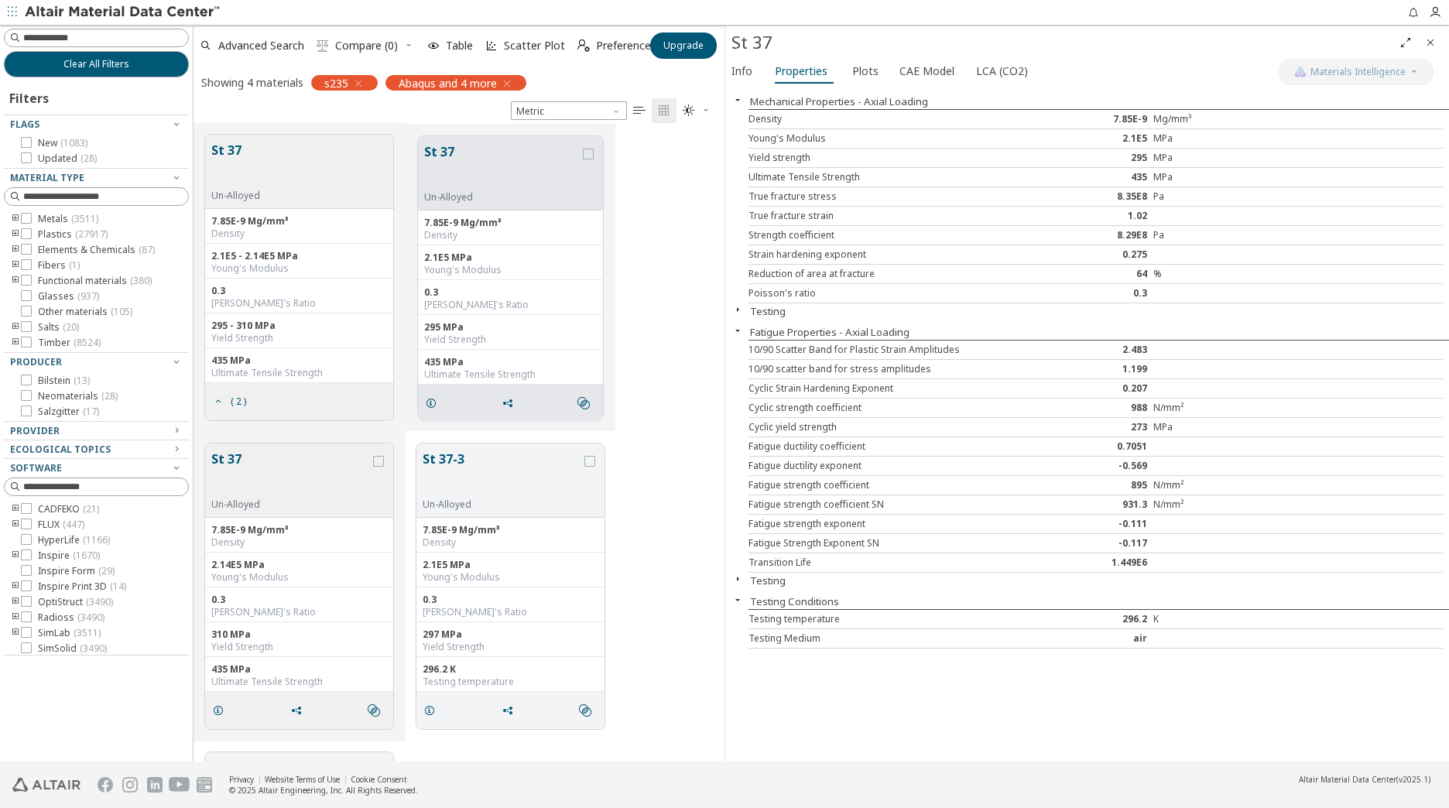
click at [760, 313] on button "Testing" at bounding box center [768, 311] width 36 height 14
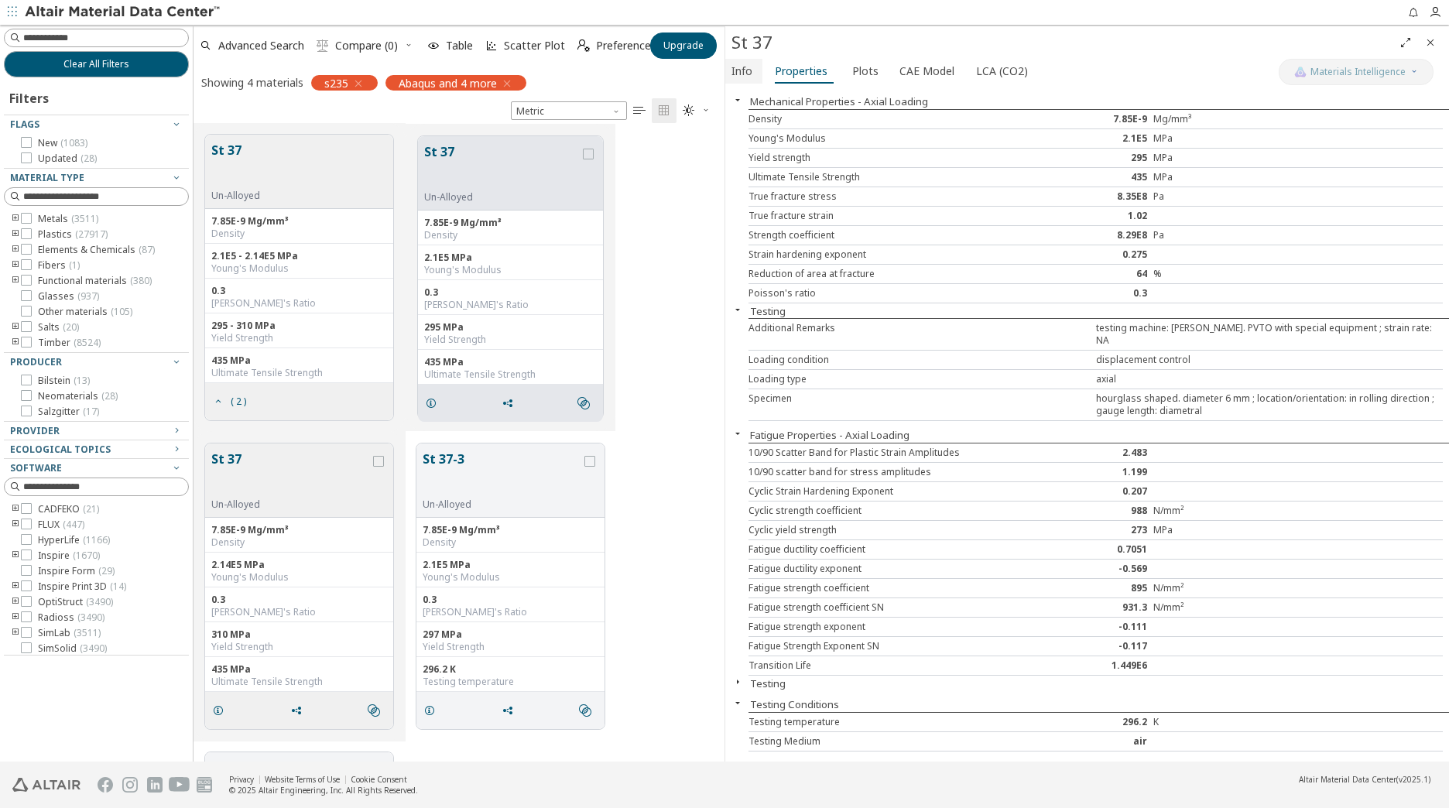
click at [735, 70] on span "Info" at bounding box center [742, 71] width 21 height 25
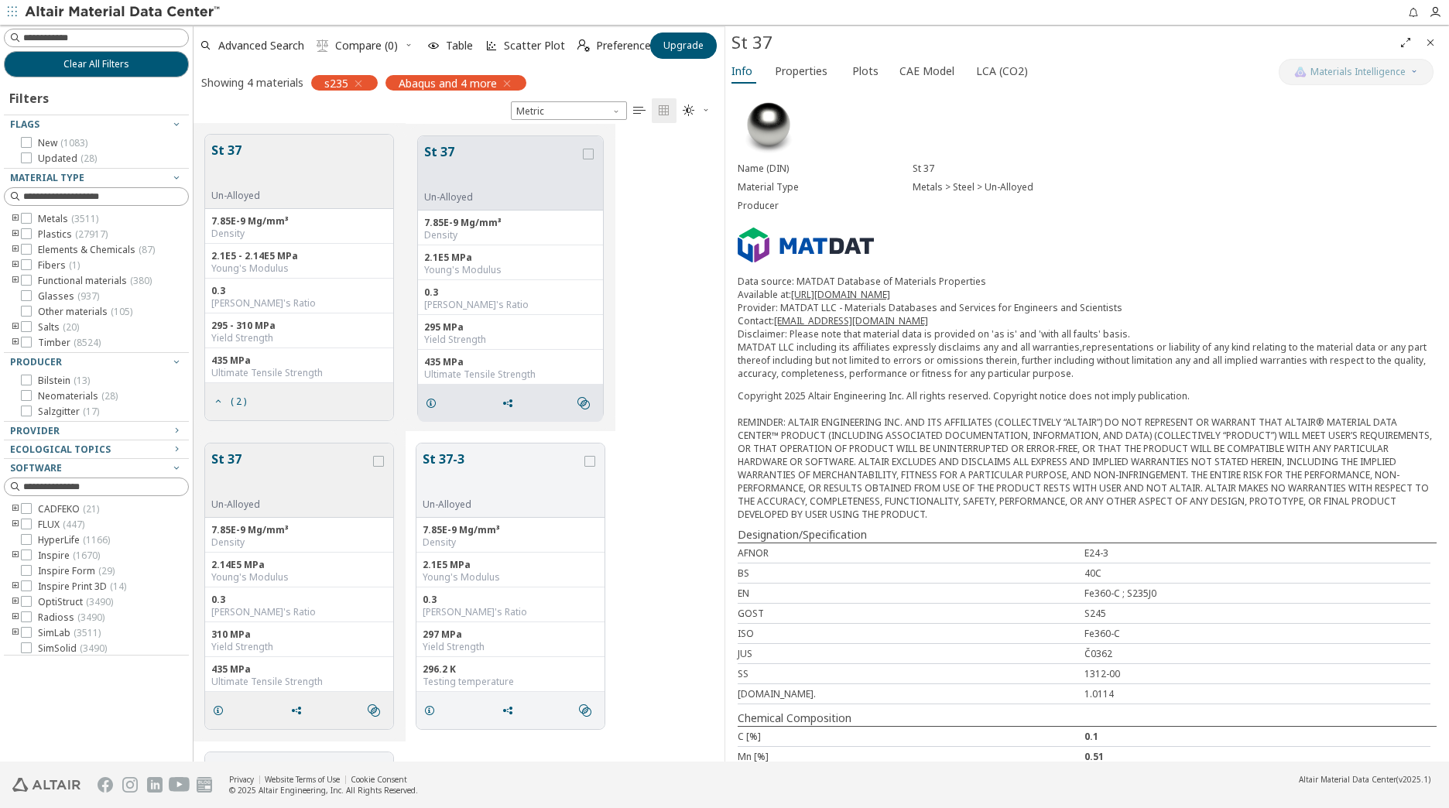
scroll to position [0, 0]
